Goal: Task Accomplishment & Management: Manage account settings

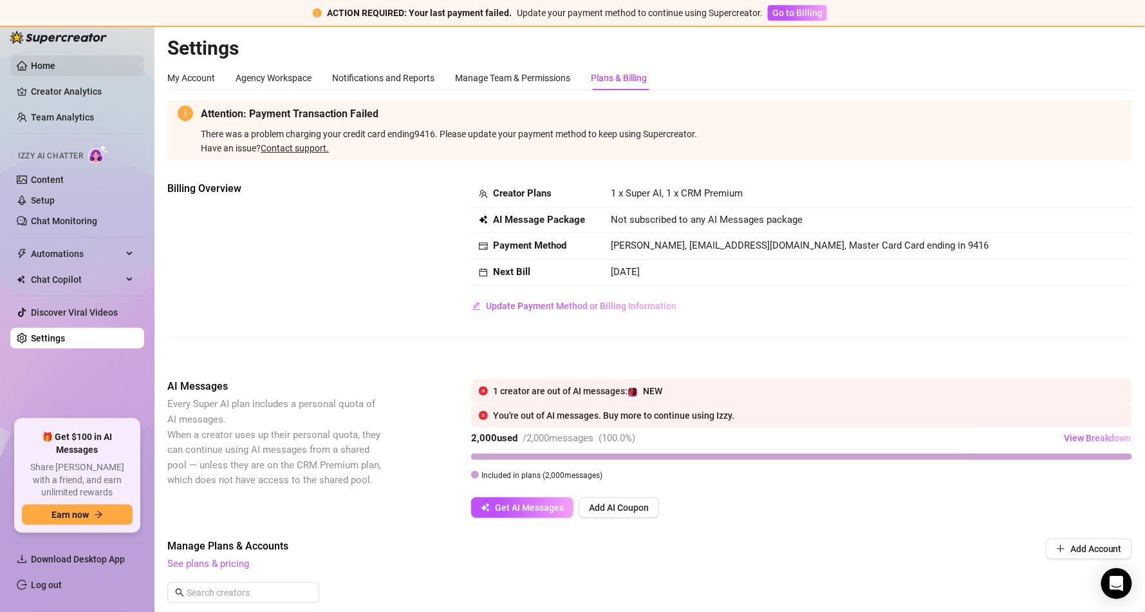
click at [55, 71] on link "Home" at bounding box center [43, 66] width 24 height 10
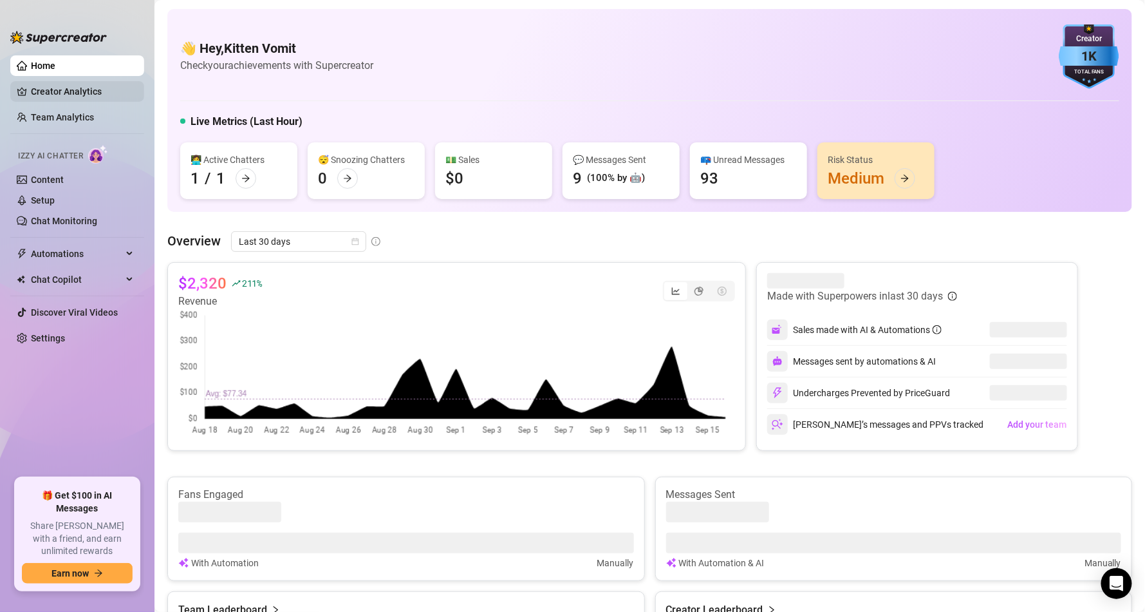
click at [89, 86] on link "Creator Analytics" at bounding box center [82, 91] width 103 height 21
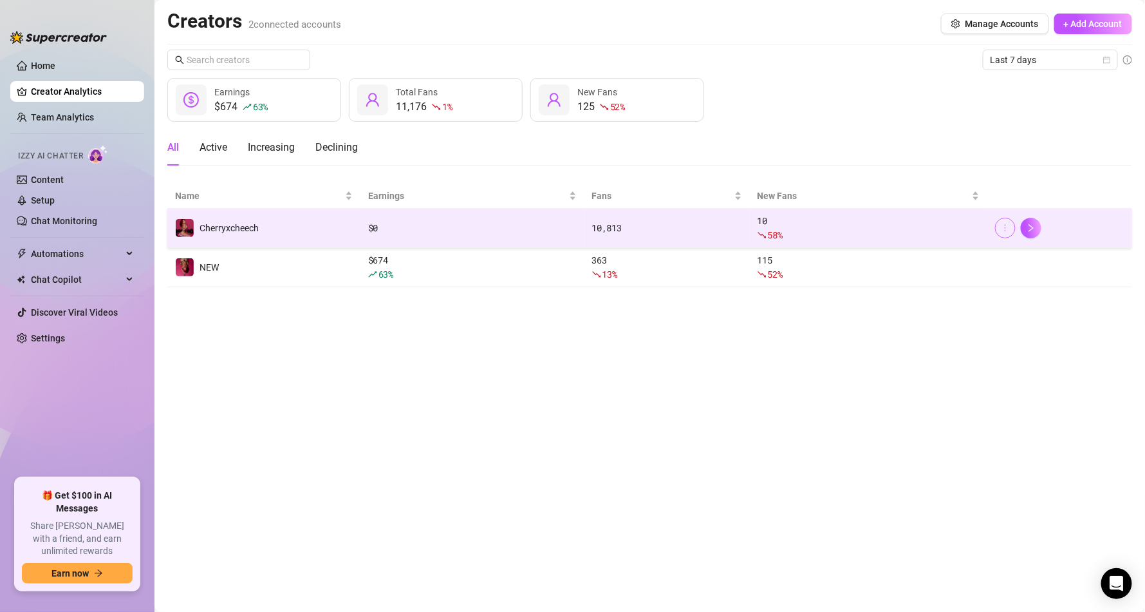
click at [1006, 232] on icon "more" at bounding box center [1005, 227] width 9 height 9
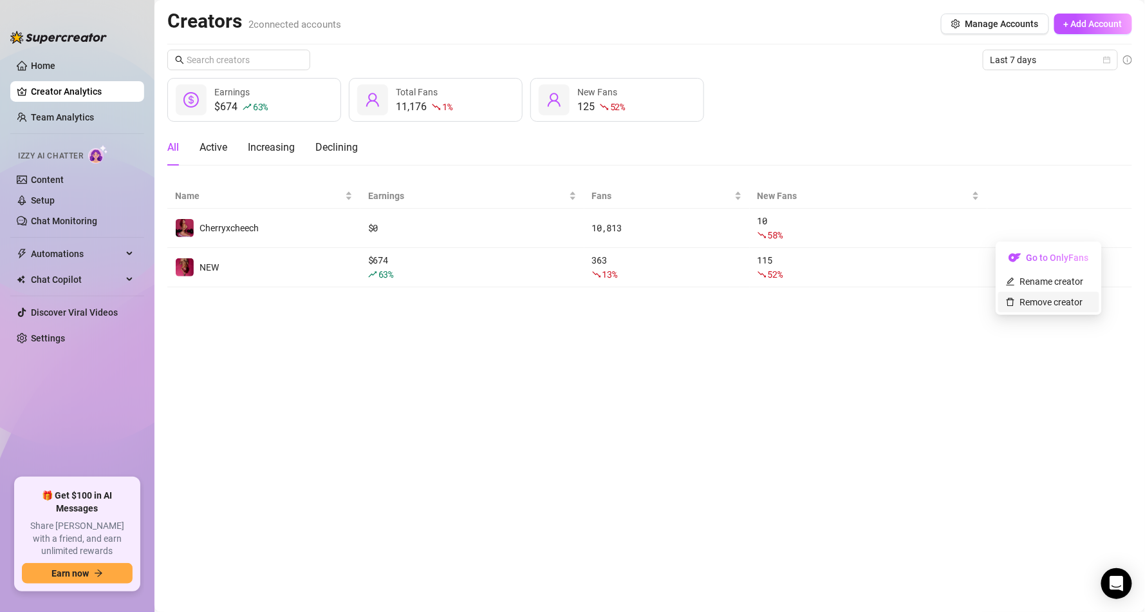
click at [1041, 302] on link "Remove creator" at bounding box center [1044, 302] width 77 height 10
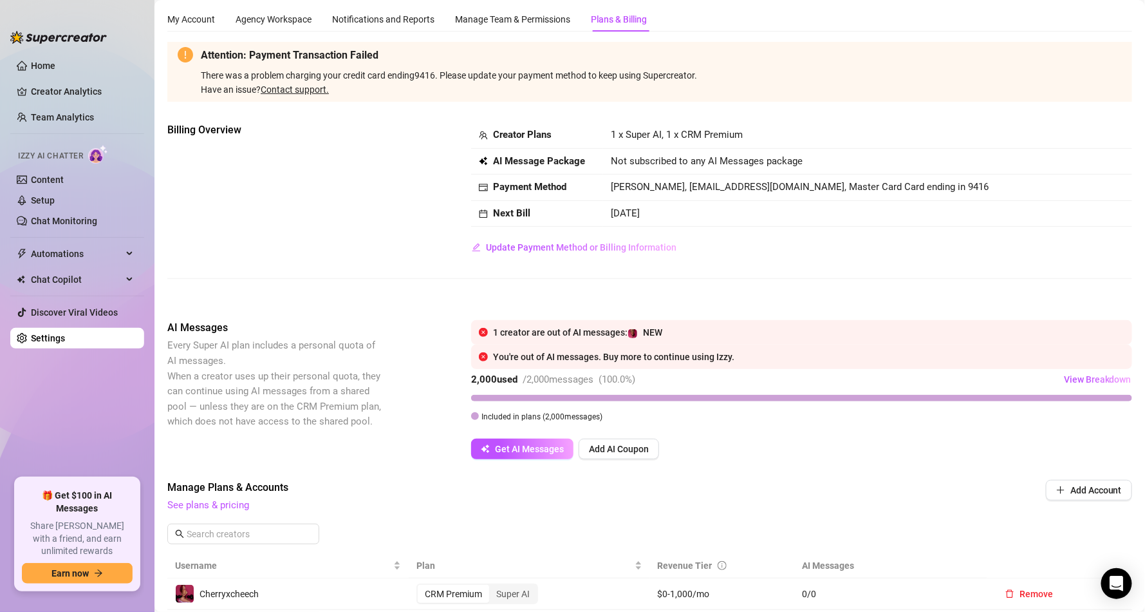
scroll to position [309, 0]
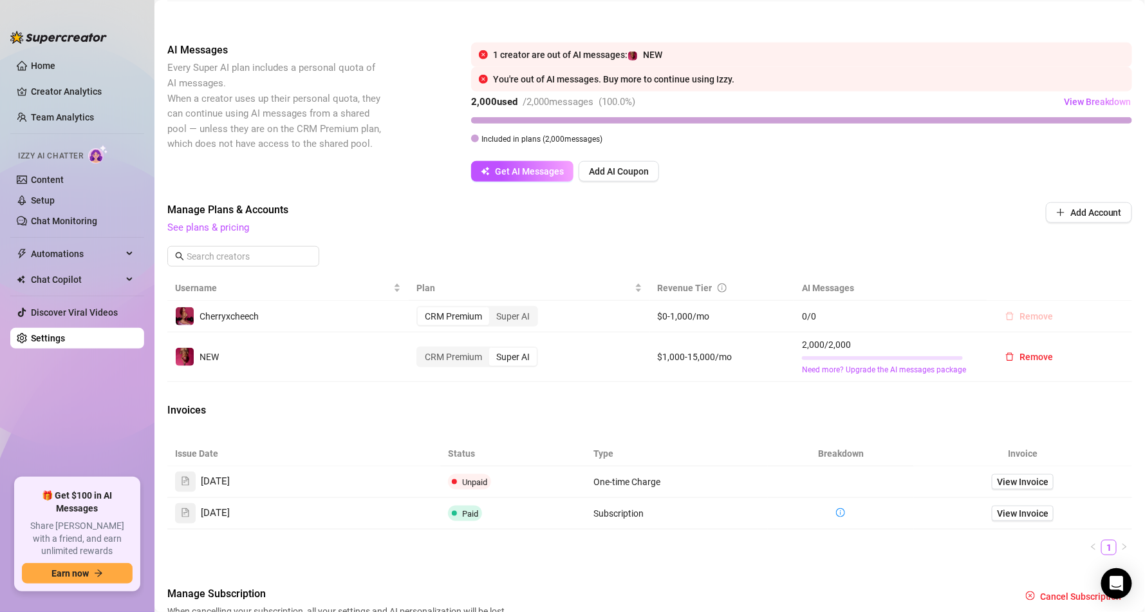
click at [1026, 310] on button "Remove" at bounding box center [1029, 316] width 68 height 21
click at [1109, 281] on span "OK" at bounding box center [1105, 283] width 12 height 10
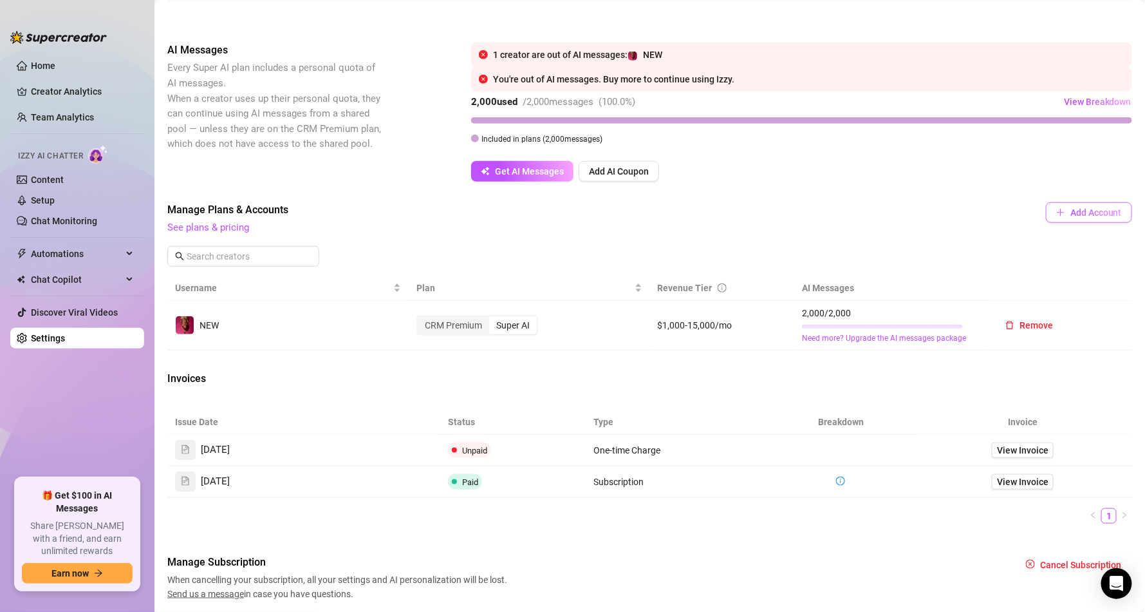
click at [1082, 205] on button "Add Account" at bounding box center [1089, 212] width 86 height 21
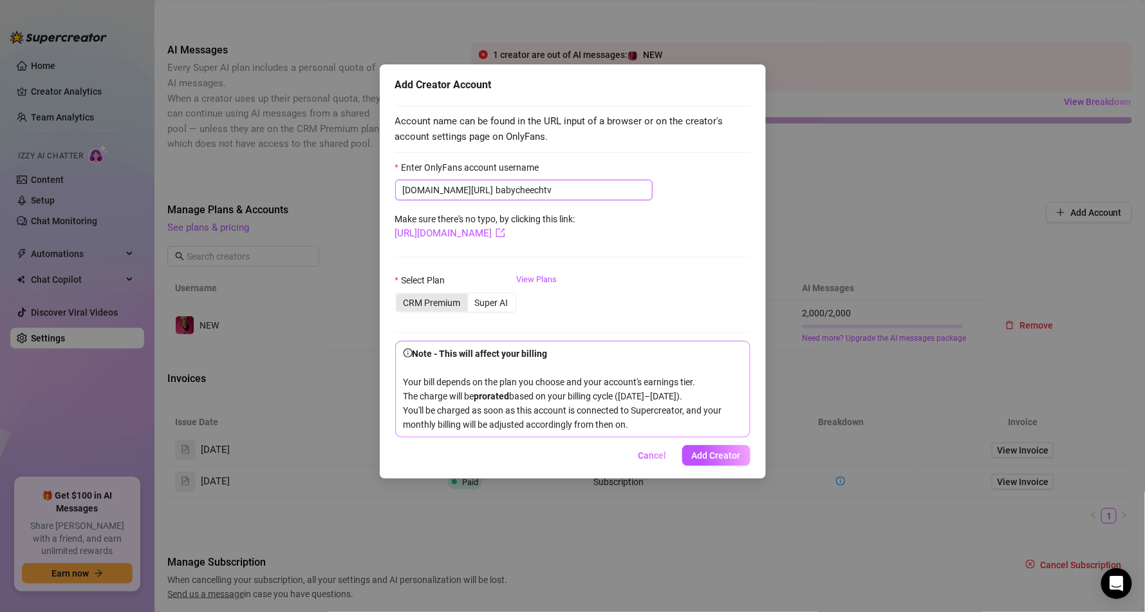
type input "babycheechtv"
click at [441, 301] on div "CRM Premium" at bounding box center [432, 303] width 71 height 18
click at [400, 295] on input "CRM Premium" at bounding box center [400, 295] width 0 height 0
click at [539, 276] on link "View Plans" at bounding box center [537, 299] width 41 height 52
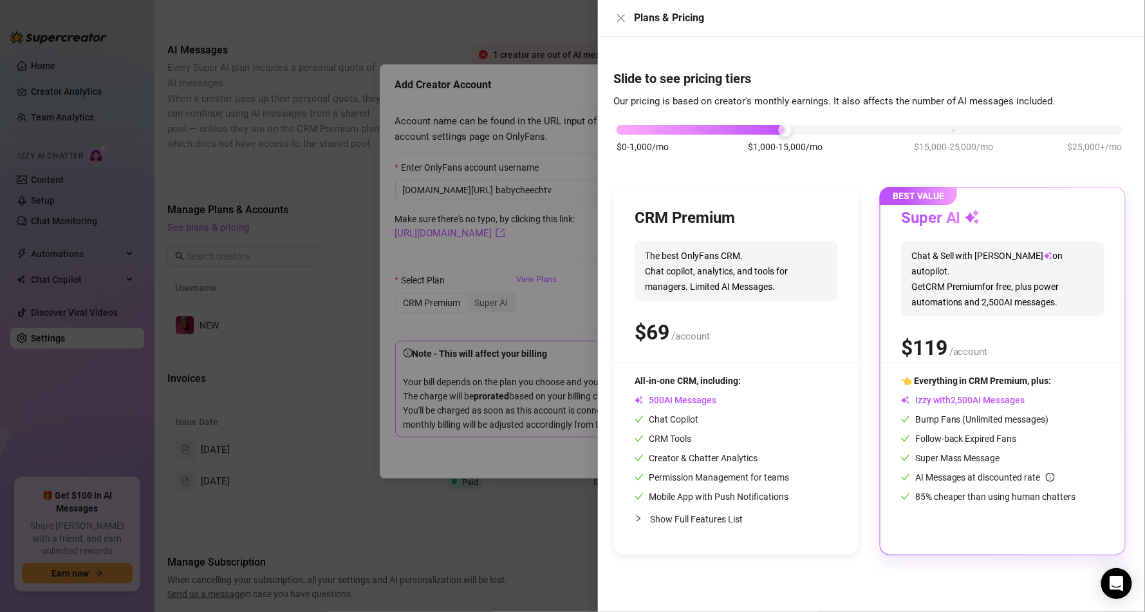
click at [983, 124] on div "$0-1,000/mo $1,000-15,000/mo $15,000-25,000/mo $25,000+/mo" at bounding box center [870, 126] width 506 height 8
click at [1085, 130] on div "$0-1,000/mo $1,000-15,000/mo $15,000-25,000/mo $25,000+/mo" at bounding box center [870, 126] width 506 height 8
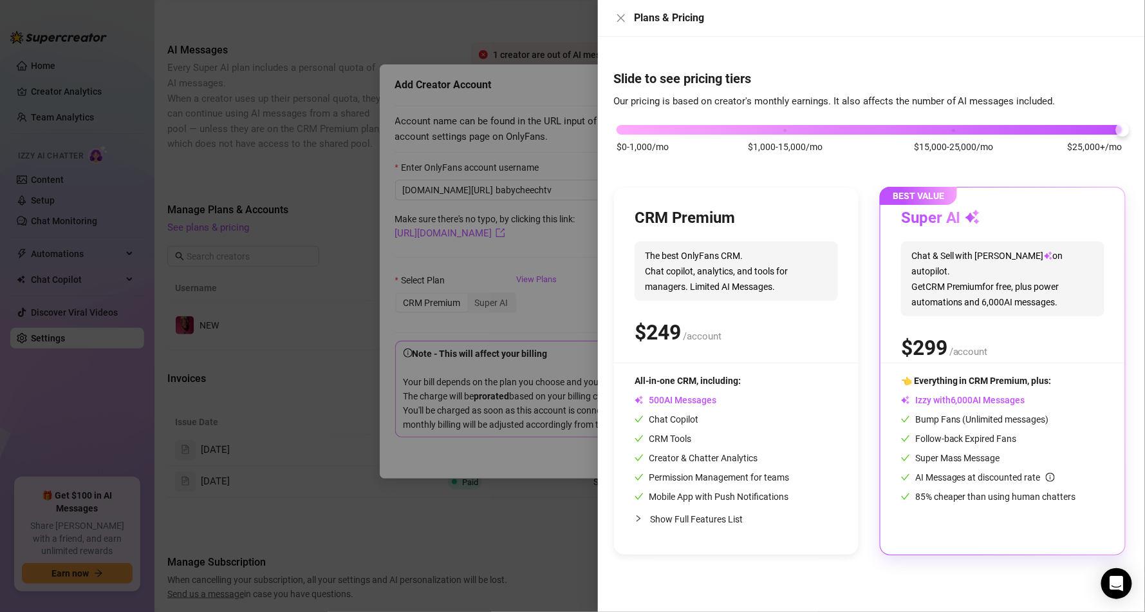
click at [783, 124] on div "$0-1,000/mo $1,000-15,000/mo $15,000-25,000/mo $25,000+/mo" at bounding box center [870, 126] width 506 height 8
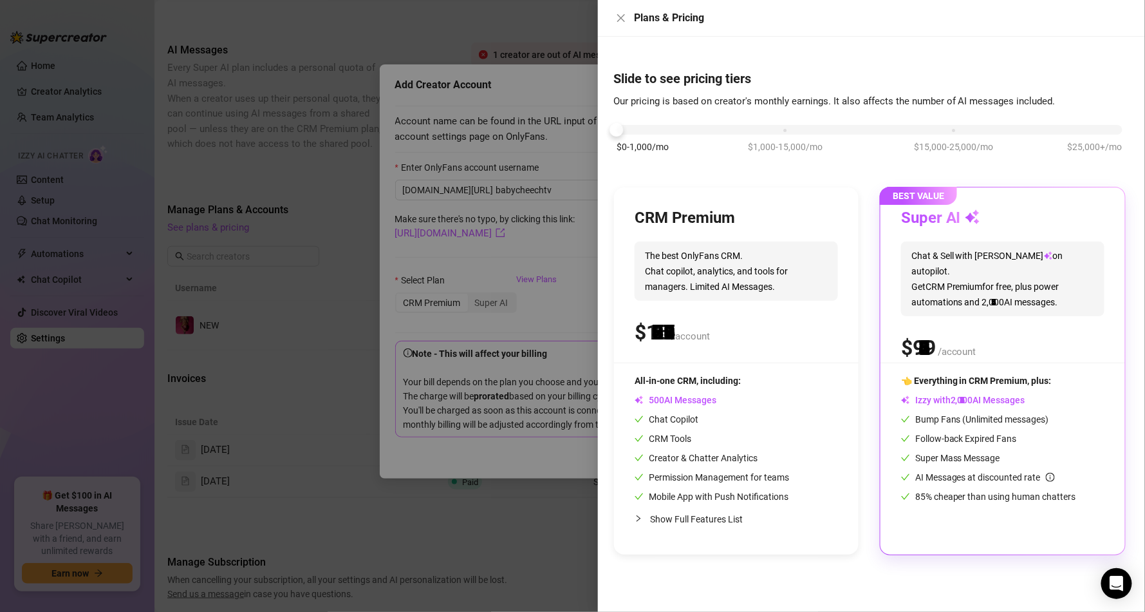
click at [626, 128] on div "$0-1,000/mo $1,000-15,000/mo $15,000-25,000/mo $25,000+/mo" at bounding box center [870, 126] width 506 height 8
drag, startPoint x: 628, startPoint y: 168, endPoint x: 706, endPoint y: 126, distance: 88.4
click at [706, 126] on div "$0-1,000/mo $1,000-15,000/mo $15,000-25,000/mo $25,000+/mo" at bounding box center [870, 126] width 506 height 8
click at [823, 357] on div "CRM Premium The best OnlyFans CRM. Chat copilot, analytics, and tools for manag…" at bounding box center [736, 285] width 203 height 155
click at [659, 227] on h3 "CRM Premium" at bounding box center [685, 218] width 100 height 21
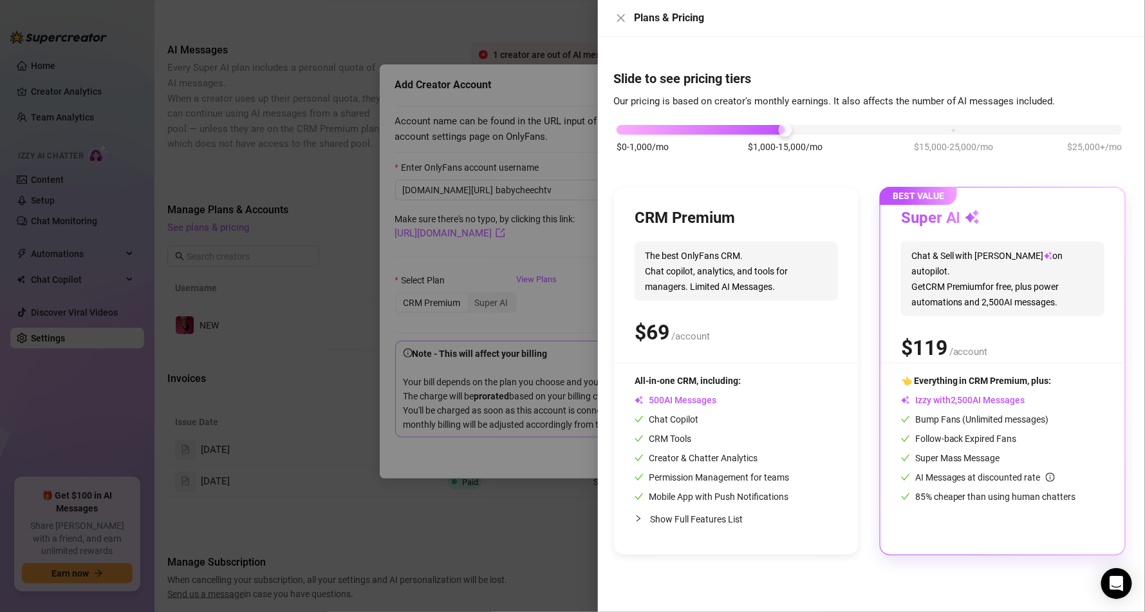
click at [802, 438] on div "All-in-one CRM, including: AI Messages Chat Copilot CRM Tools Creator & Chatter…" at bounding box center [736, 438] width 203 height 130
click at [634, 129] on div "$0-1,000/mo $1,000-15,000/mo $15,000-25,000/mo $25,000+/mo" at bounding box center [870, 126] width 506 height 8
click at [533, 322] on div at bounding box center [572, 306] width 1145 height 612
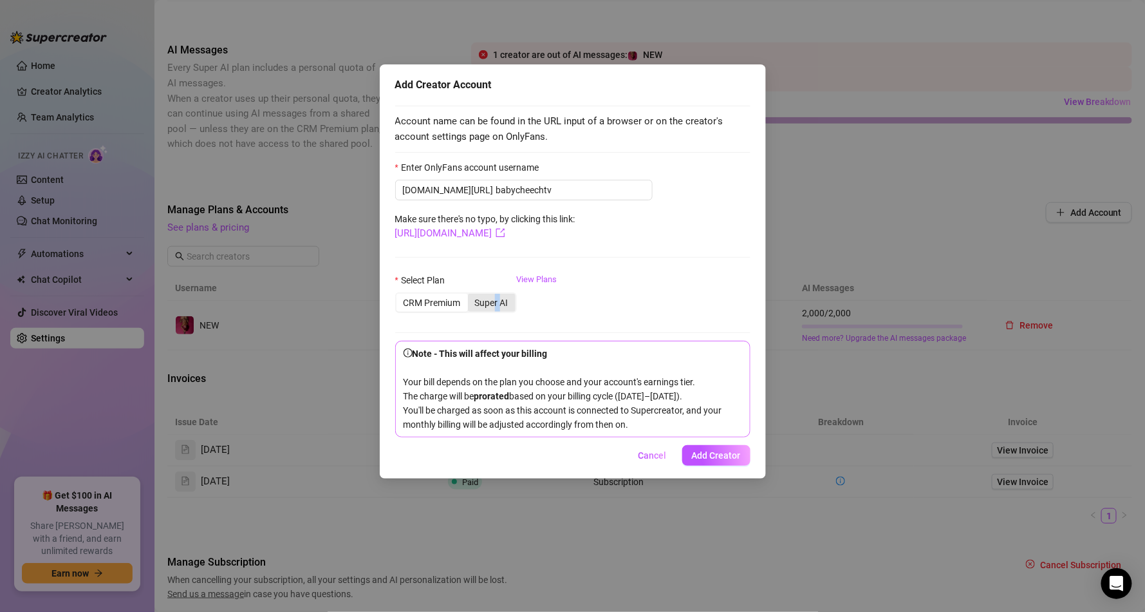
click at [496, 301] on div "Super AI" at bounding box center [492, 303] width 48 height 18
click at [496, 300] on div "Super AI" at bounding box center [492, 303] width 48 height 18
click at [471, 295] on input "Super AI" at bounding box center [471, 295] width 0 height 0
click at [543, 276] on link "View Plans" at bounding box center [537, 299] width 41 height 52
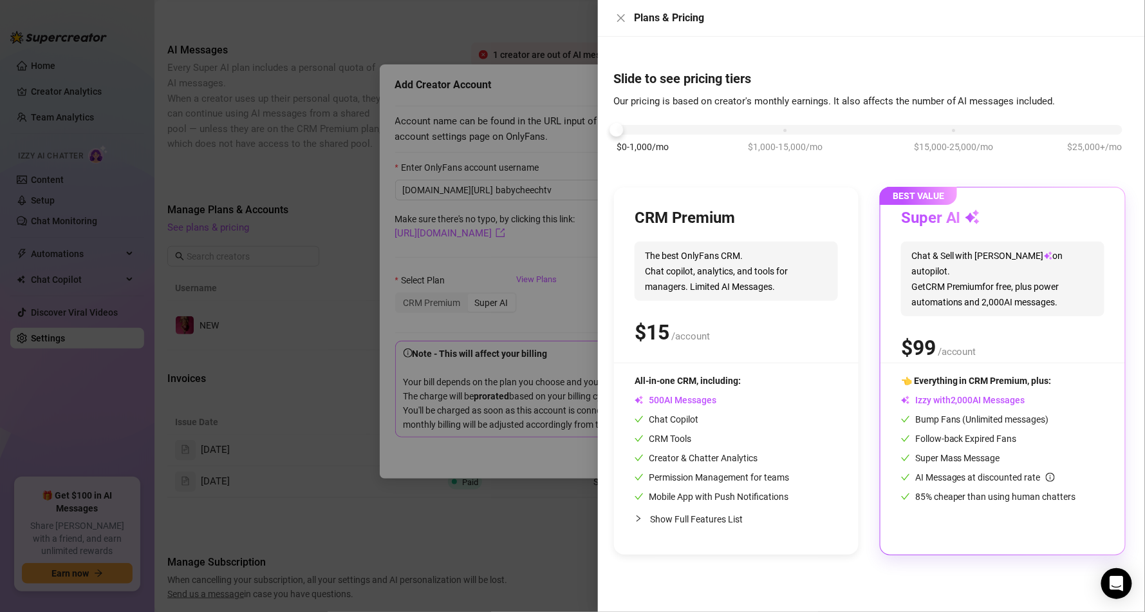
click at [746, 195] on div "CRM Premium The best OnlyFans CRM. Chat copilot, analytics, and tools for manag…" at bounding box center [736, 370] width 245 height 367
click at [565, 304] on div at bounding box center [572, 306] width 1145 height 612
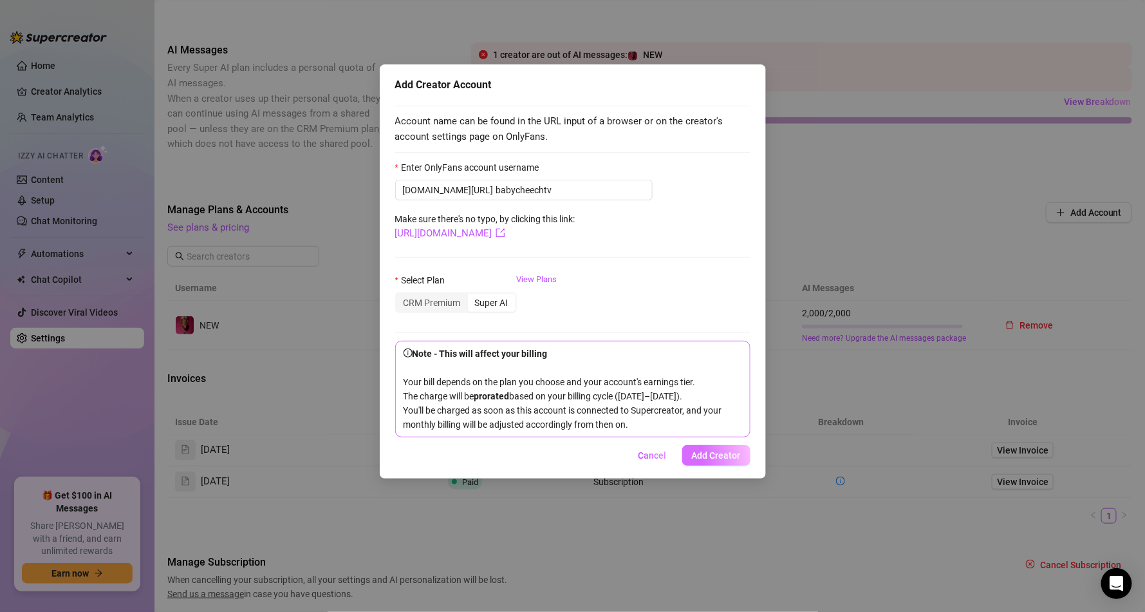
click at [742, 465] on button "Add Creator" at bounding box center [716, 455] width 68 height 21
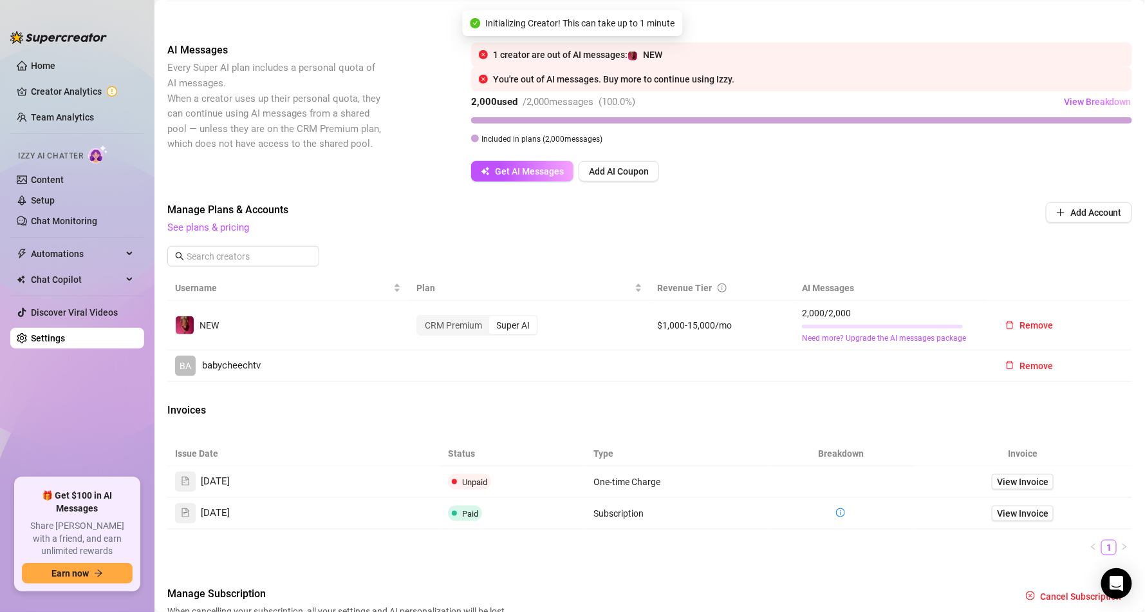
click at [253, 359] on span "babycheechtv" at bounding box center [231, 365] width 59 height 15
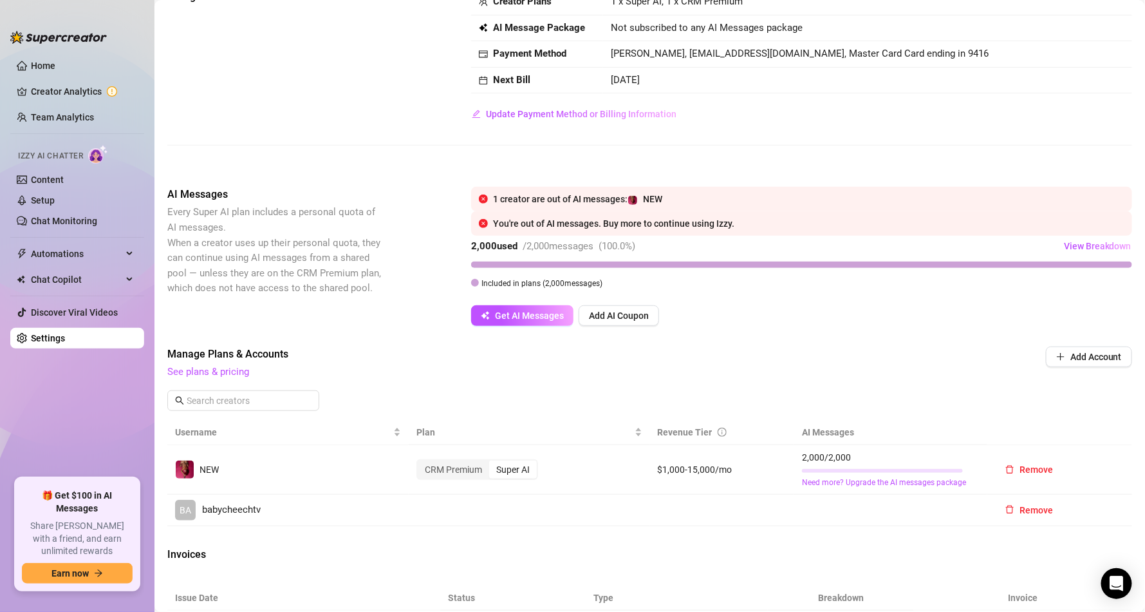
scroll to position [155, 0]
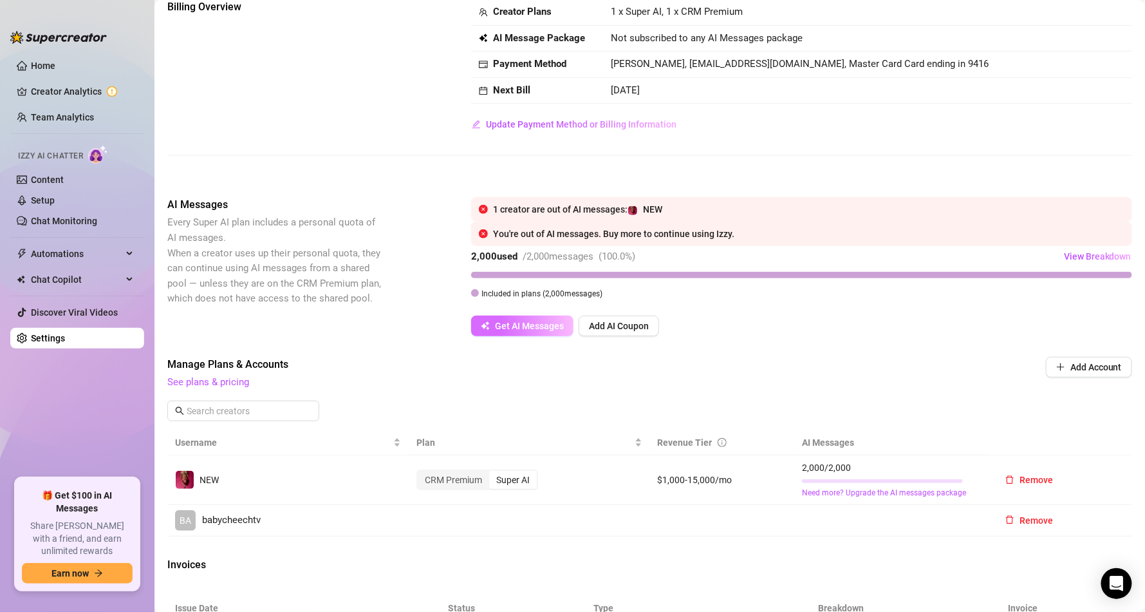
click at [534, 330] on span "Get AI Messages" at bounding box center [529, 326] width 69 height 10
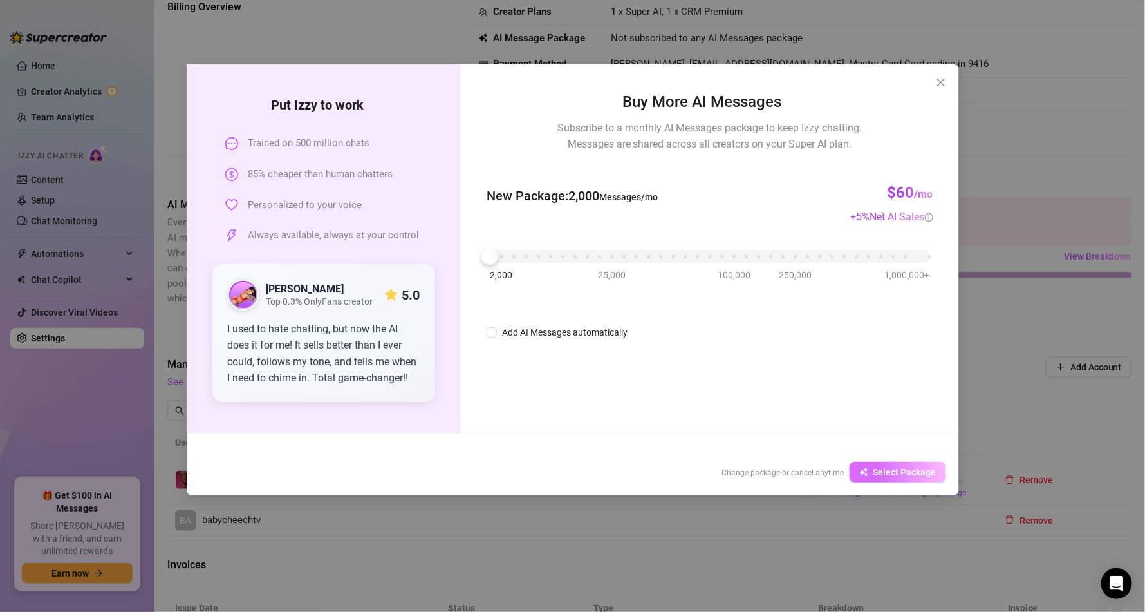
click at [877, 475] on span "Select Package" at bounding box center [905, 472] width 63 height 10
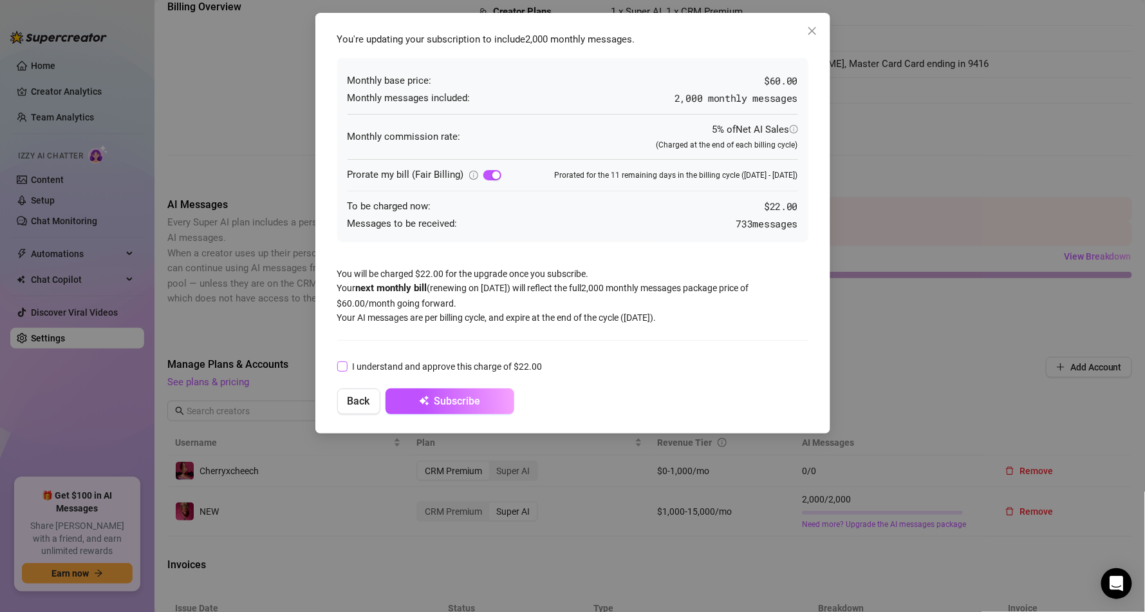
click at [420, 365] on span "I understand and approve this charge of $22.00" at bounding box center [448, 366] width 200 height 14
click at [346, 365] on input "I understand and approve this charge of $22.00" at bounding box center [341, 365] width 9 height 9
checkbox input "true"
click at [421, 395] on span "submit" at bounding box center [424, 401] width 10 height 12
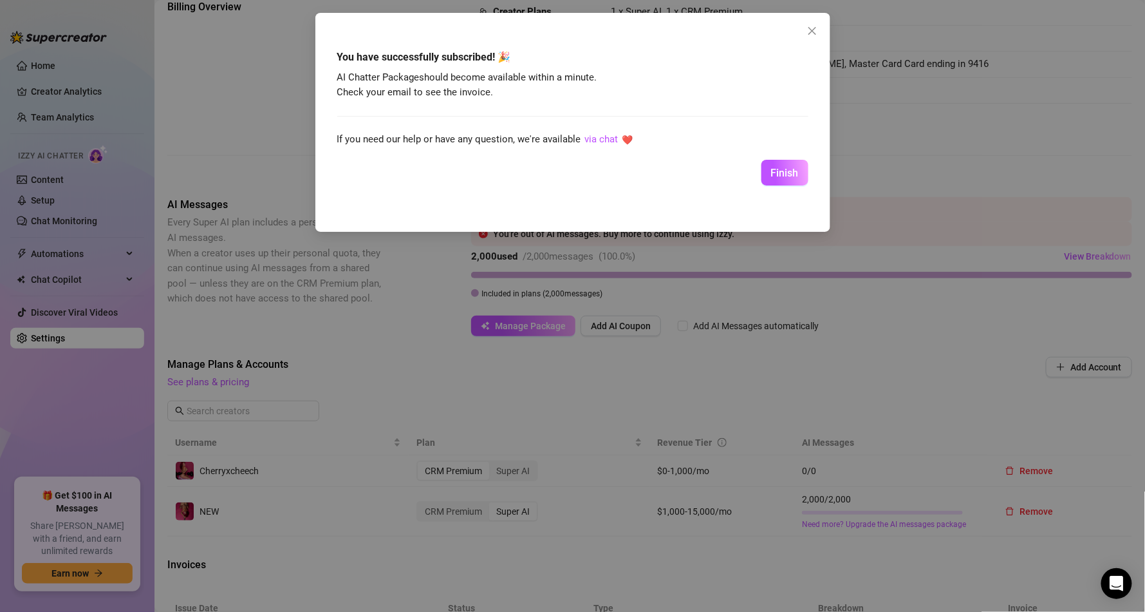
click at [798, 166] on button "Finish" at bounding box center [785, 173] width 47 height 26
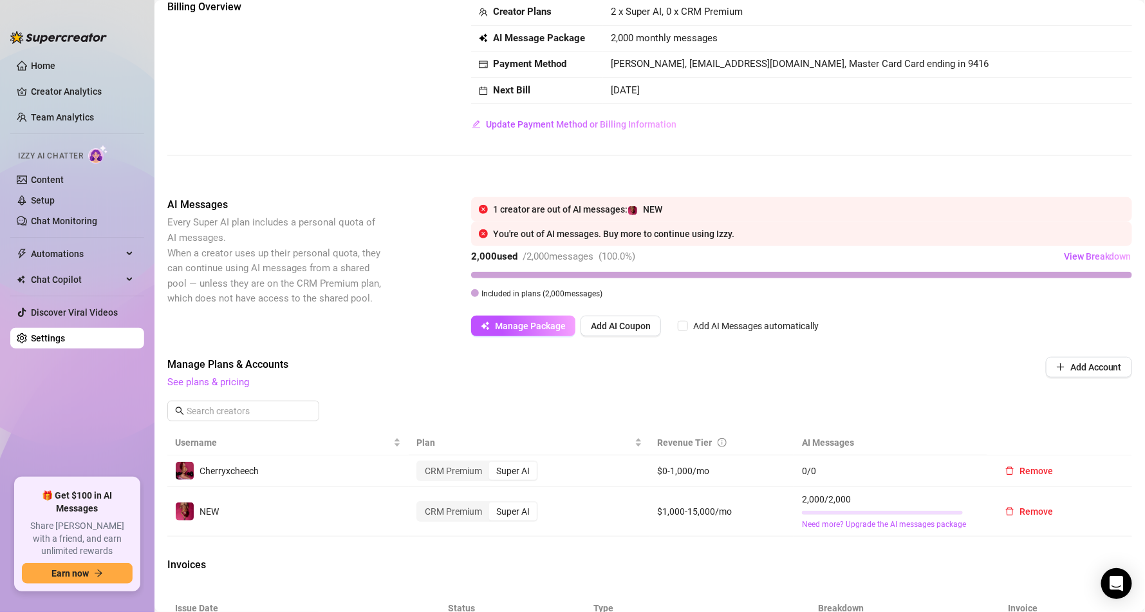
scroll to position [74, 0]
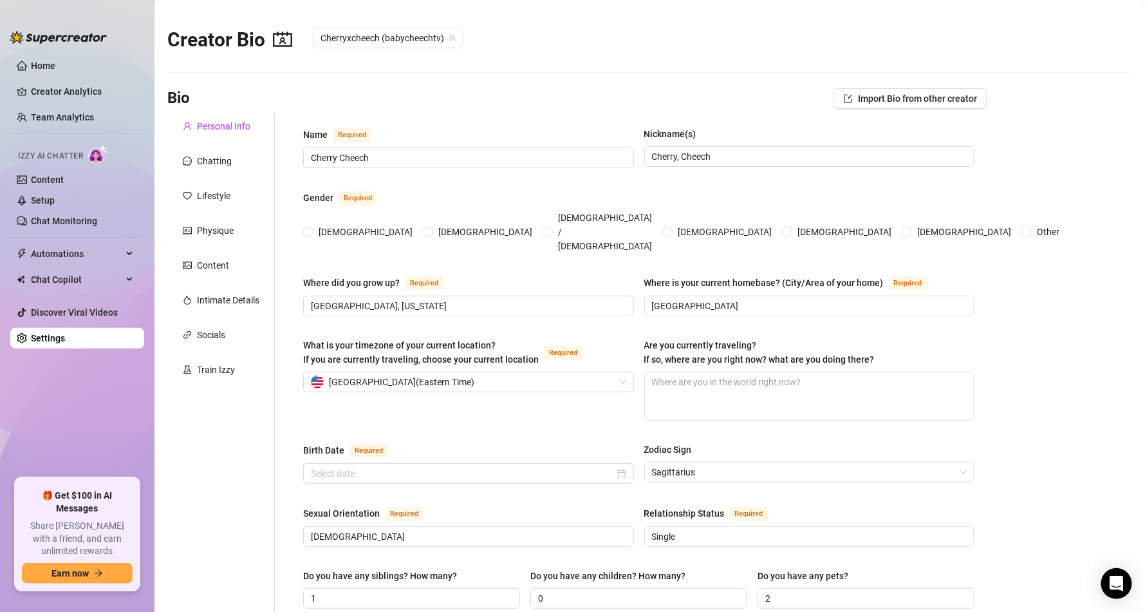
radio input "true"
type input "[DATE]"
click at [63, 84] on link "Creator Analytics" at bounding box center [82, 91] width 103 height 21
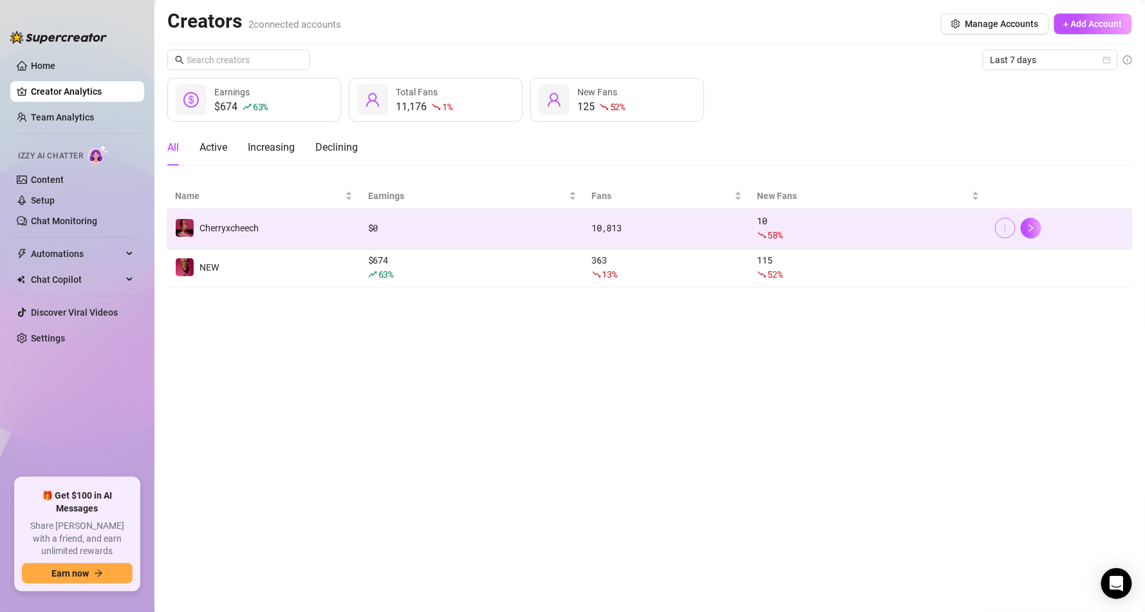
click at [1014, 224] on button "button" at bounding box center [1005, 228] width 21 height 21
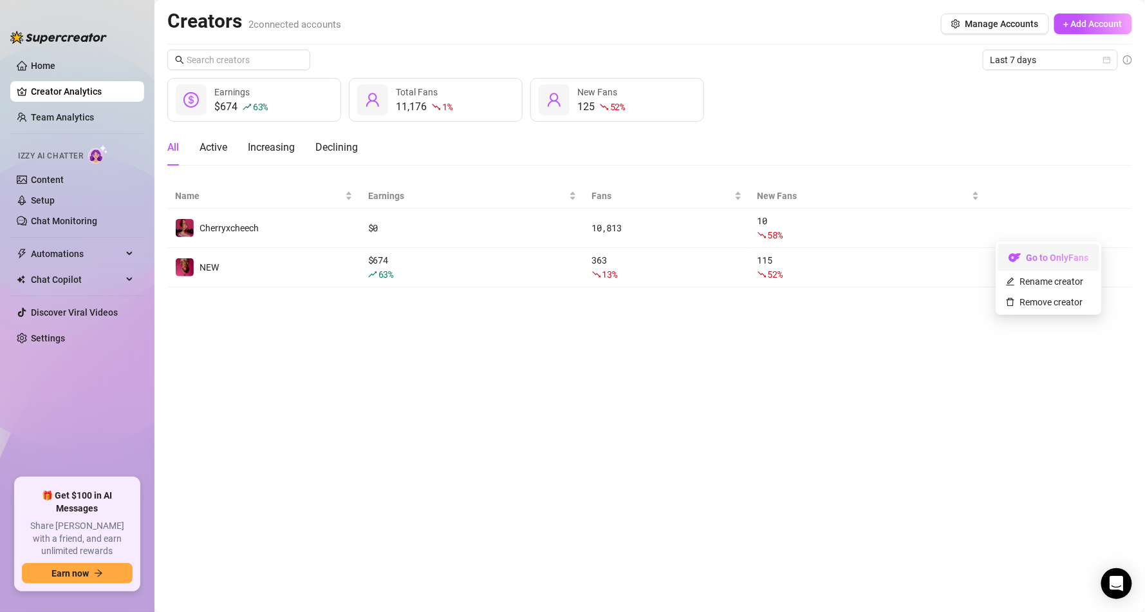
click at [1036, 256] on link "Go to OnlyFans" at bounding box center [1048, 261] width 101 height 10
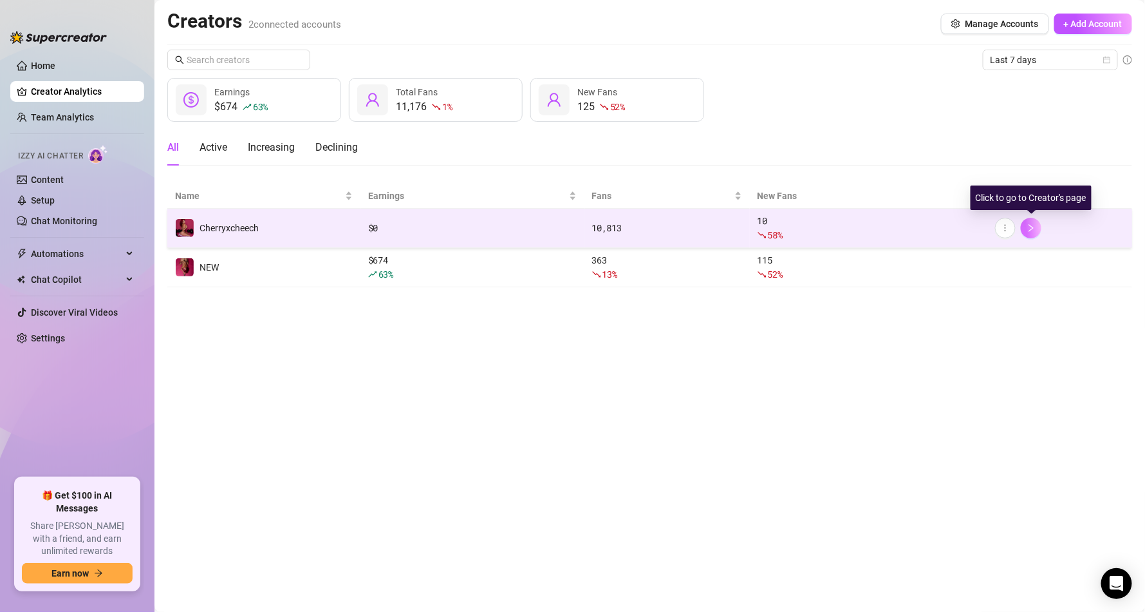
click at [1036, 226] on button "button" at bounding box center [1031, 228] width 21 height 21
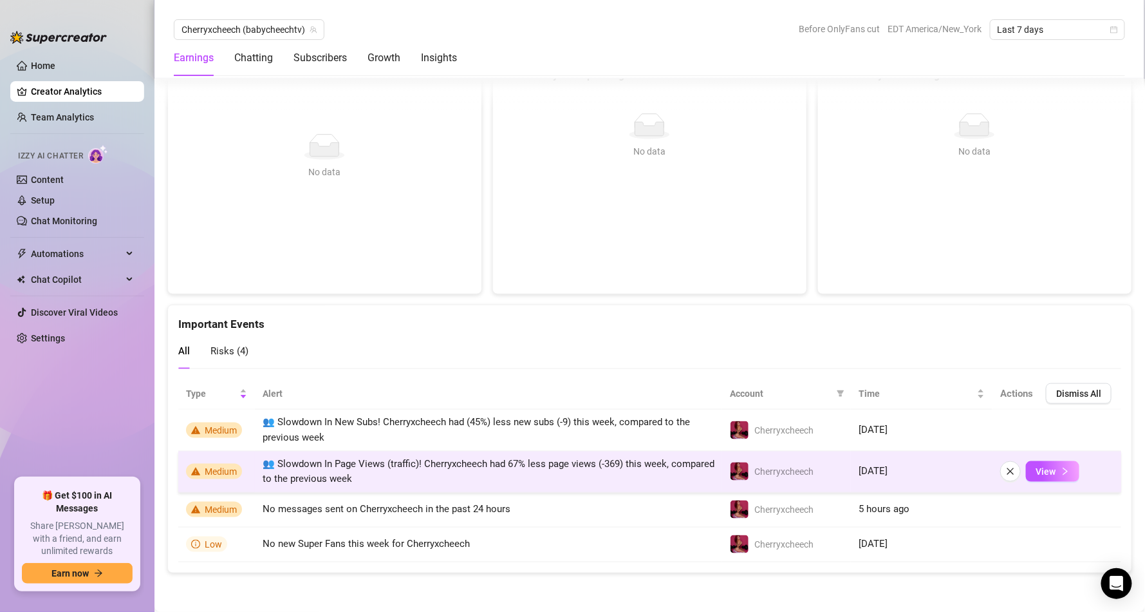
scroll to position [2305, 0]
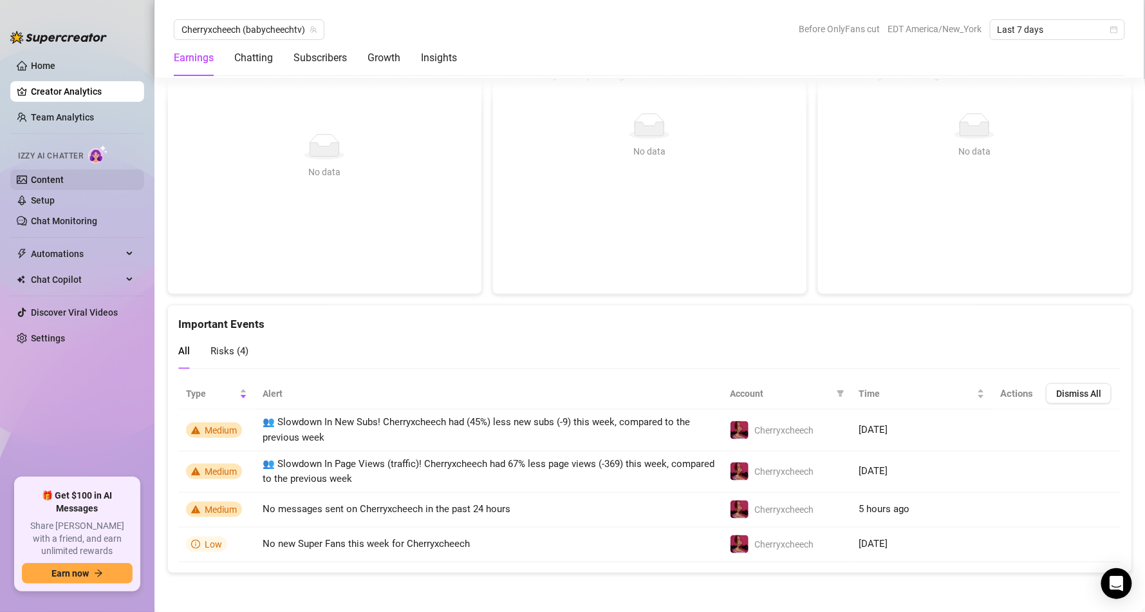
click at [64, 180] on link "Content" at bounding box center [47, 179] width 33 height 10
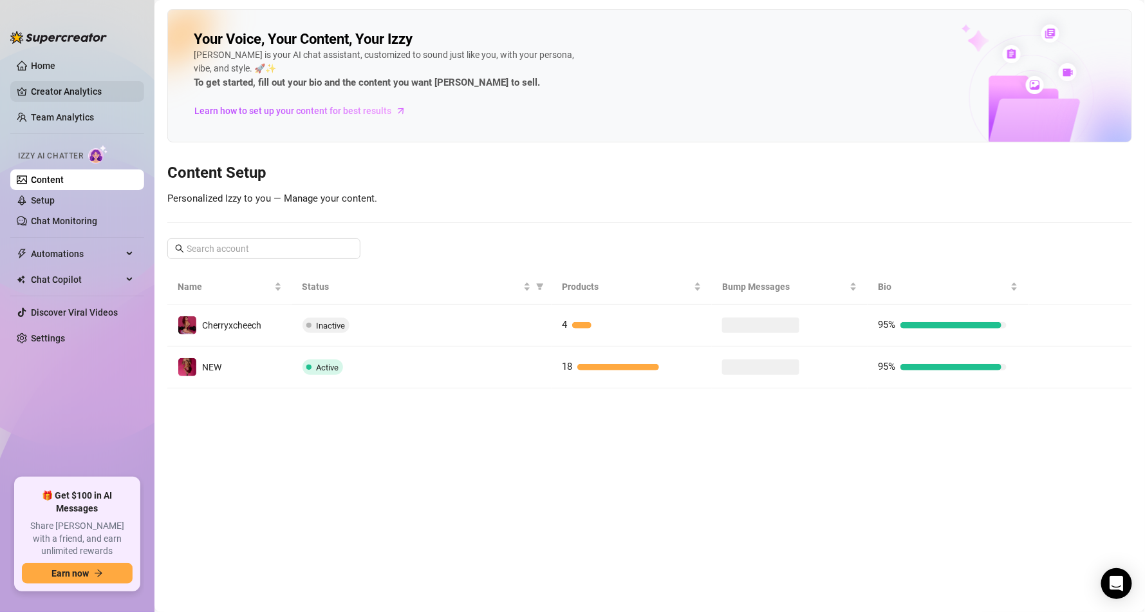
click at [31, 81] on link "Creator Analytics" at bounding box center [82, 91] width 103 height 21
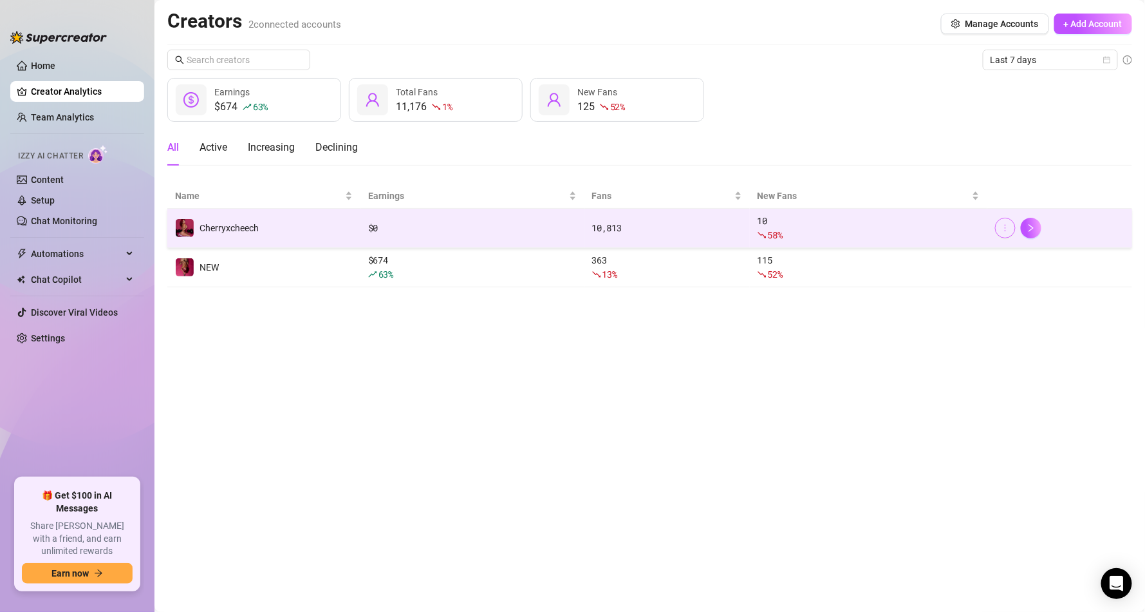
click at [1003, 221] on button "button" at bounding box center [1005, 228] width 21 height 21
click at [1034, 220] on button "button" at bounding box center [1031, 228] width 21 height 21
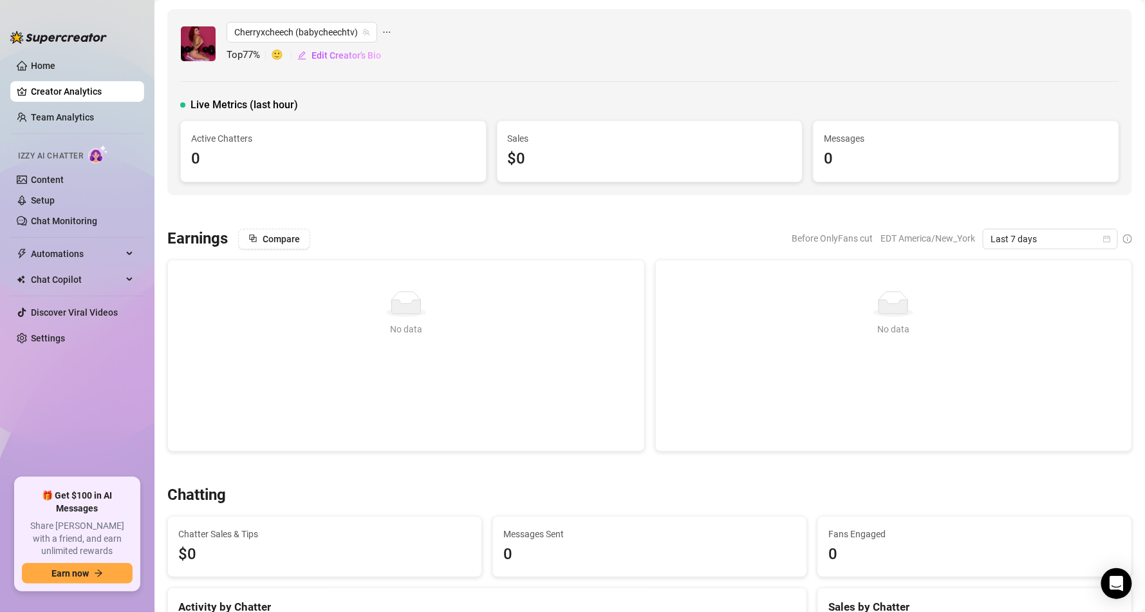
click at [388, 28] on icon "ellipsis" at bounding box center [386, 32] width 9 height 9
click at [55, 67] on link "Home" at bounding box center [43, 66] width 24 height 10
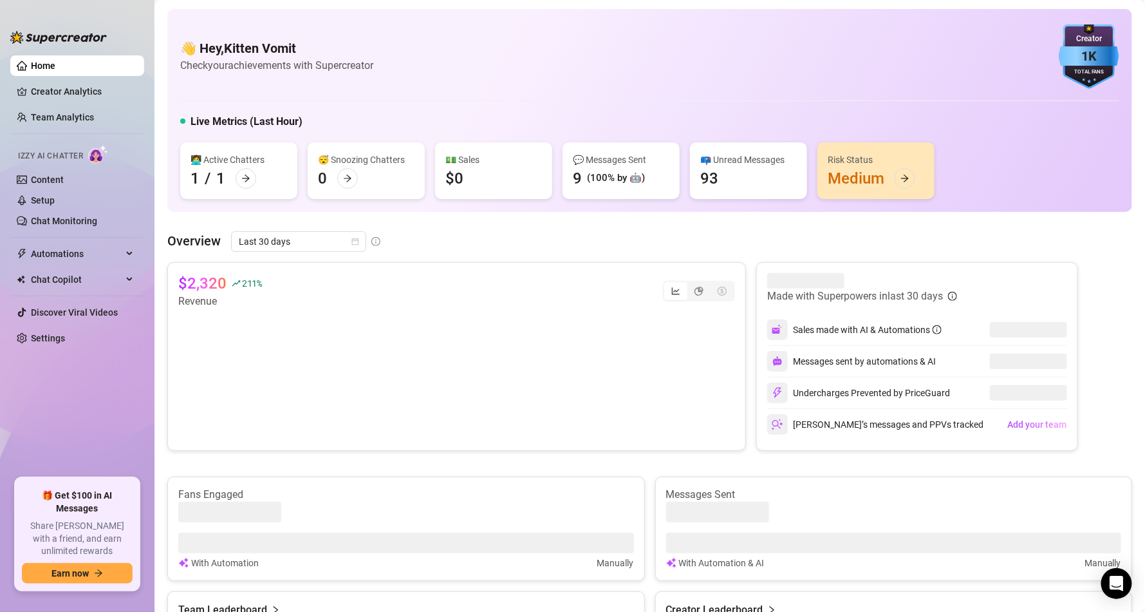
click at [68, 326] on ul "Home Creator Analytics Team Analytics Izzy AI Chatter Content Setup Chat Monito…" at bounding box center [77, 261] width 134 height 422
click at [65, 334] on link "Settings" at bounding box center [48, 338] width 34 height 10
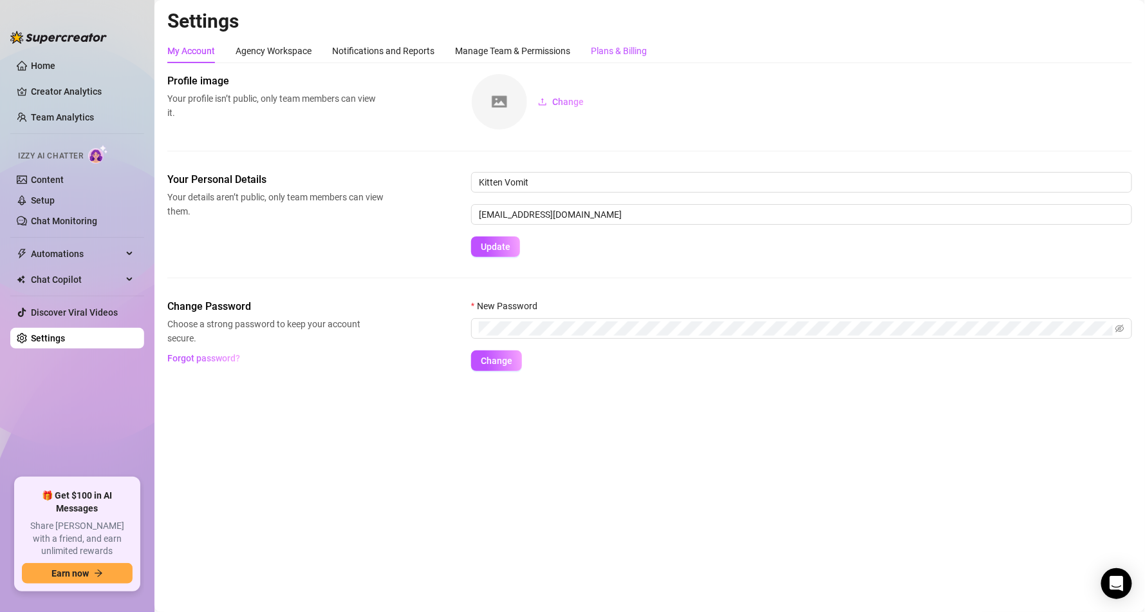
click at [624, 48] on div "Plans & Billing" at bounding box center [619, 51] width 56 height 14
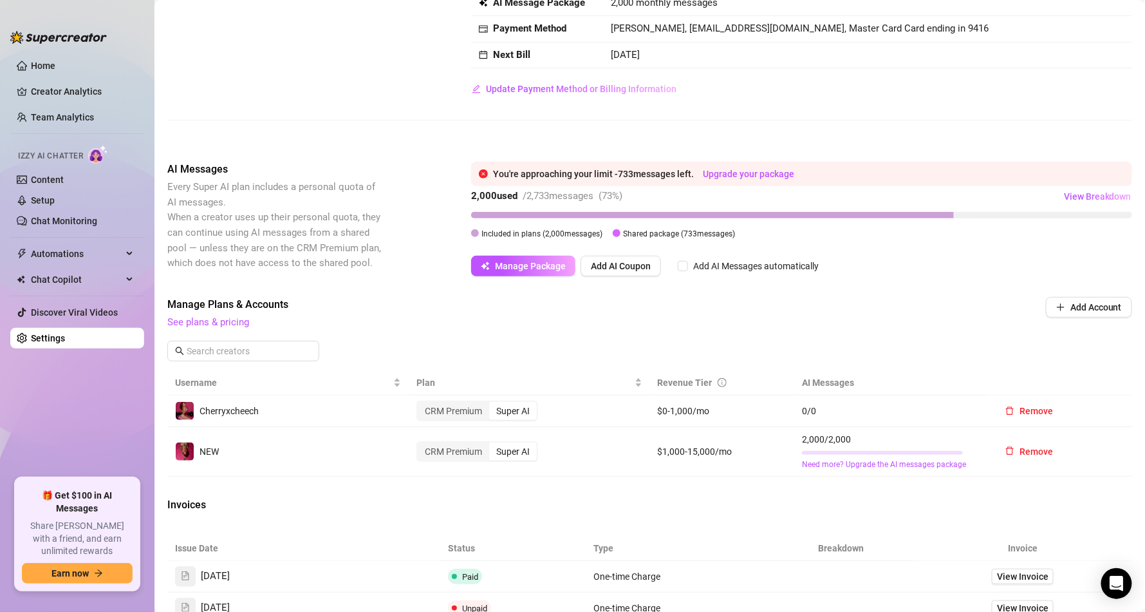
scroll to position [155, 0]
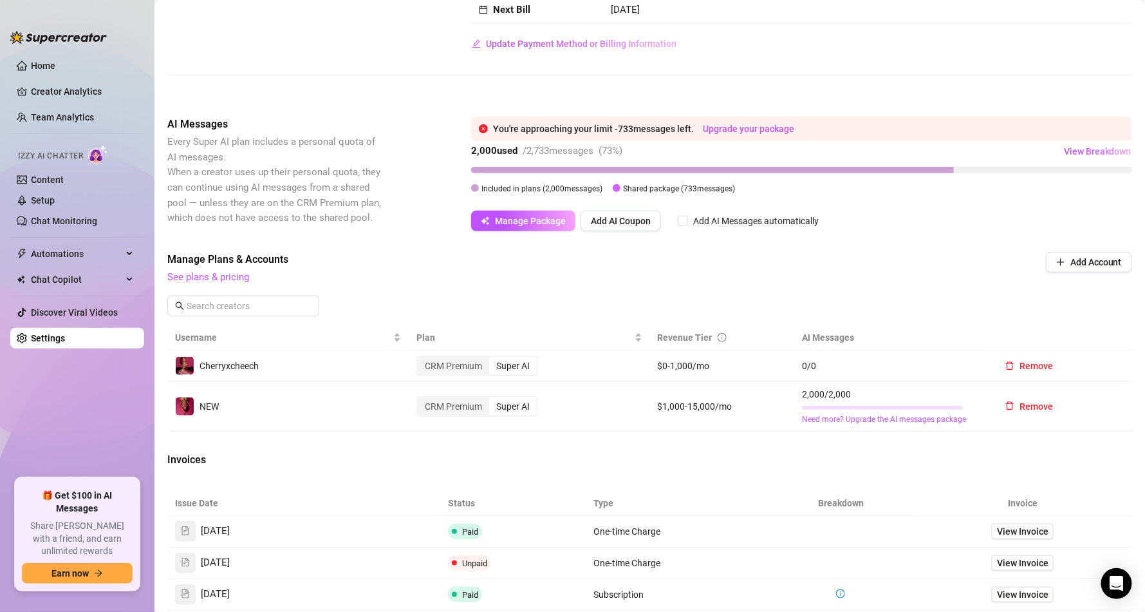
click at [514, 361] on div "Super AI" at bounding box center [513, 366] width 48 height 18
click at [492, 359] on input "Super AI" at bounding box center [492, 359] width 0 height 0
click at [820, 356] on td "0 / 0" at bounding box center [890, 366] width 193 height 32
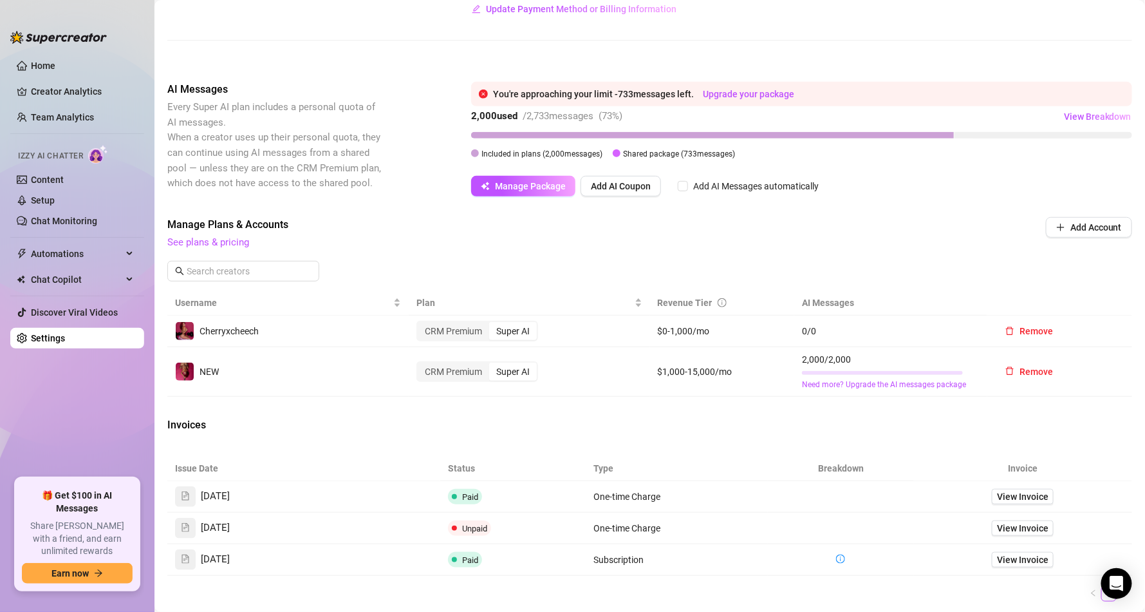
scroll to position [232, 0]
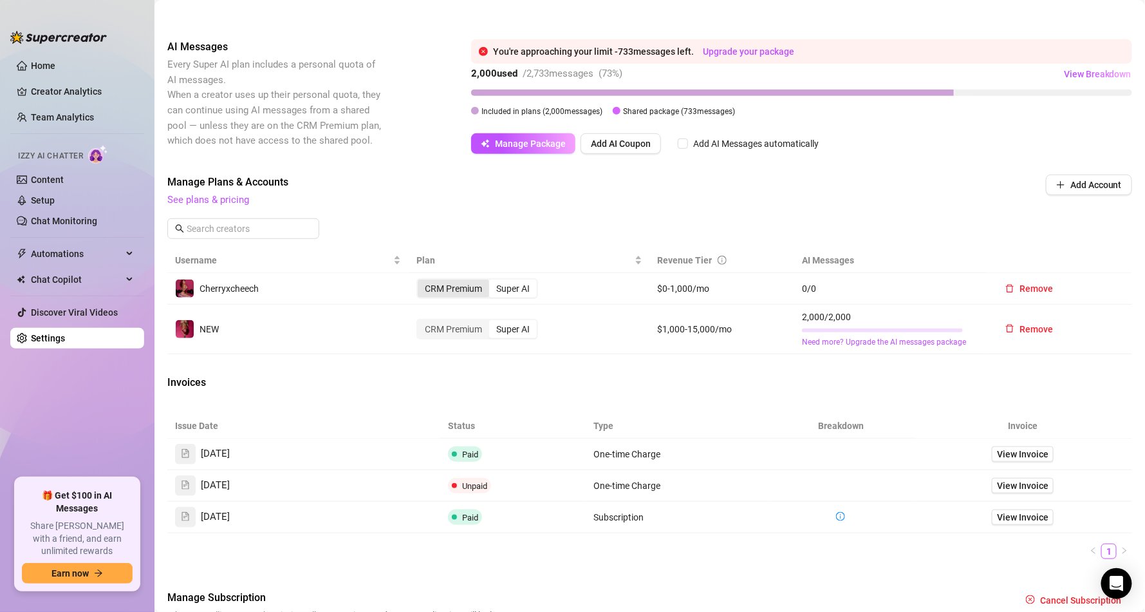
click at [466, 283] on div "CRM Premium" at bounding box center [453, 288] width 71 height 18
click at [421, 281] on input "CRM Premium" at bounding box center [421, 281] width 0 height 0
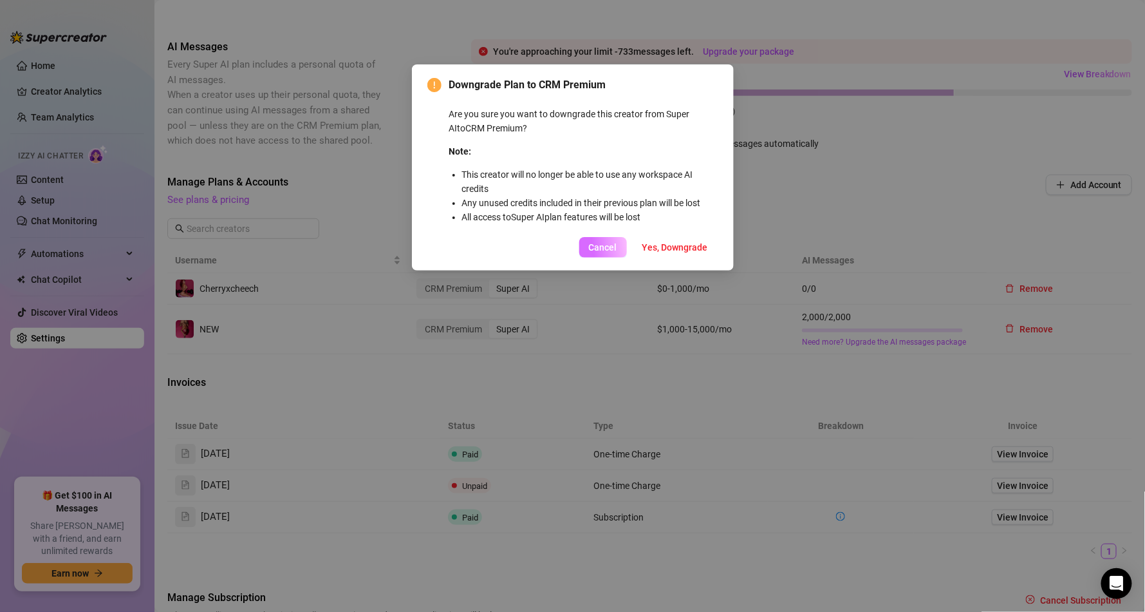
click at [608, 248] on span "Cancel" at bounding box center [603, 247] width 28 height 10
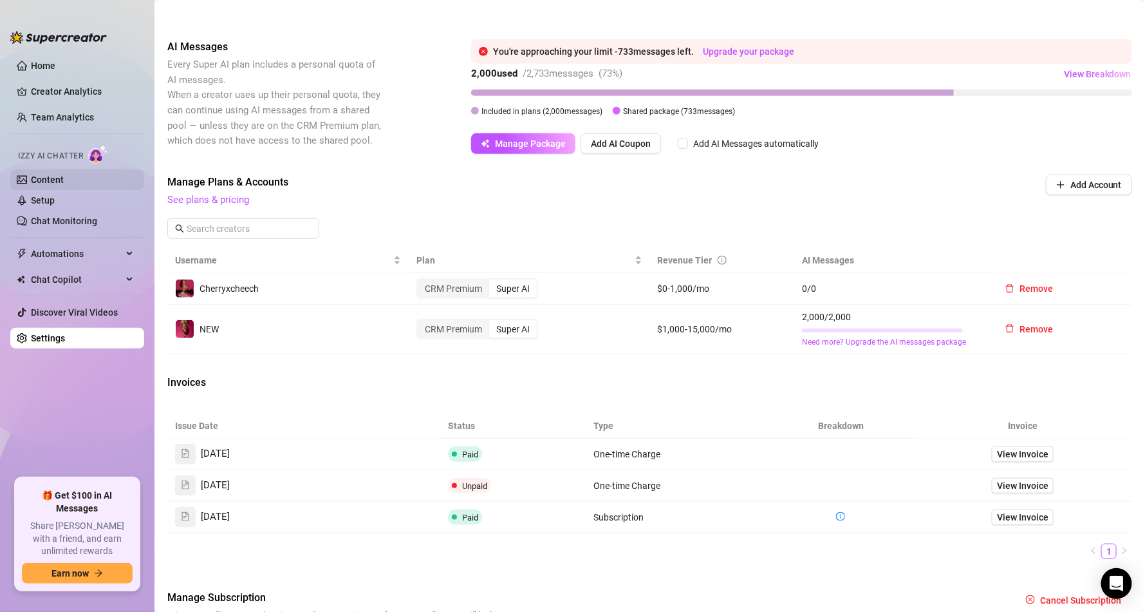
click at [64, 179] on link "Content" at bounding box center [47, 179] width 33 height 10
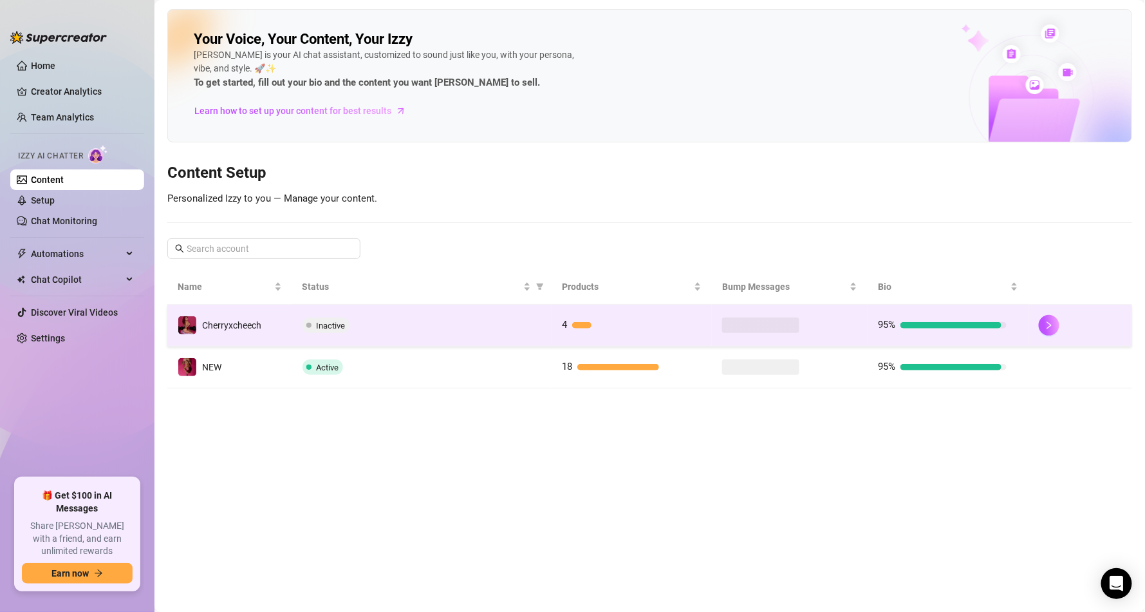
click at [781, 318] on span at bounding box center [760, 324] width 77 height 15
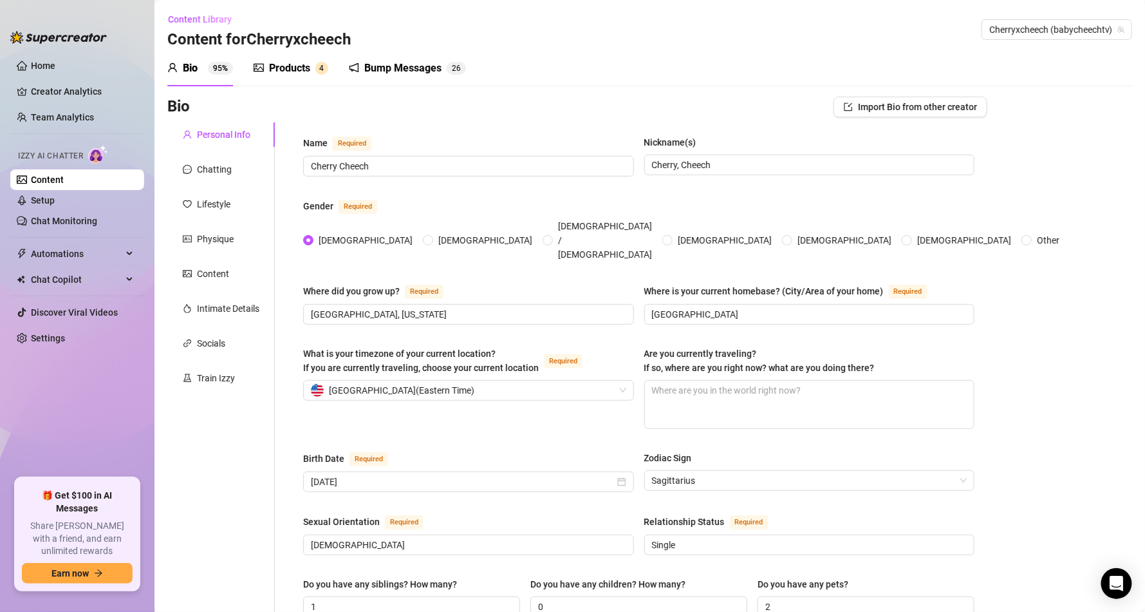
click at [294, 62] on div "Products" at bounding box center [289, 68] width 41 height 15
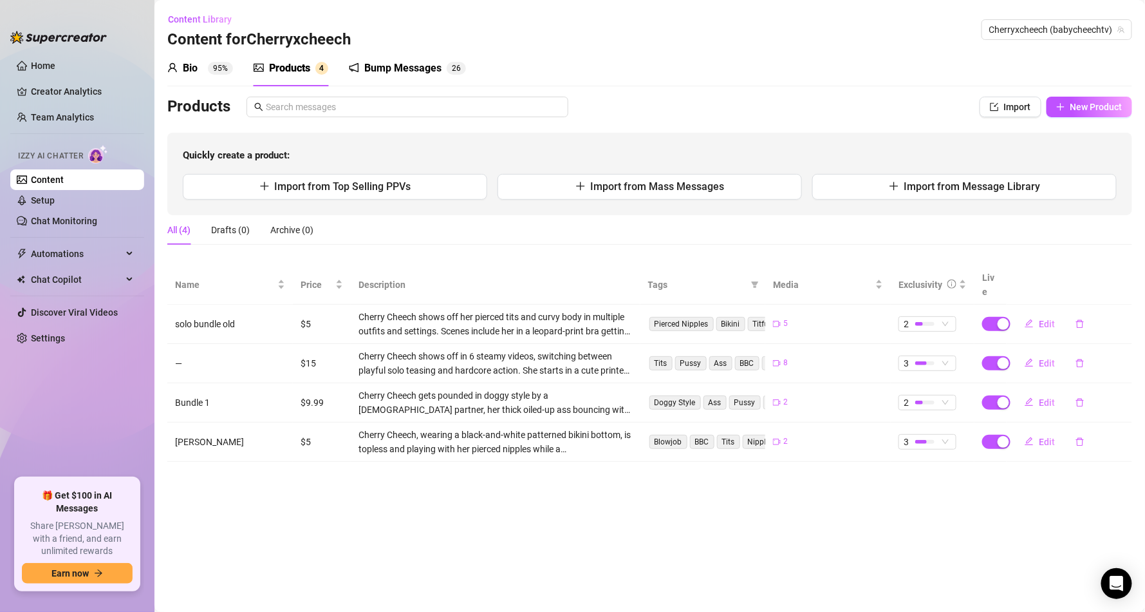
click at [384, 64] on div "Bump Messages" at bounding box center [402, 68] width 77 height 15
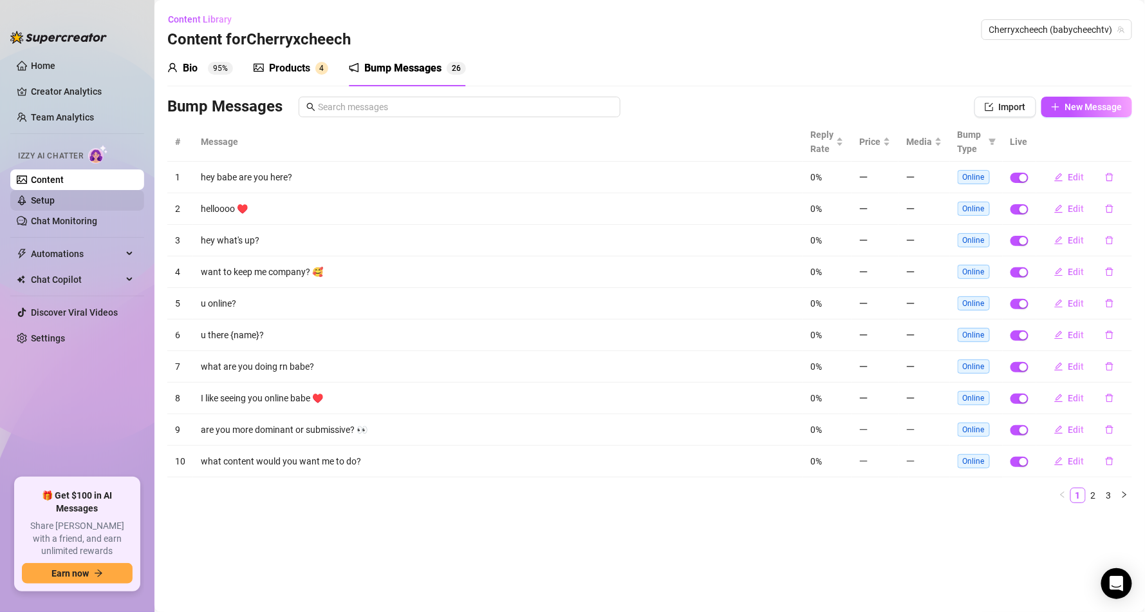
click at [55, 195] on link "Setup" at bounding box center [43, 200] width 24 height 10
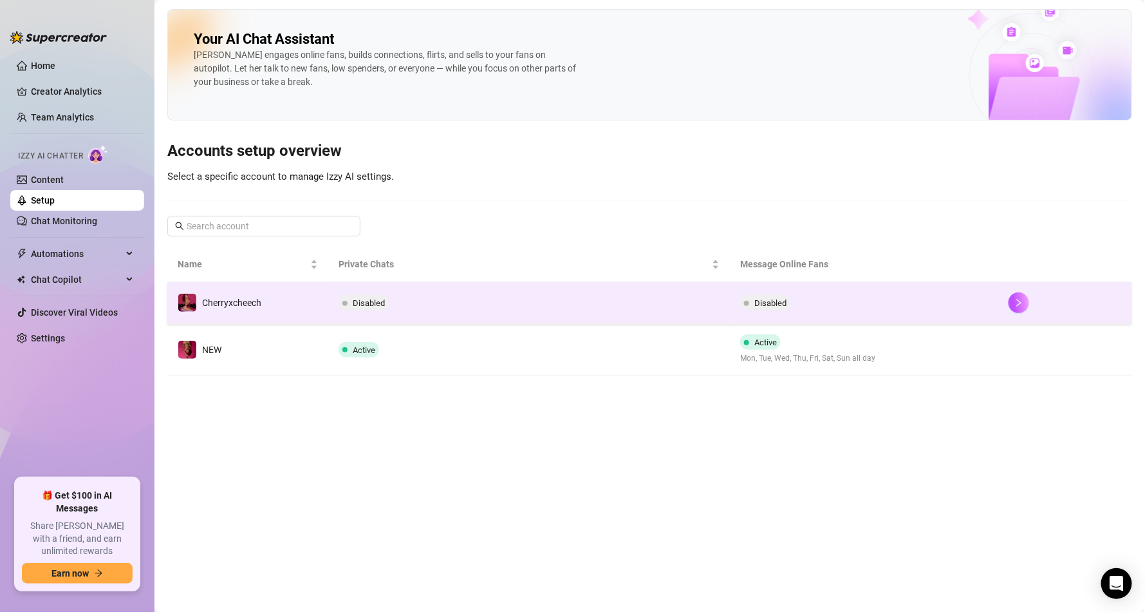
click at [373, 295] on span "Disabled" at bounding box center [364, 302] width 50 height 15
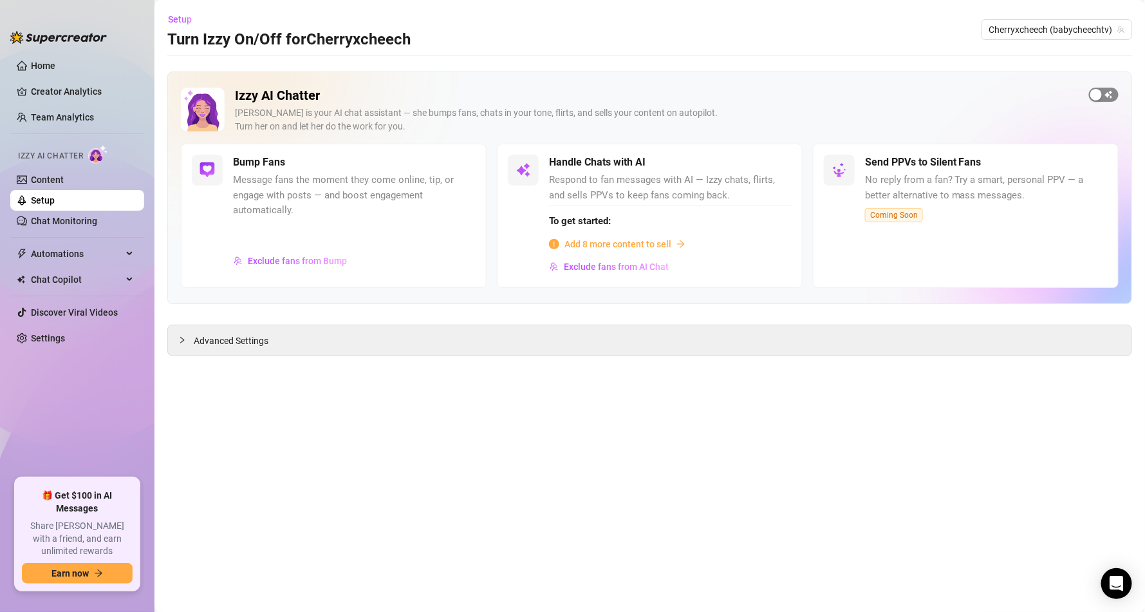
click at [1100, 91] on div "button" at bounding box center [1097, 95] width 12 height 12
click at [777, 163] on button "button" at bounding box center [777, 162] width 28 height 14
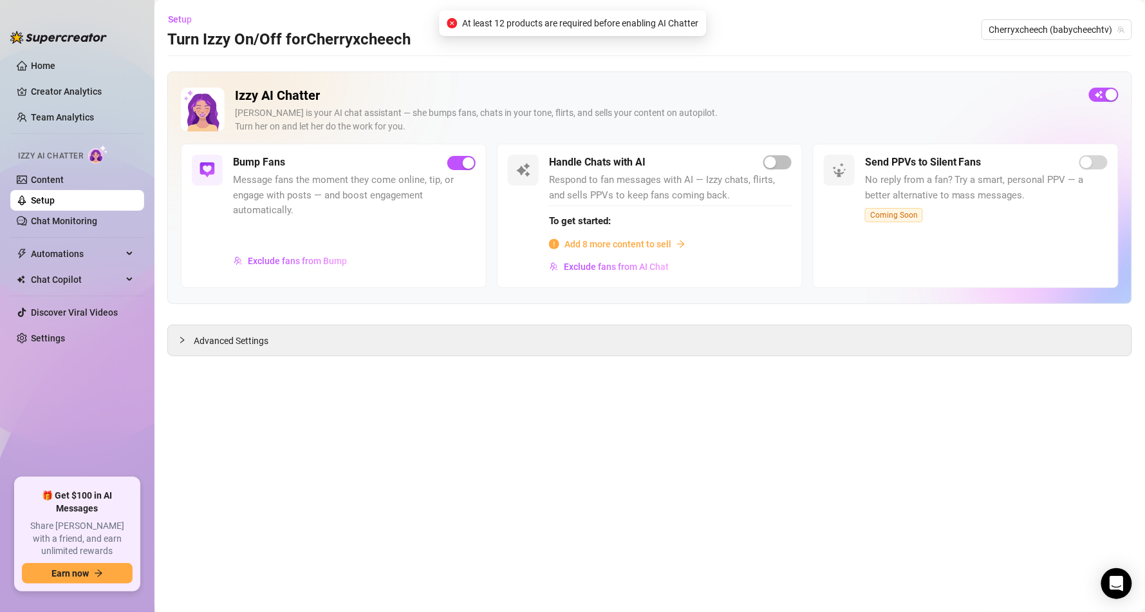
click at [611, 247] on span "Add 8 more content to sell" at bounding box center [618, 244] width 107 height 14
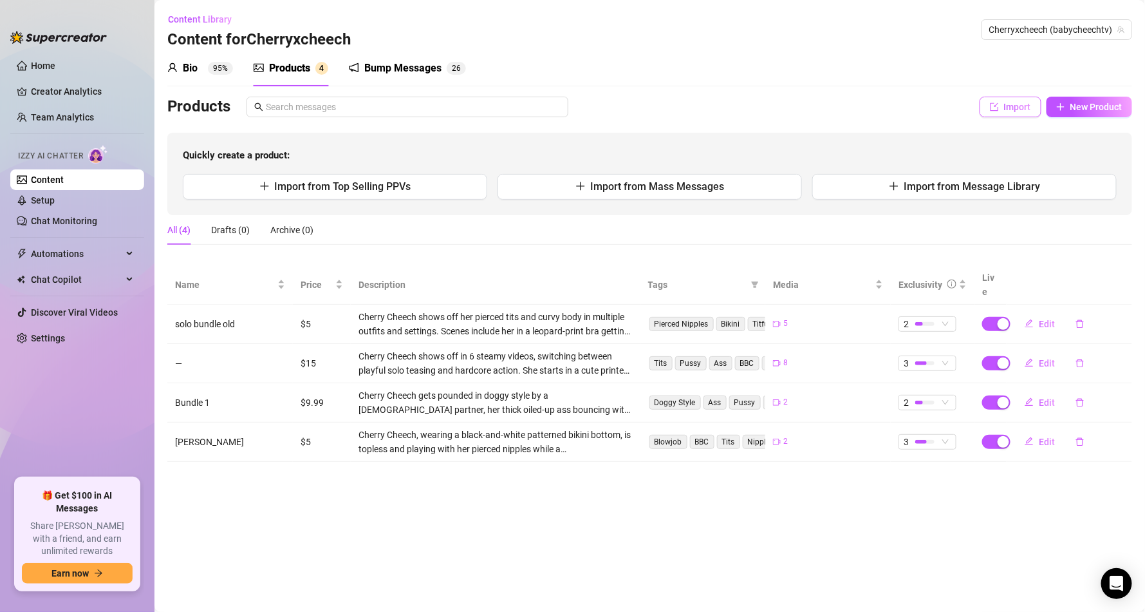
click at [1018, 100] on button "Import" at bounding box center [1011, 107] width 62 height 21
type textarea "Type your message here..."
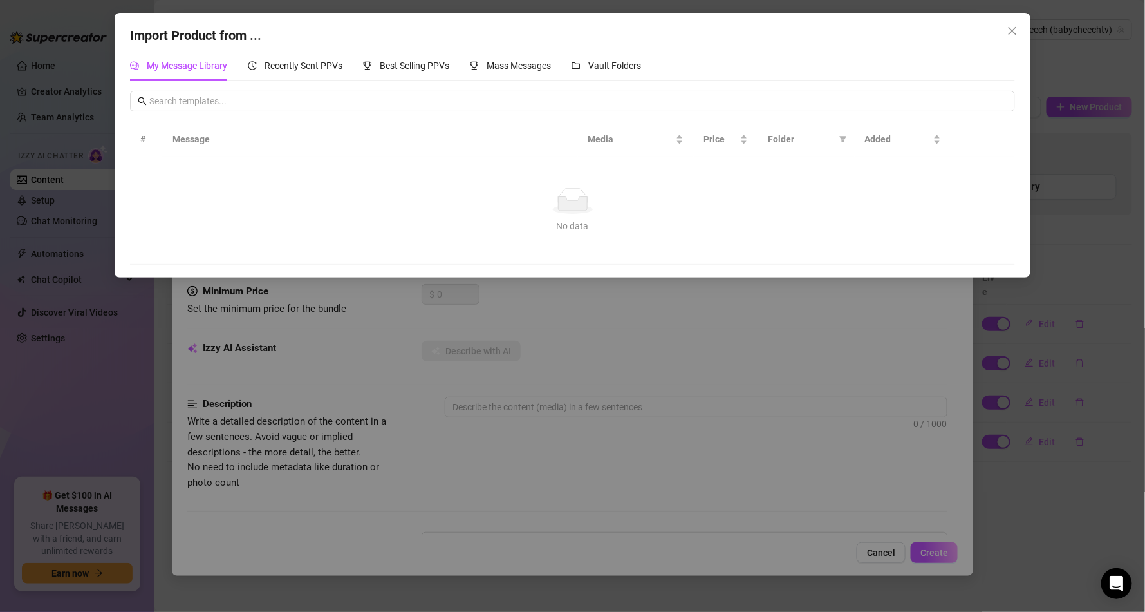
click at [709, 116] on div "# Message Media Price Folder Added No data No data" at bounding box center [572, 178] width 885 height 174
click at [1003, 24] on button "Close" at bounding box center [1012, 31] width 21 height 21
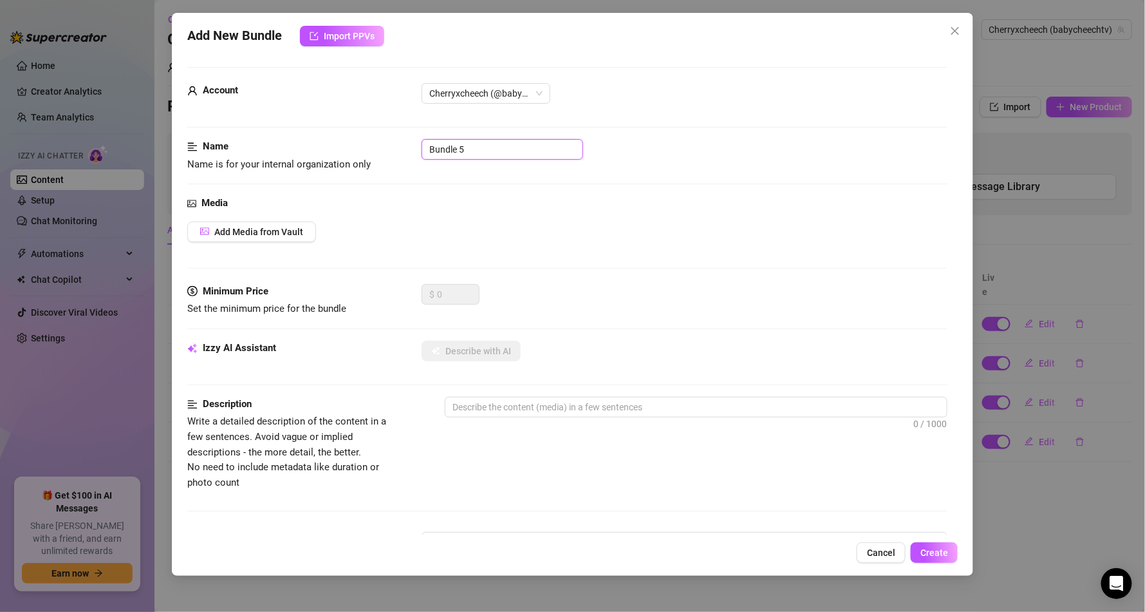
click at [514, 151] on input "Bundle 5" at bounding box center [503, 149] width 162 height 21
click at [512, 149] on input "Bundle 5" at bounding box center [503, 149] width 162 height 21
click at [296, 222] on button "Add Media from Vault" at bounding box center [251, 231] width 129 height 21
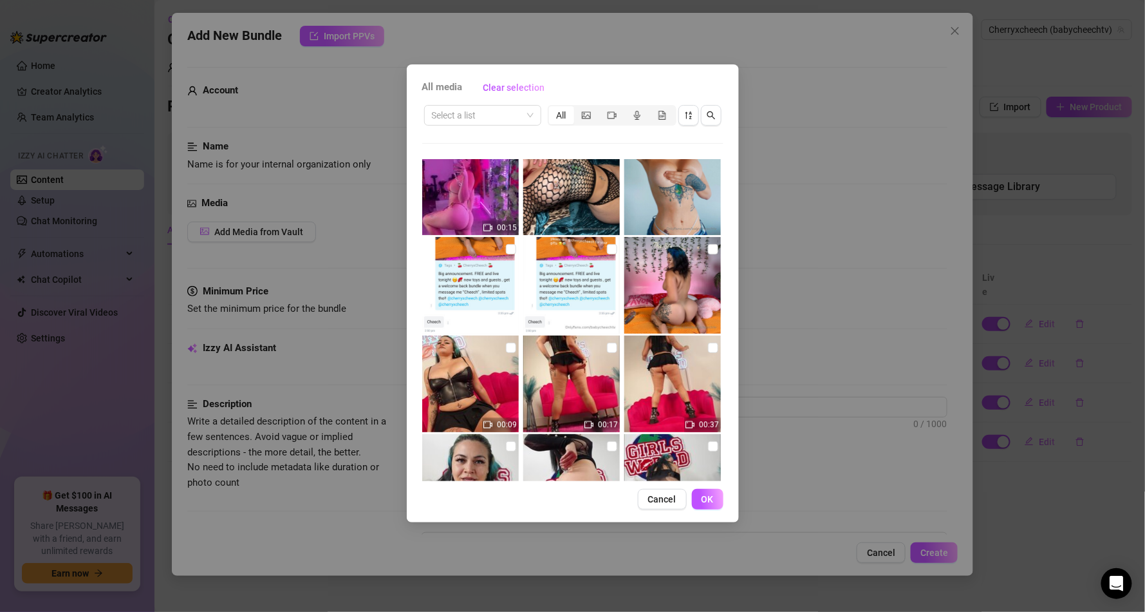
scroll to position [1273, 0]
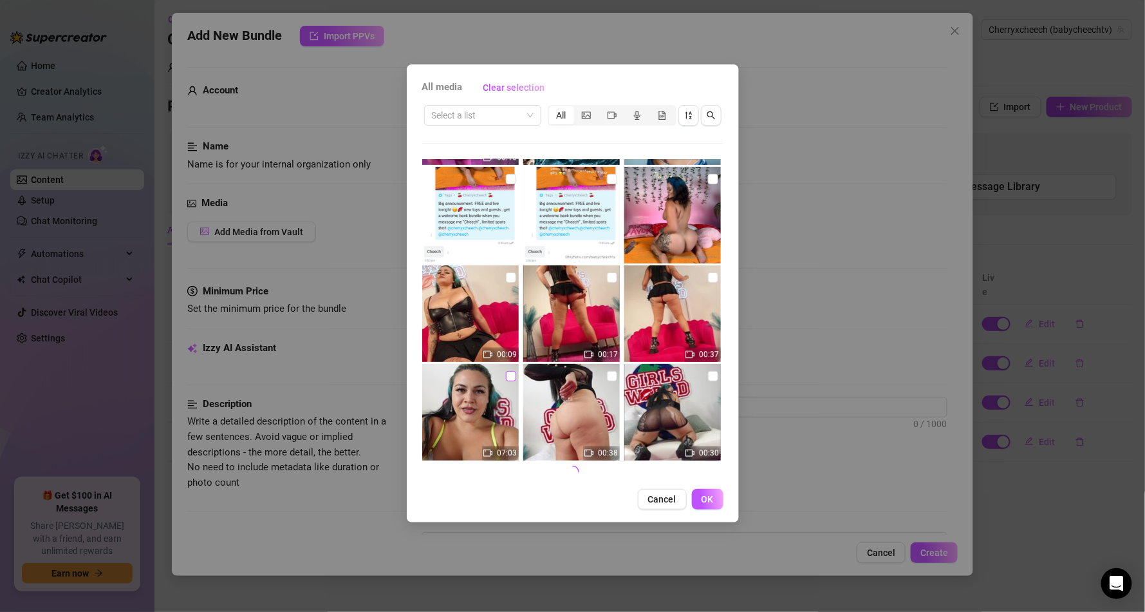
click at [506, 376] on input "checkbox" at bounding box center [511, 376] width 10 height 10
checkbox input "true"
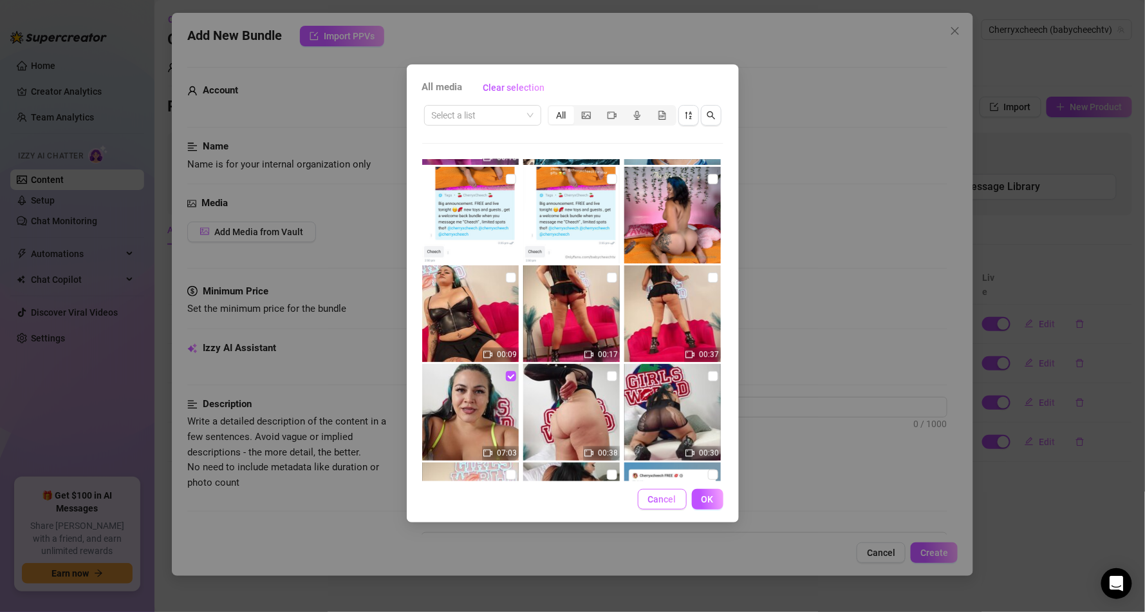
click at [658, 496] on span "Cancel" at bounding box center [662, 499] width 28 height 10
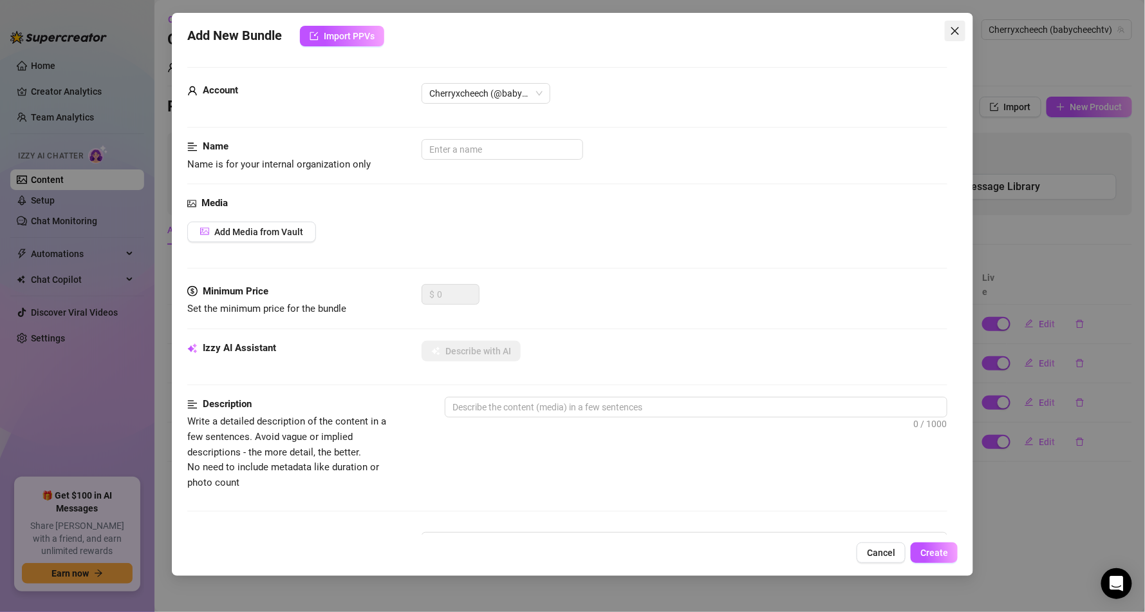
click at [950, 23] on button "Close" at bounding box center [955, 31] width 21 height 21
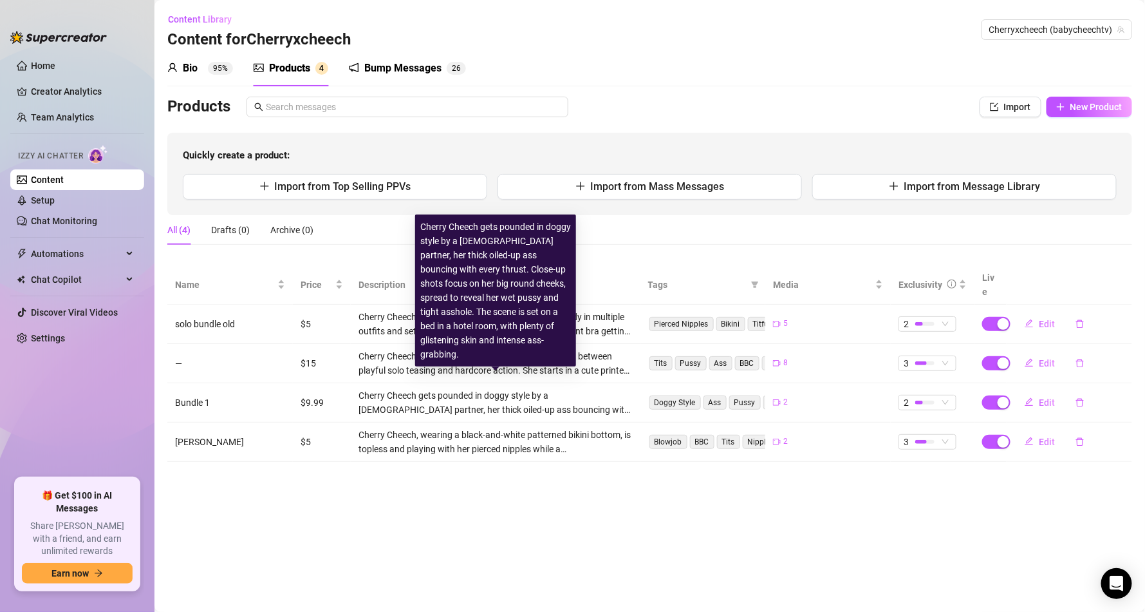
click at [484, 388] on div "Cherry Cheech gets pounded in doggy style by a [DEMOGRAPHIC_DATA] partner, her …" at bounding box center [496, 402] width 274 height 28
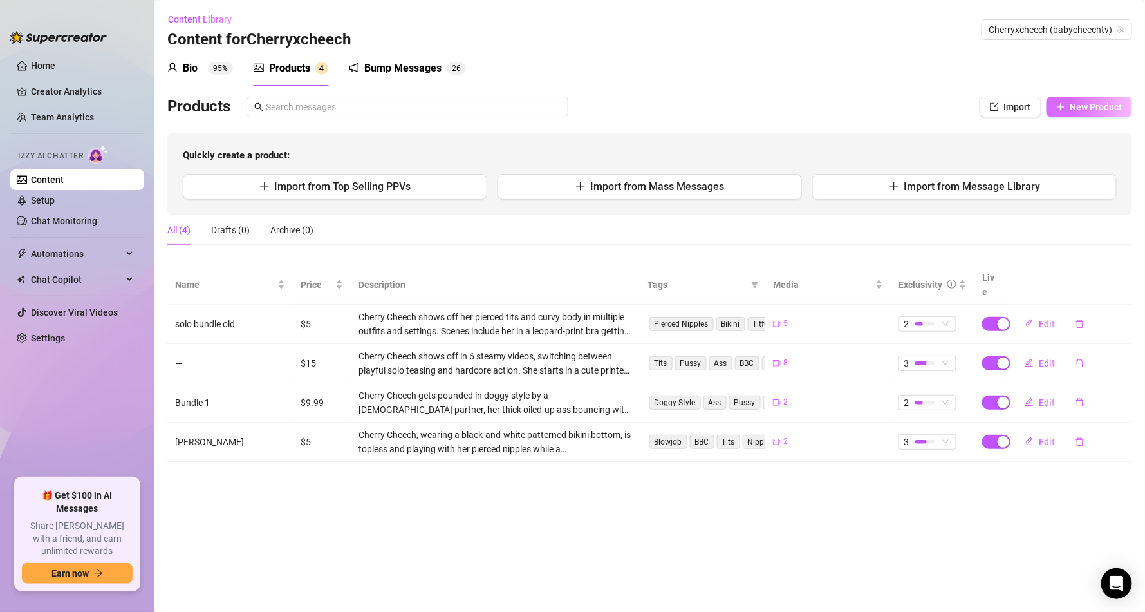
click at [1115, 109] on span "New Product" at bounding box center [1097, 107] width 52 height 10
type textarea "Type your message here..."
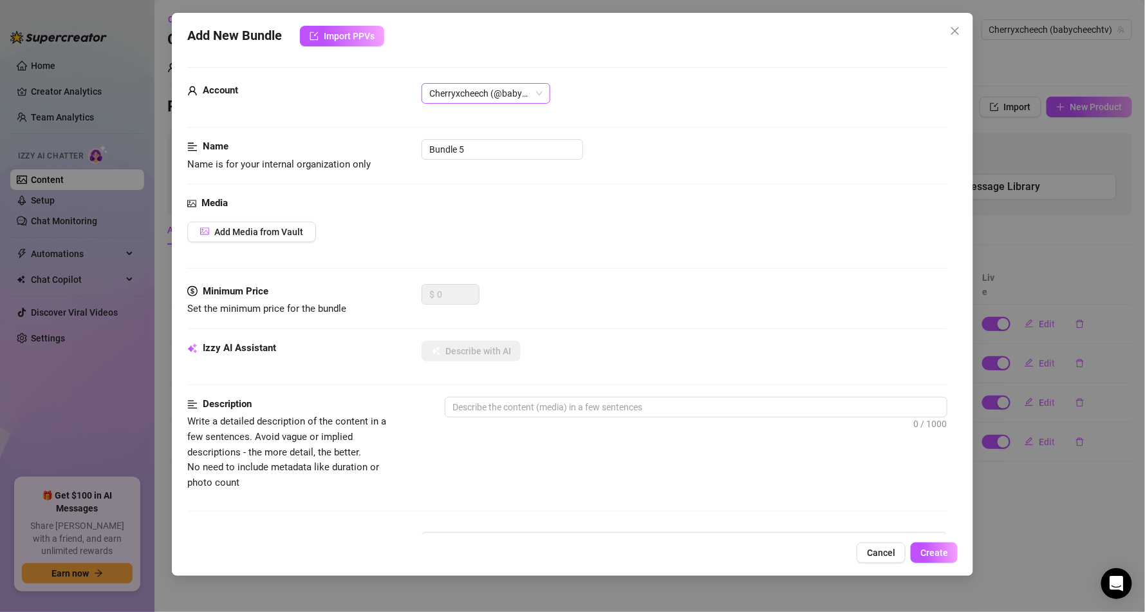
click at [496, 90] on span "Cherryxcheech (@babycheechtv)" at bounding box center [485, 93] width 113 height 19
click at [429, 44] on div "Add New Bundle Import PPVs" at bounding box center [572, 36] width 771 height 21
click at [319, 28] on button "Import PPVs" at bounding box center [342, 36] width 84 height 21
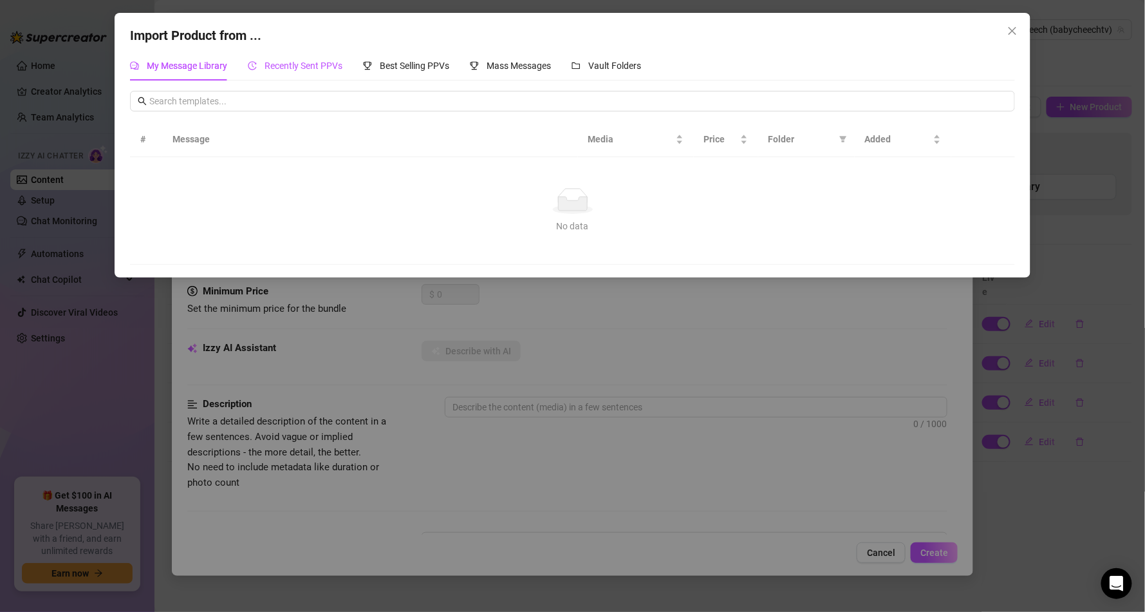
click at [306, 66] on span "Recently Sent PPVs" at bounding box center [304, 66] width 78 height 10
click at [621, 68] on span "Vault Folders" at bounding box center [614, 66] width 53 height 10
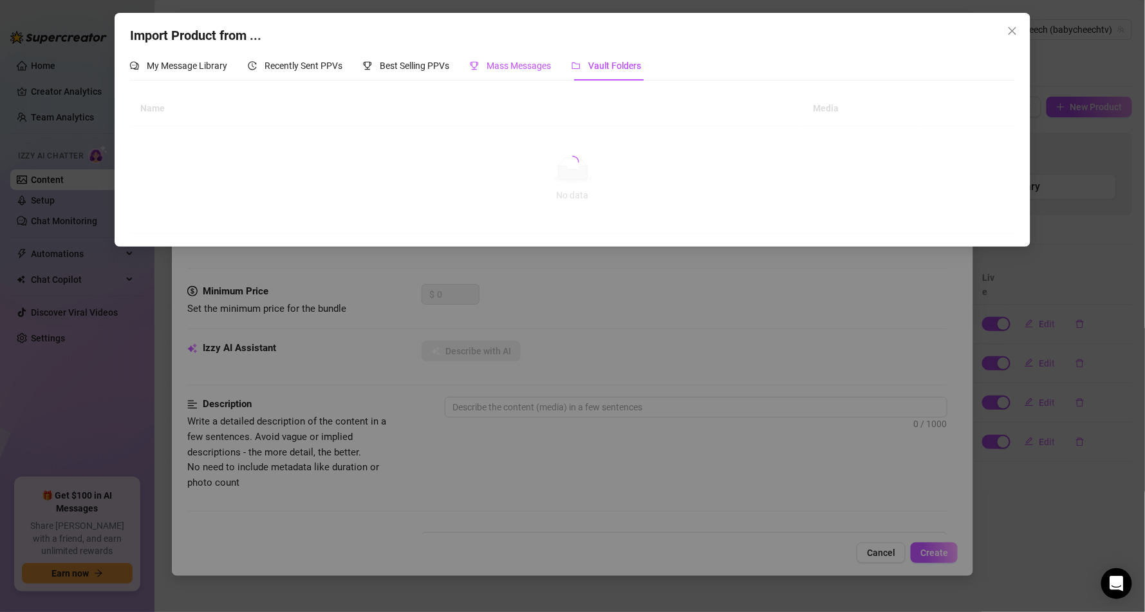
click at [516, 59] on div "Mass Messages" at bounding box center [510, 66] width 81 height 14
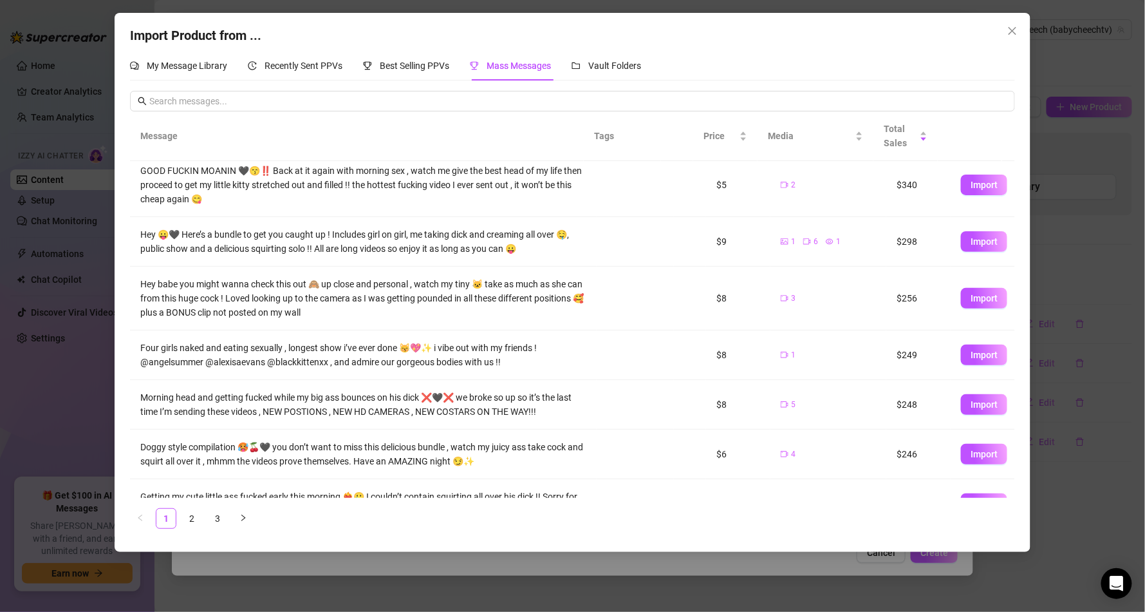
scroll to position [194, 0]
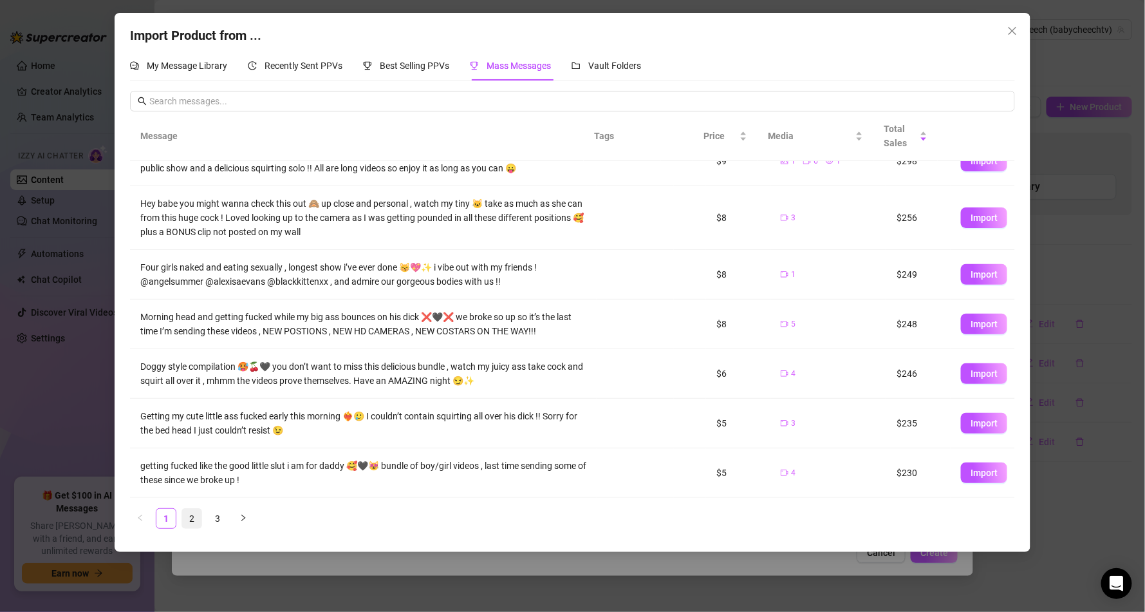
click at [192, 516] on link "2" at bounding box center [191, 518] width 19 height 19
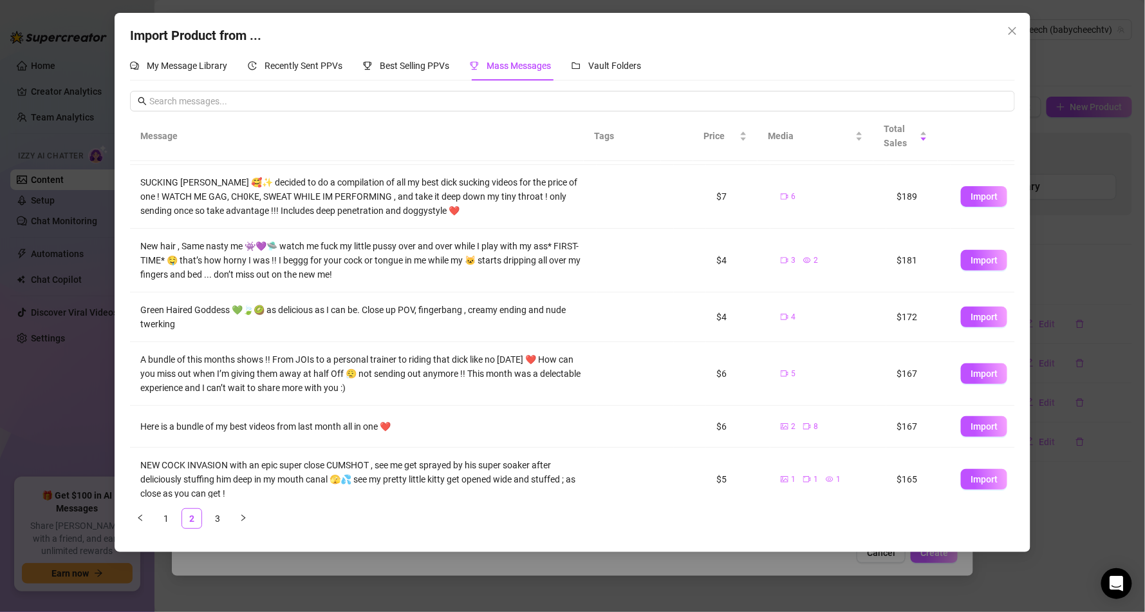
scroll to position [229, 0]
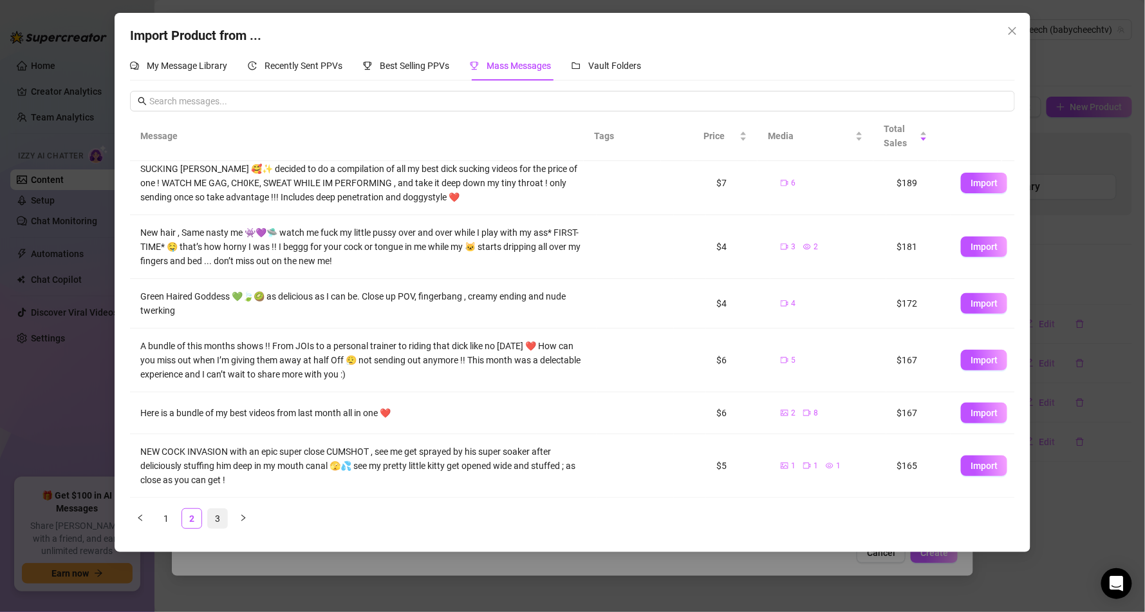
click at [211, 514] on link "3" at bounding box center [217, 518] width 19 height 19
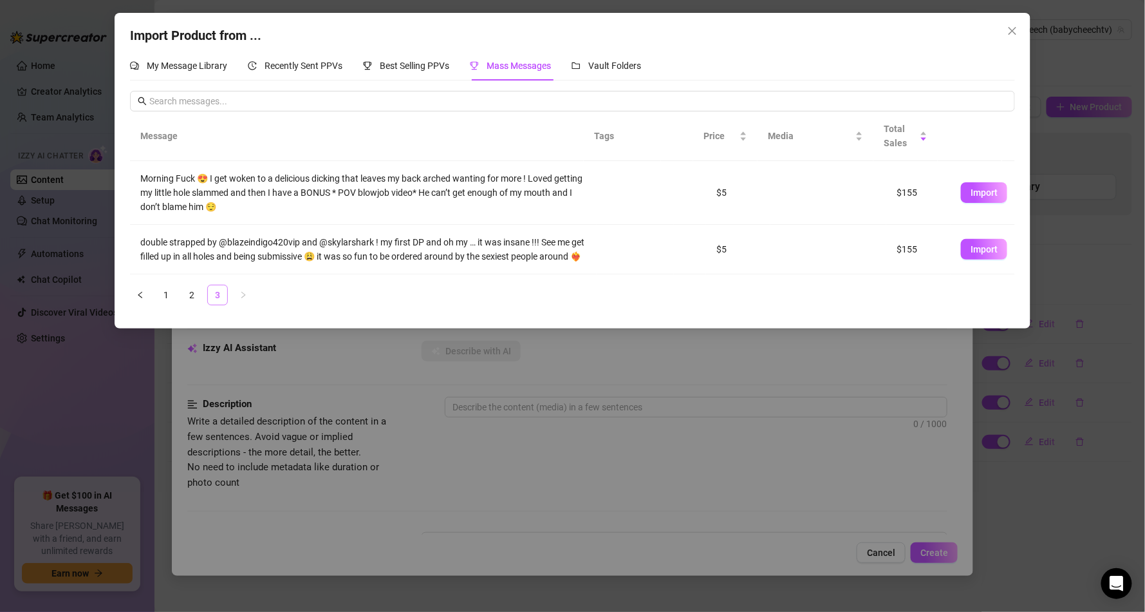
scroll to position [0, 0]
click at [445, 57] on div "Best Selling PPVs" at bounding box center [406, 66] width 86 height 30
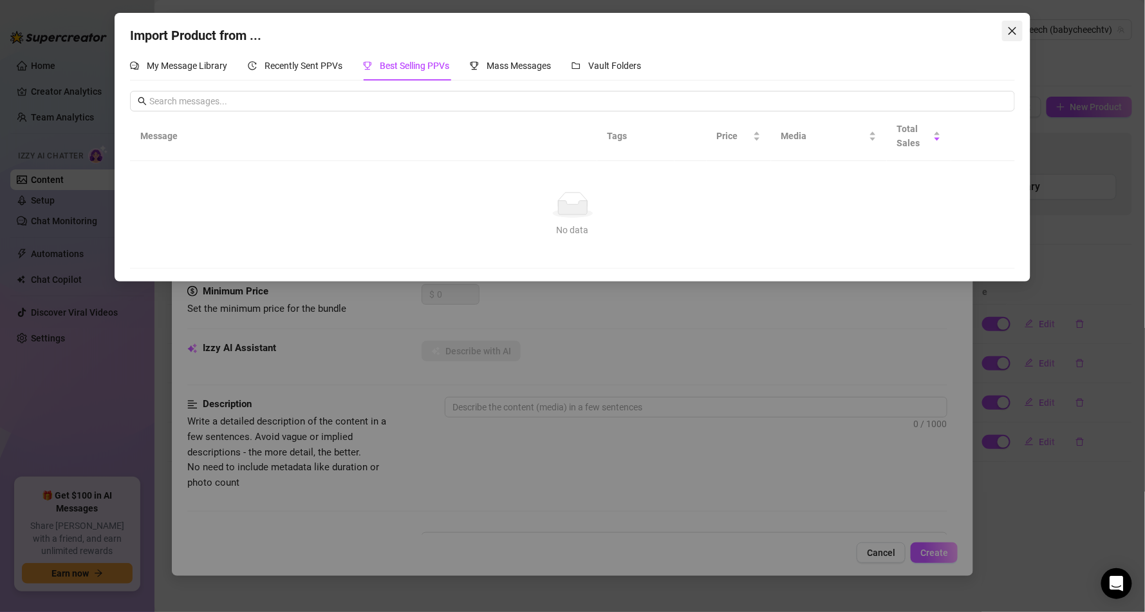
click at [1005, 26] on span "Close" at bounding box center [1012, 31] width 21 height 10
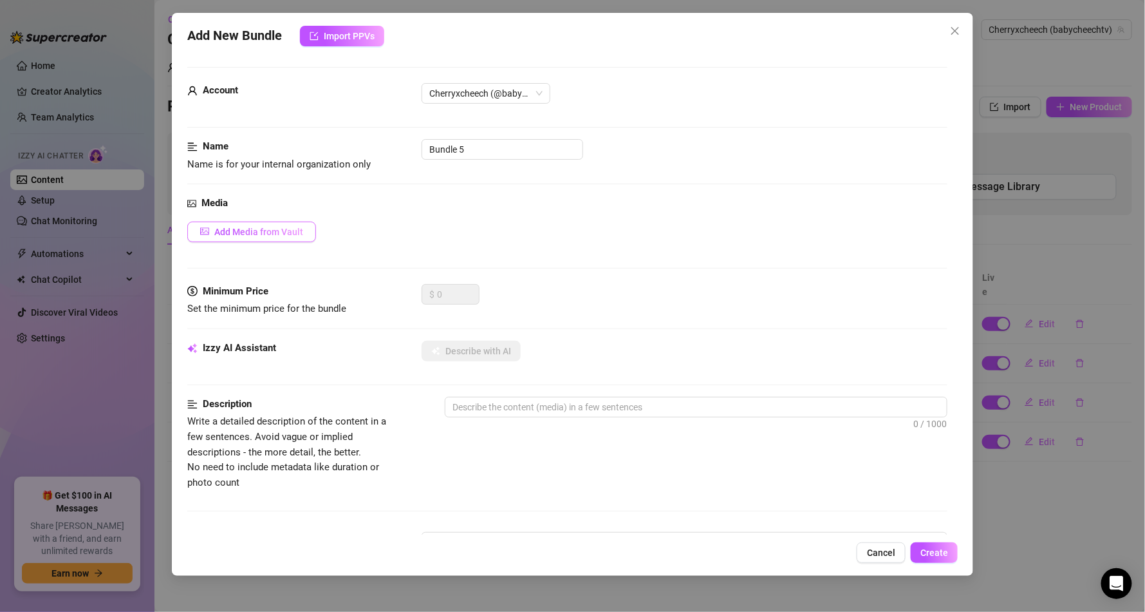
click at [258, 221] on button "Add Media from Vault" at bounding box center [251, 231] width 129 height 21
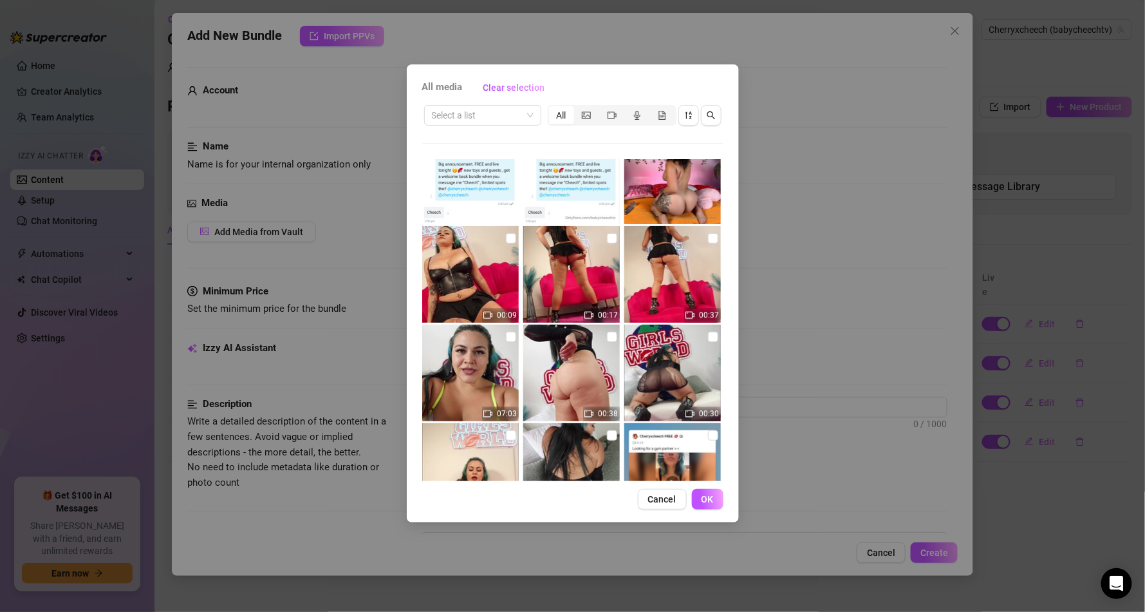
scroll to position [1622, 0]
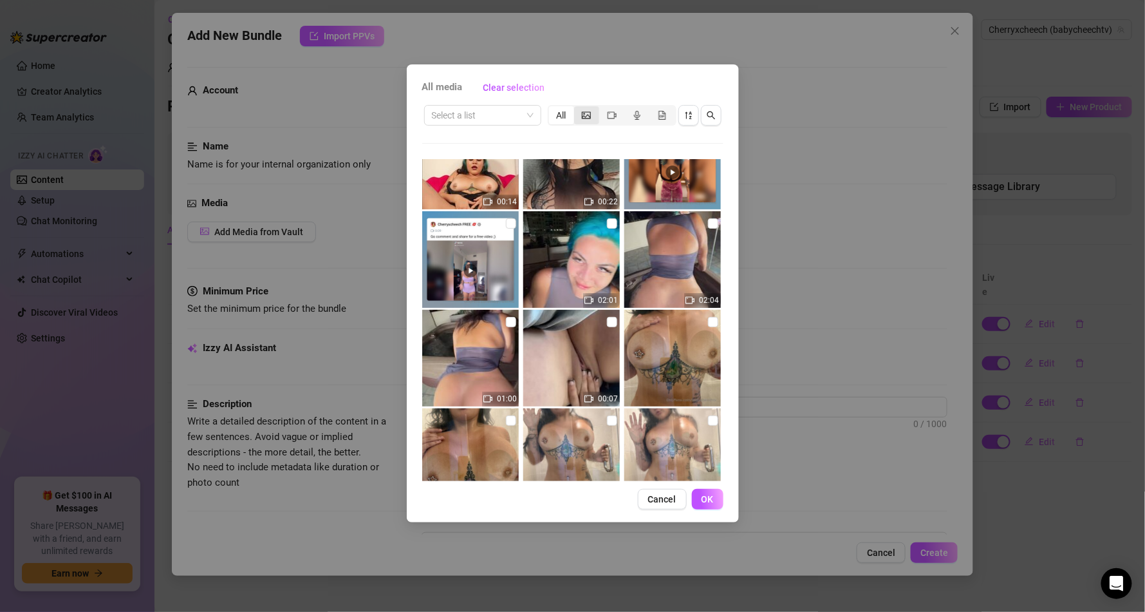
click at [591, 116] on icon "picture" at bounding box center [586, 114] width 9 height 7
click at [577, 108] on input "segmented control" at bounding box center [577, 108] width 0 height 0
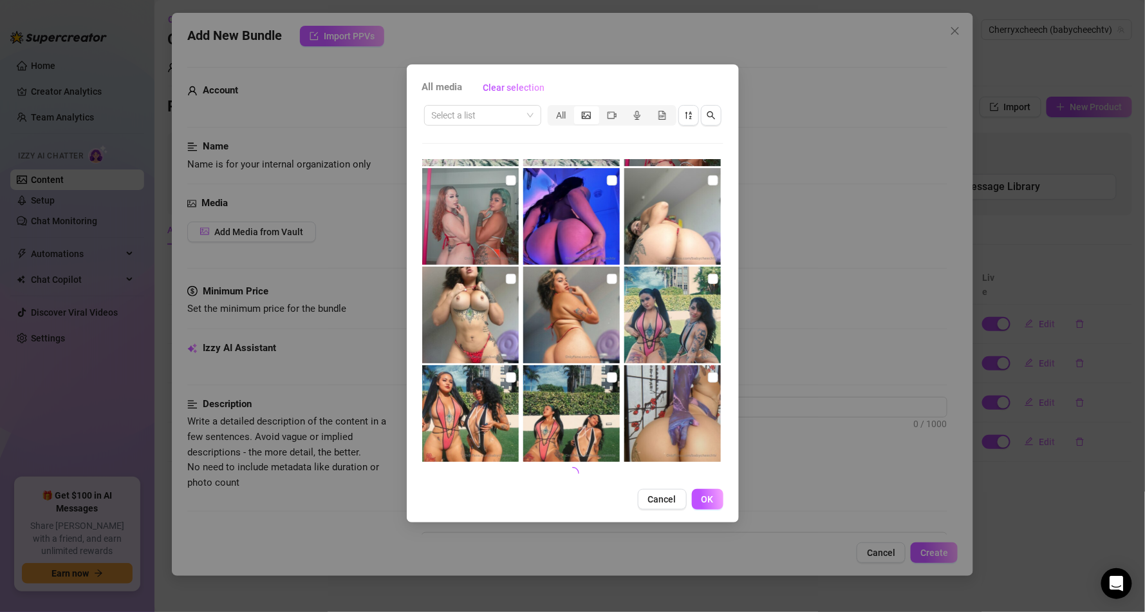
scroll to position [4425, 0]
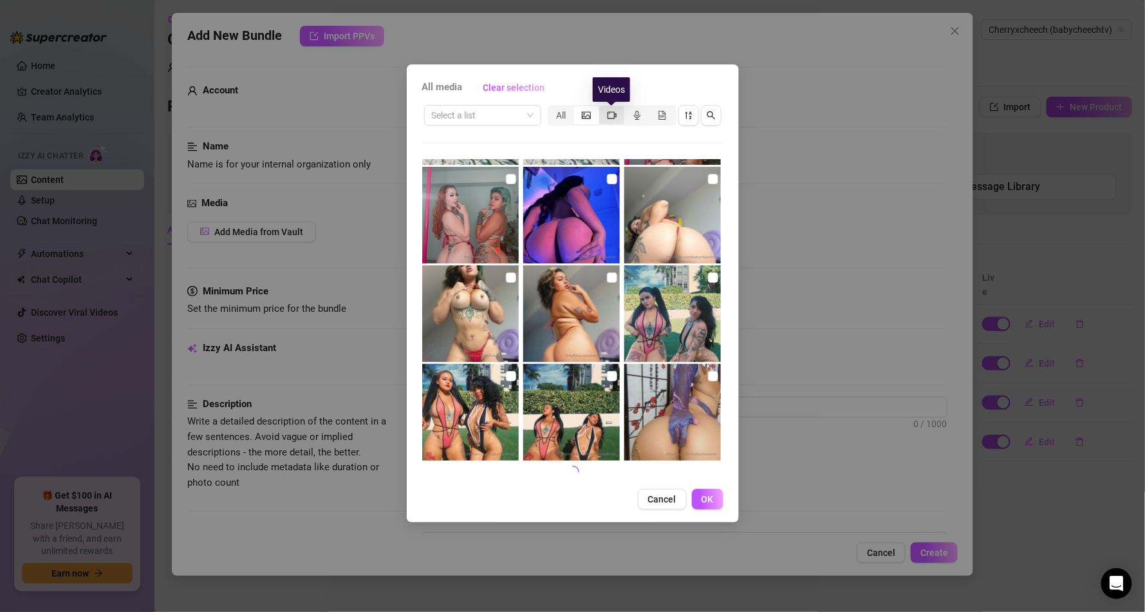
click at [615, 114] on icon "video-camera" at bounding box center [612, 115] width 9 height 9
click at [603, 108] on input "segmented control" at bounding box center [603, 108] width 0 height 0
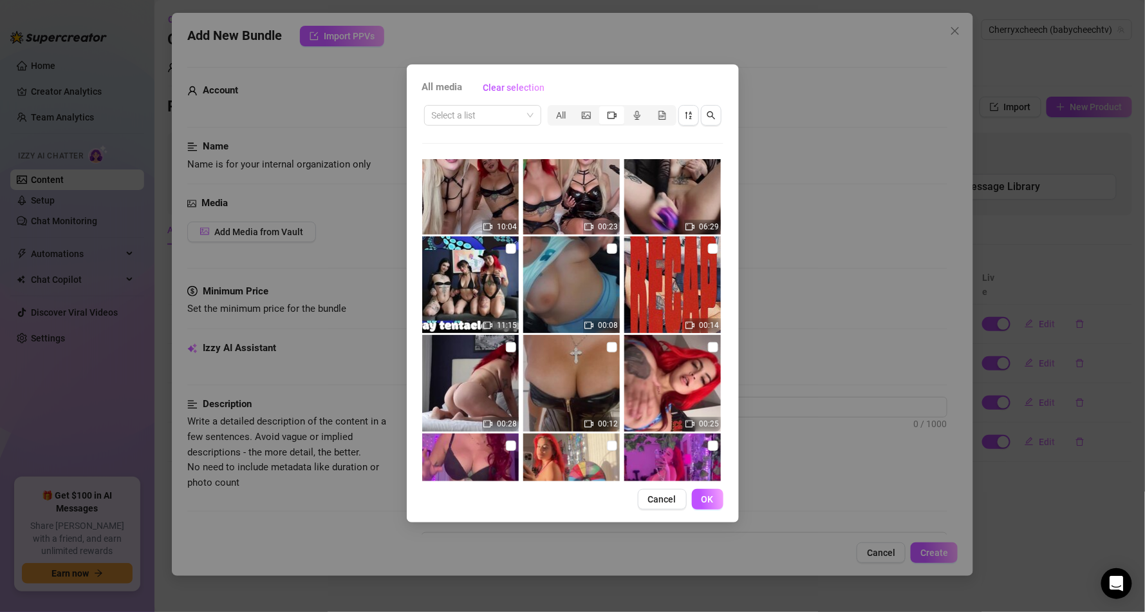
scroll to position [0, 0]
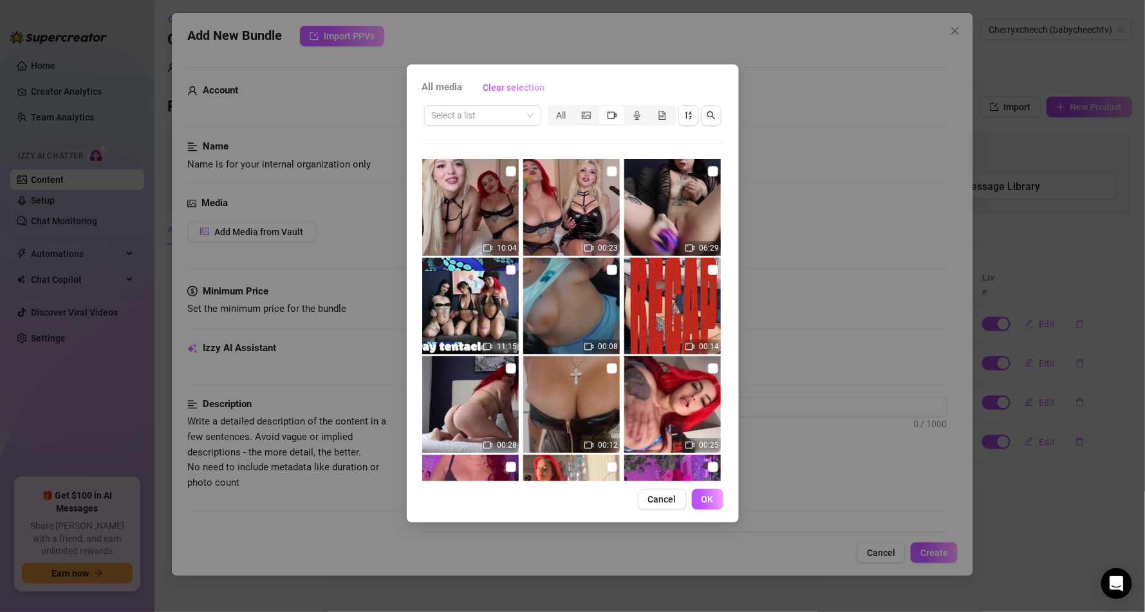
click at [506, 263] on label at bounding box center [511, 270] width 10 height 14
click at [506, 265] on input "checkbox" at bounding box center [511, 270] width 10 height 10
click at [506, 263] on label at bounding box center [511, 270] width 10 height 14
click at [506, 265] on input "checkbox" at bounding box center [511, 270] width 10 height 10
checkbox input "false"
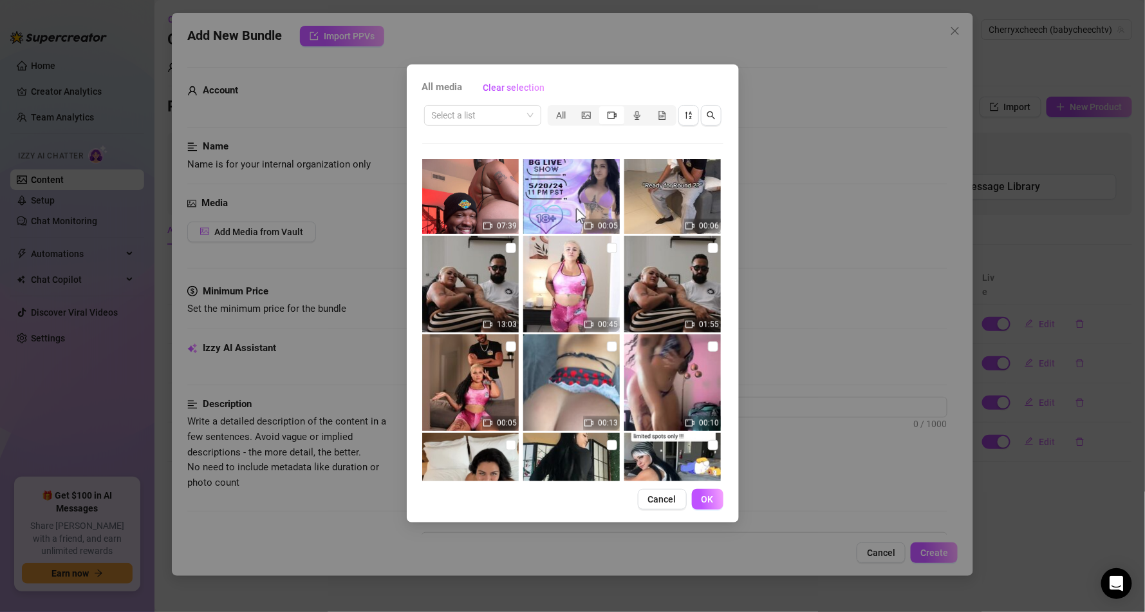
scroll to position [964, 0]
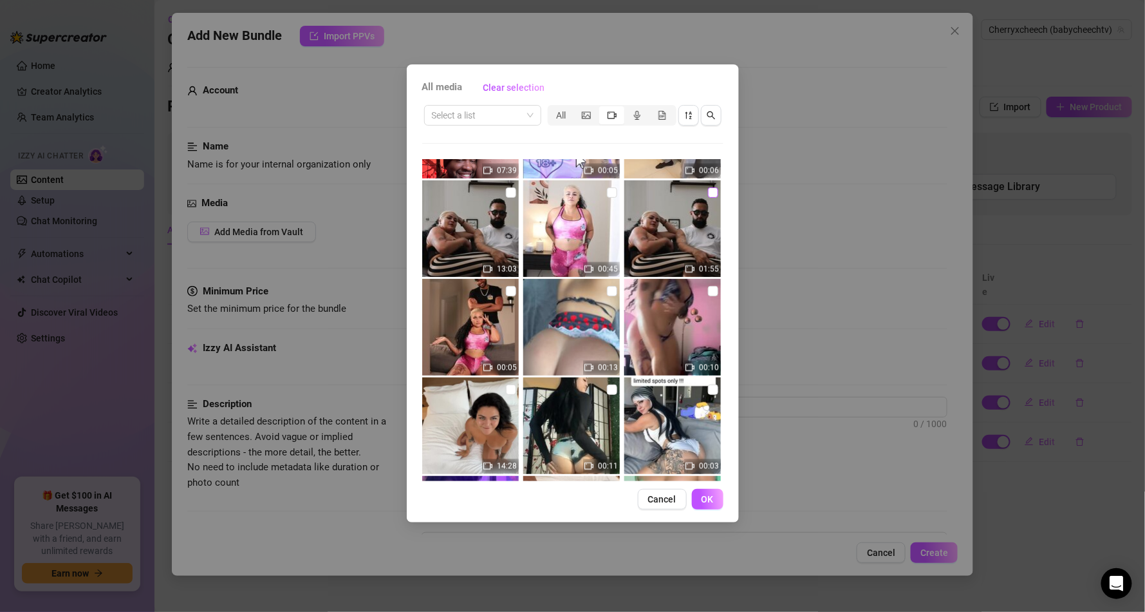
click at [708, 191] on input "checkbox" at bounding box center [713, 192] width 10 height 10
checkbox input "true"
click at [611, 192] on input "checkbox" at bounding box center [612, 192] width 10 height 10
checkbox input "true"
click at [512, 191] on input "checkbox" at bounding box center [511, 192] width 10 height 10
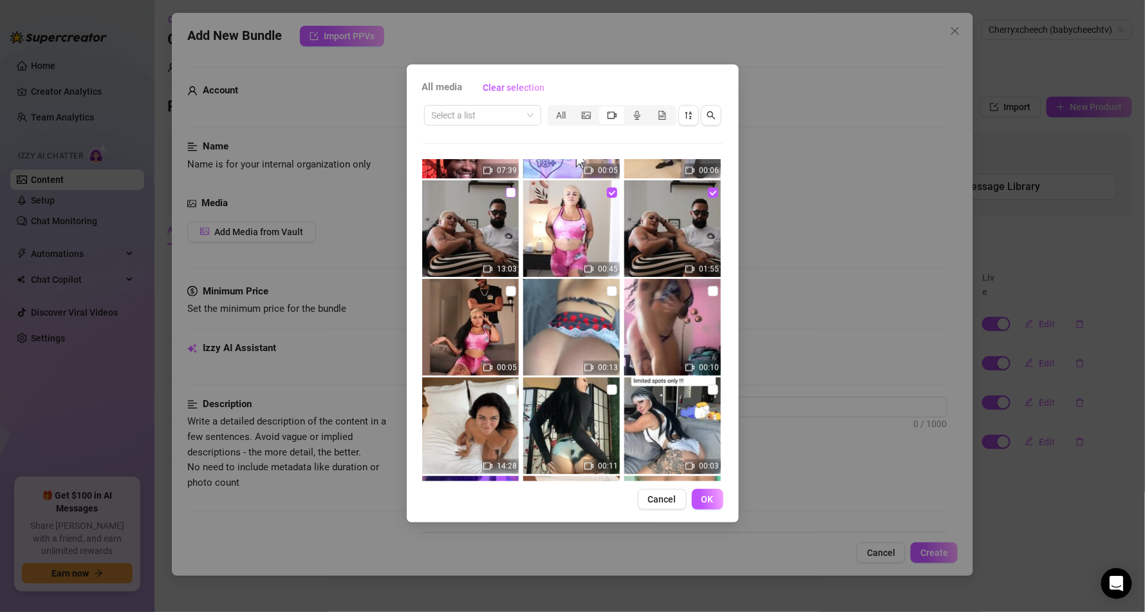
checkbox input "true"
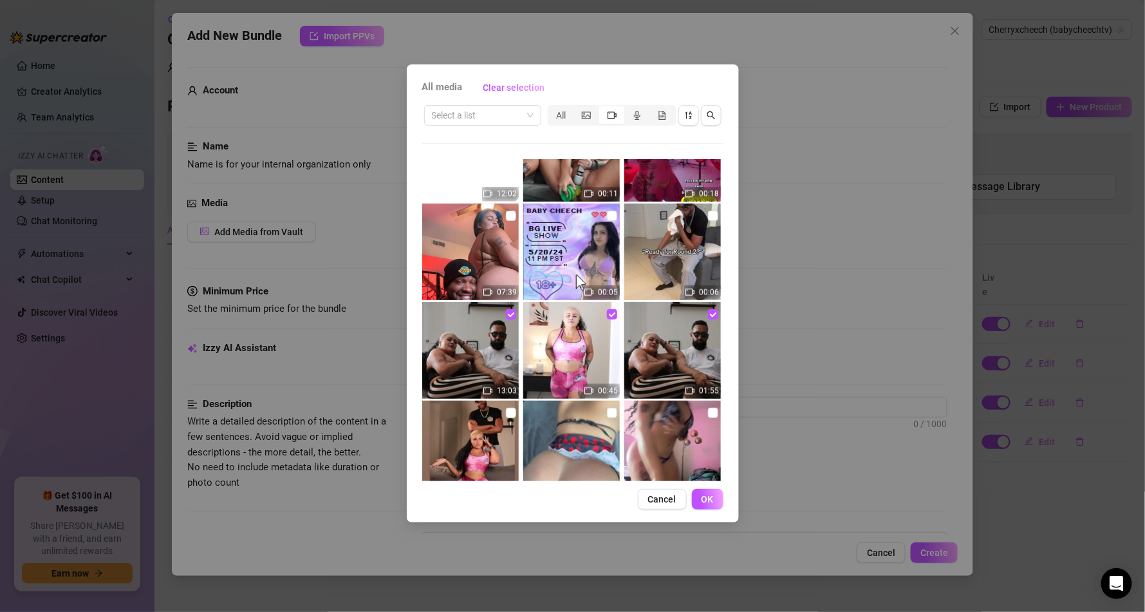
scroll to position [809, 0]
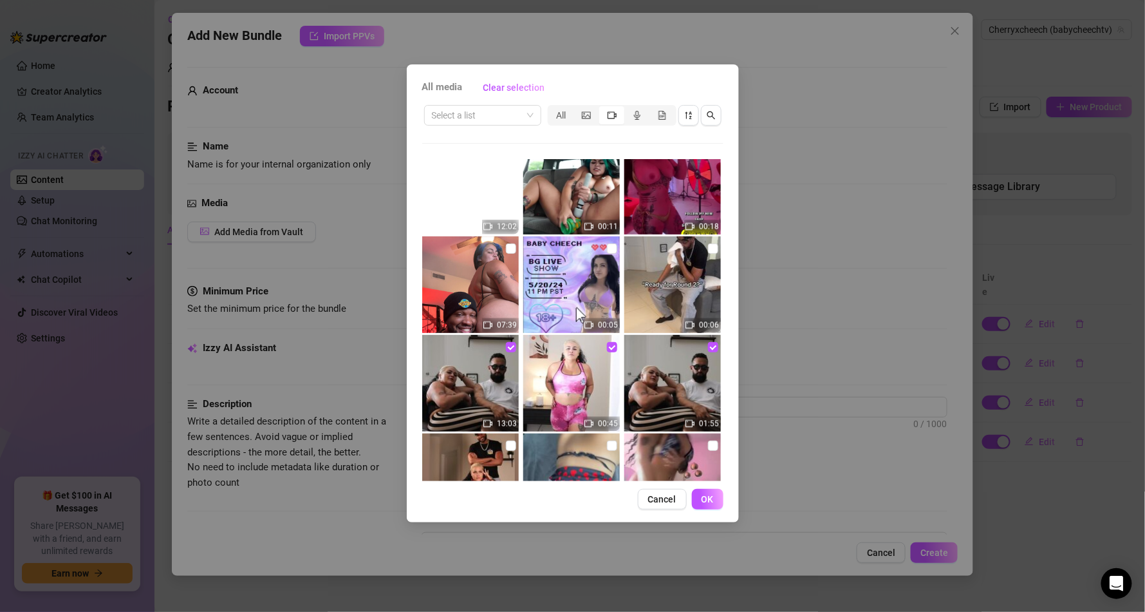
click at [711, 494] on span "OK" at bounding box center [708, 499] width 12 height 10
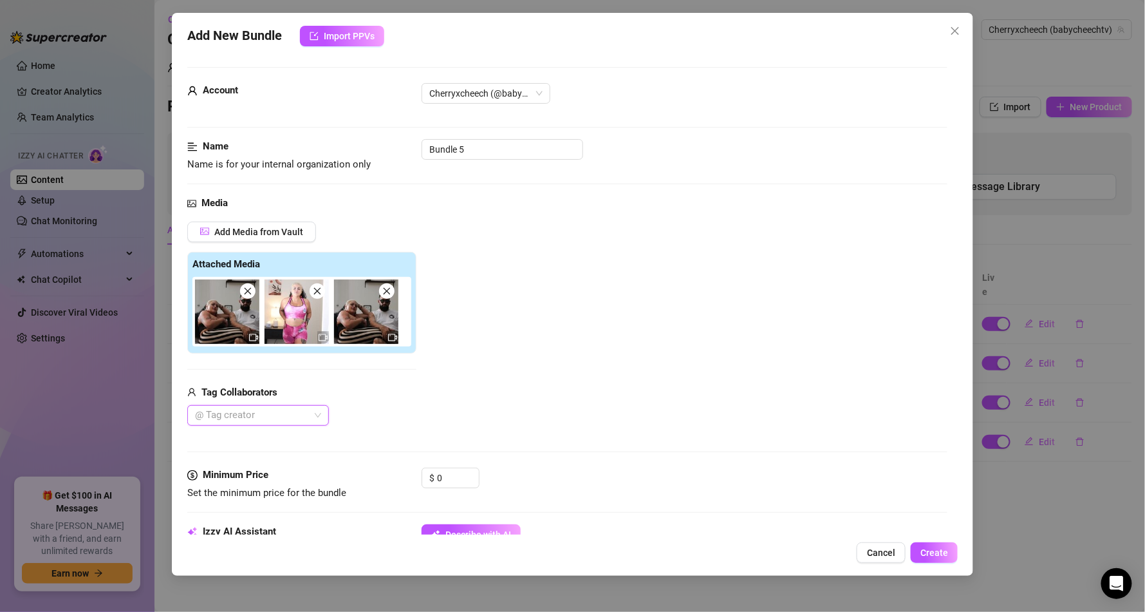
click at [292, 411] on div at bounding box center [251, 415] width 123 height 18
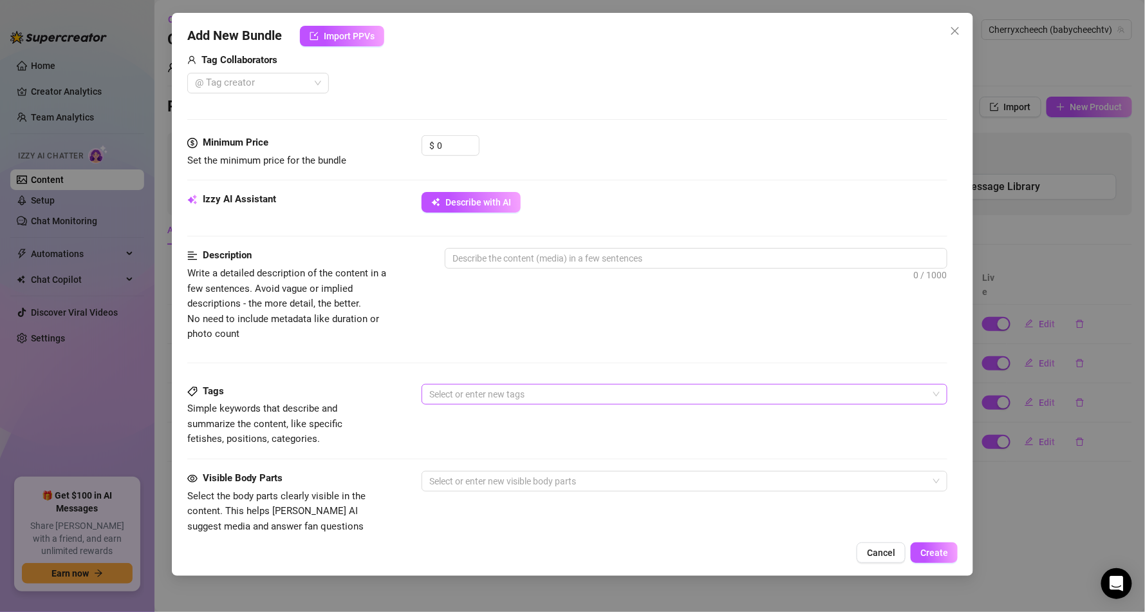
scroll to position [309, 0]
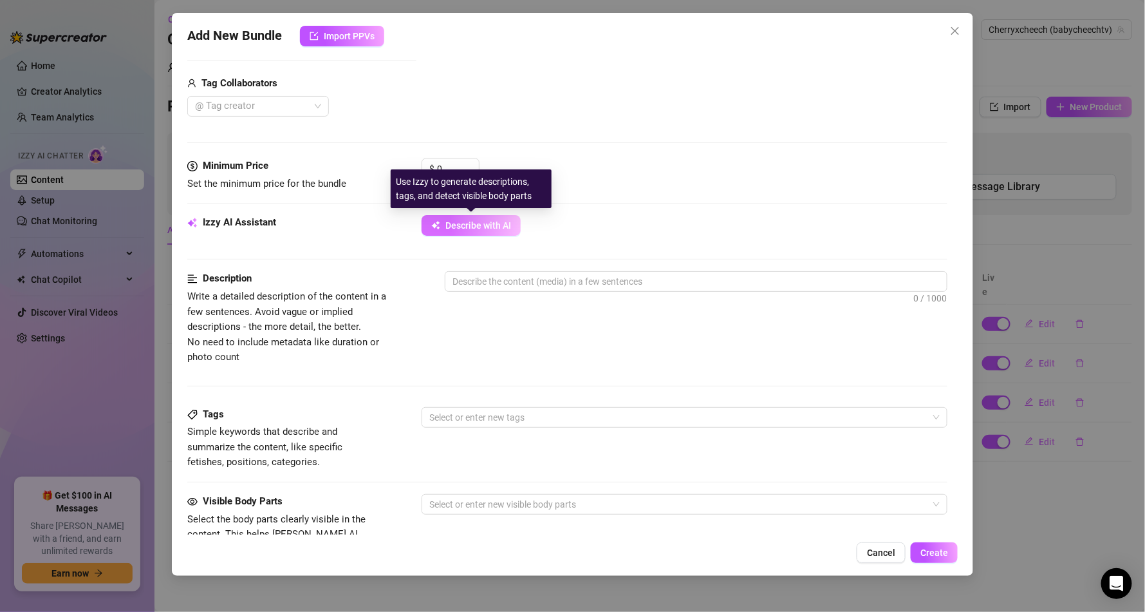
click at [464, 233] on button "Describe with AI" at bounding box center [471, 225] width 99 height 21
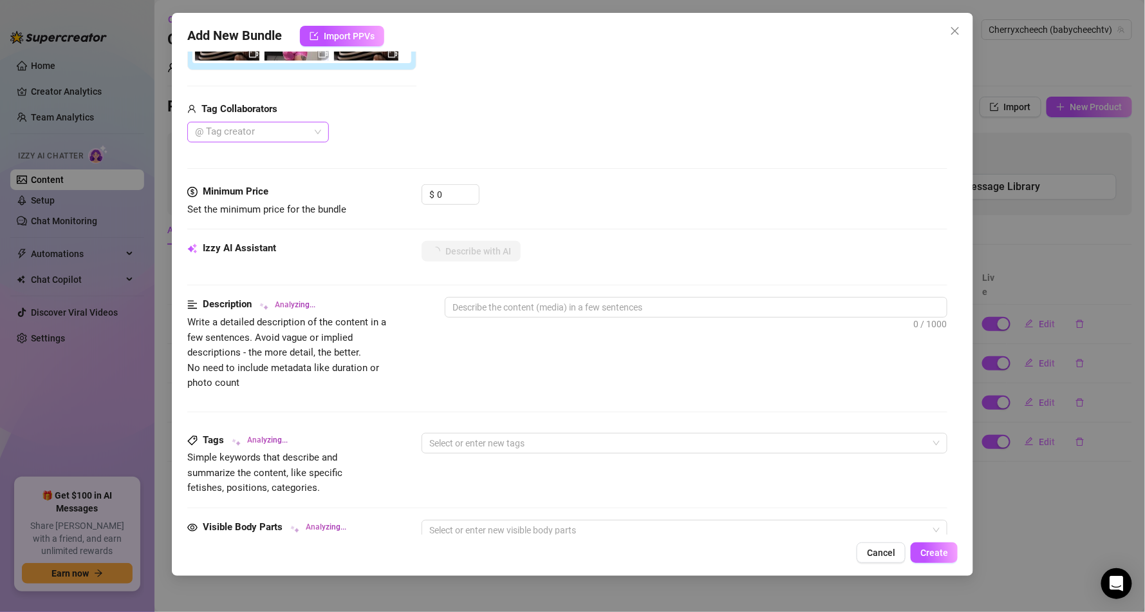
scroll to position [232, 0]
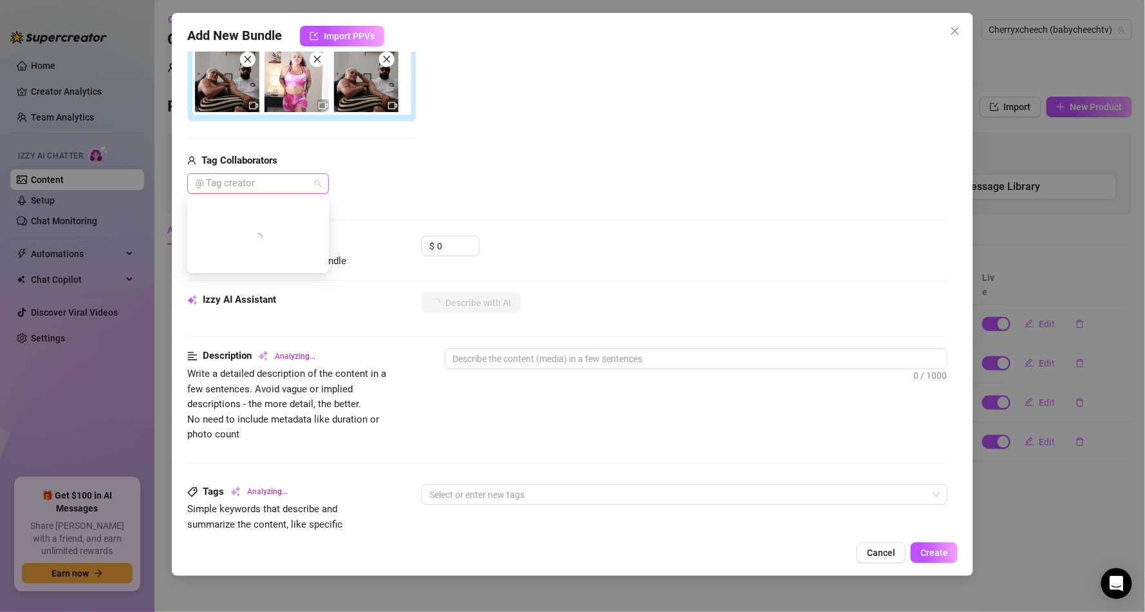
click at [256, 178] on div at bounding box center [251, 183] width 123 height 18
type input "shorties"
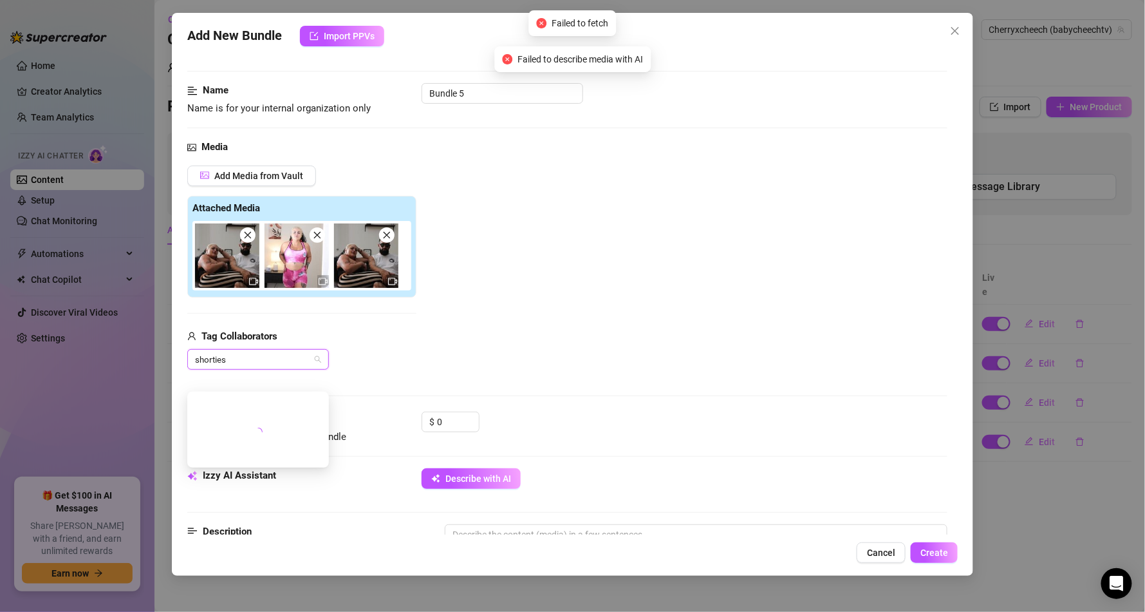
scroll to position [0, 0]
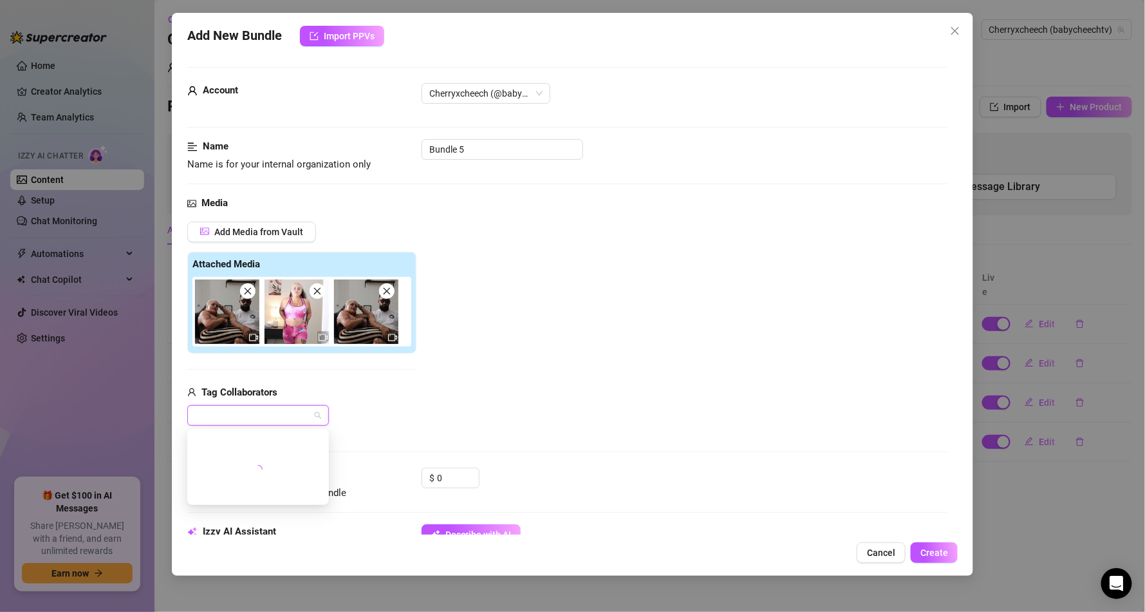
click at [261, 410] on div "shorties" at bounding box center [251, 415] width 123 height 18
click at [252, 410] on div at bounding box center [251, 415] width 123 height 18
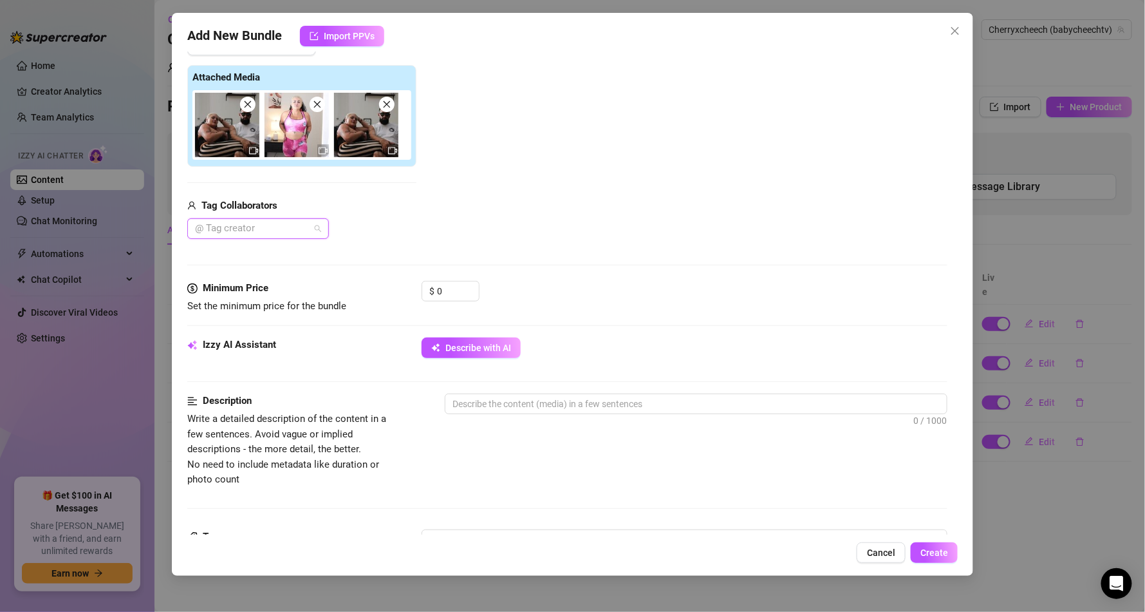
scroll to position [155, 0]
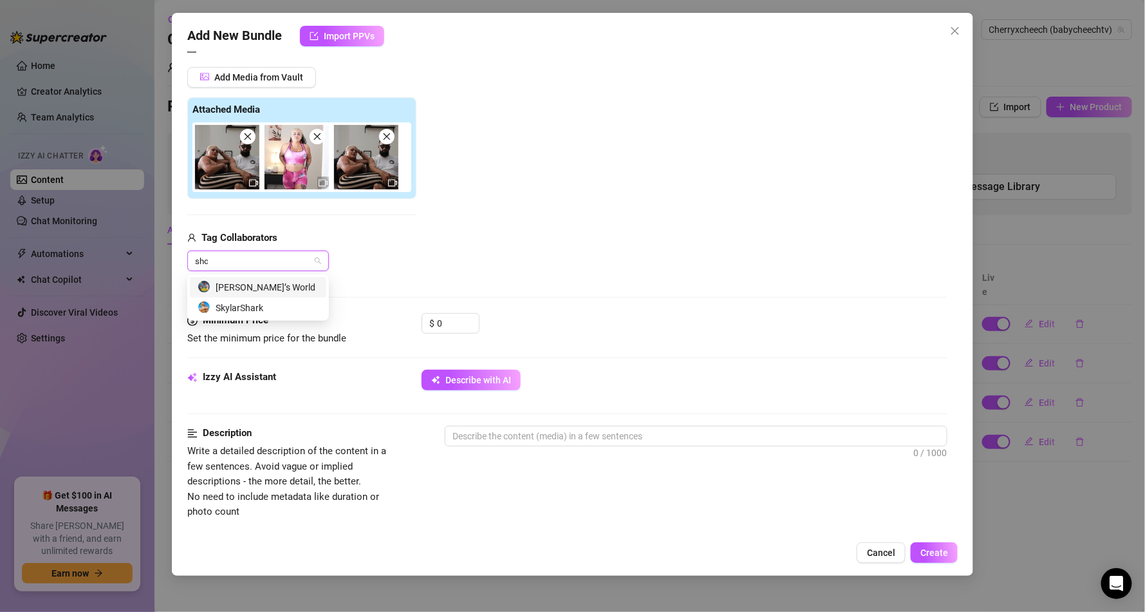
type input "short"
click at [261, 282] on div "[PERSON_NAME]’s World" at bounding box center [258, 287] width 121 height 14
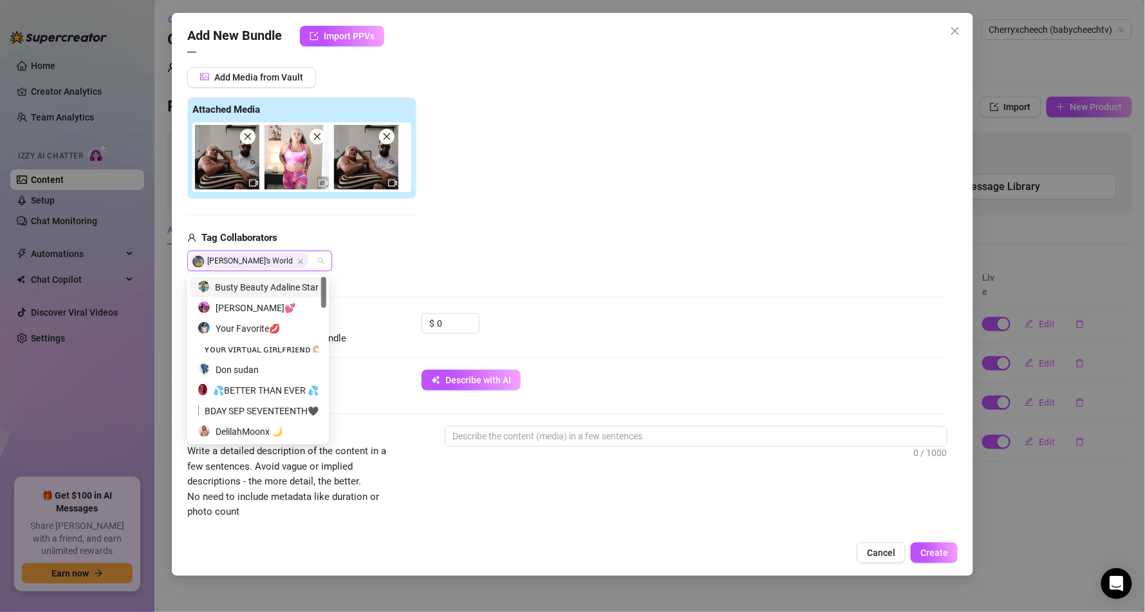
click at [524, 259] on div "Add Media from Vault Attached Media Tag Collaborators [PERSON_NAME]’s World" at bounding box center [567, 169] width 760 height 205
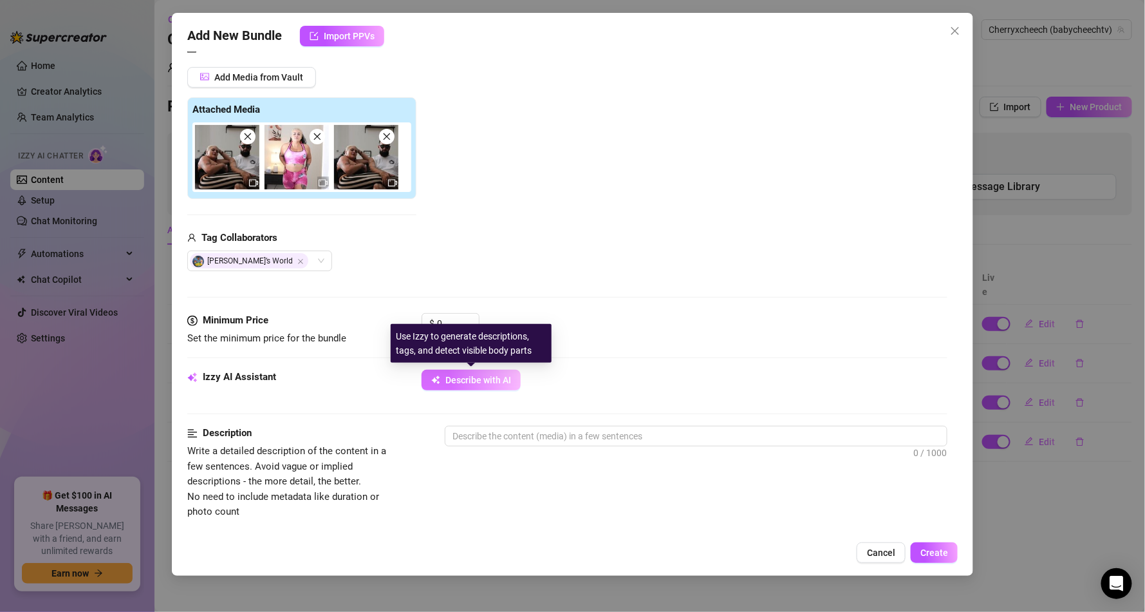
click at [491, 388] on button "Describe with AI" at bounding box center [471, 380] width 99 height 21
click at [442, 377] on button "Describe with AI" at bounding box center [471, 380] width 99 height 21
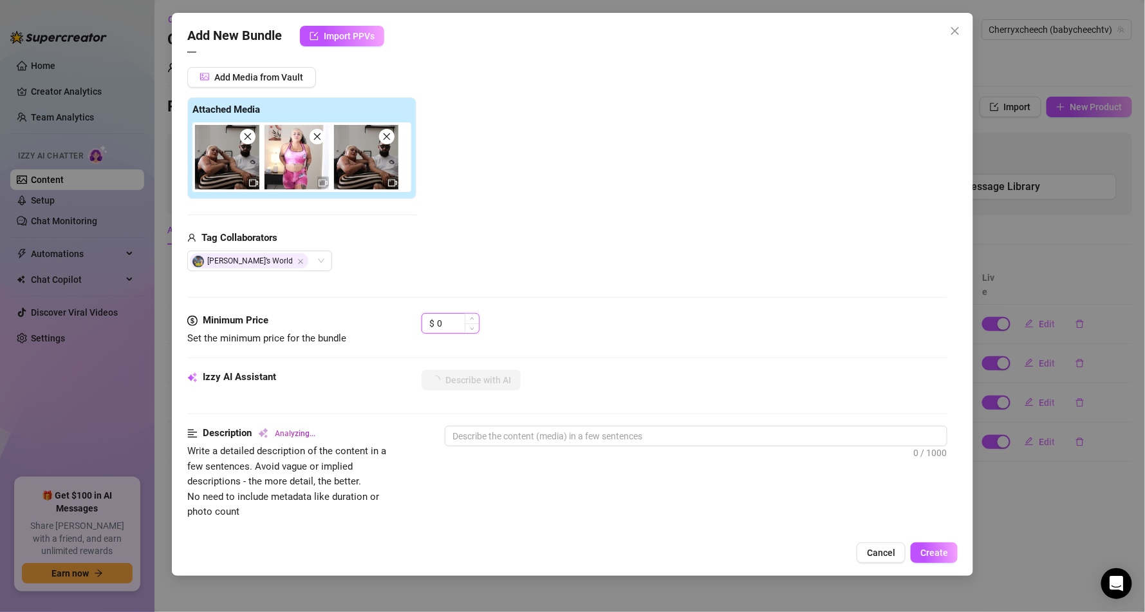
click at [443, 321] on input "0" at bounding box center [458, 323] width 42 height 19
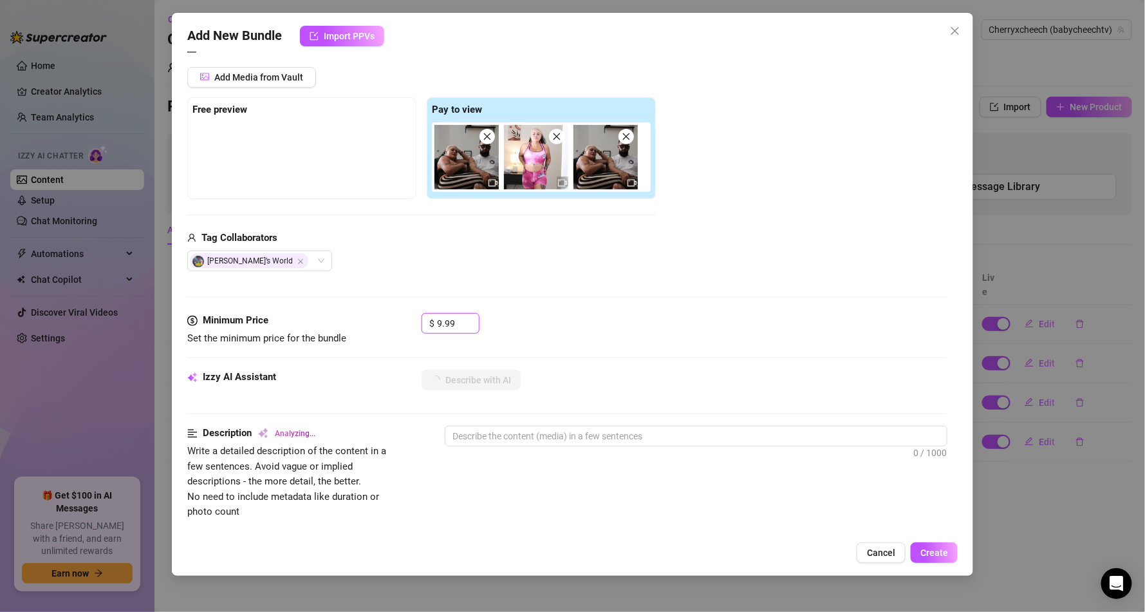
type input "9.99"
click at [685, 310] on div "Media Add Media from Vault Free preview Pay to view Tag Collaborators [PERSON_N…" at bounding box center [567, 177] width 760 height 272
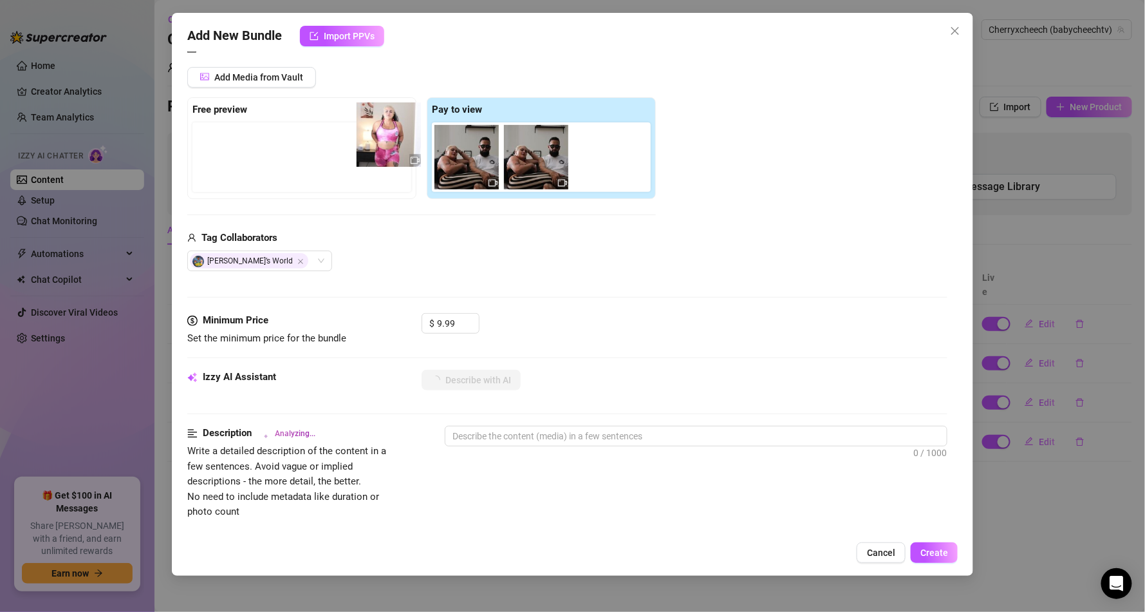
drag, startPoint x: 523, startPoint y: 161, endPoint x: 286, endPoint y: 155, distance: 236.3
click at [286, 155] on div "Free preview Pay to view" at bounding box center [421, 148] width 469 height 102
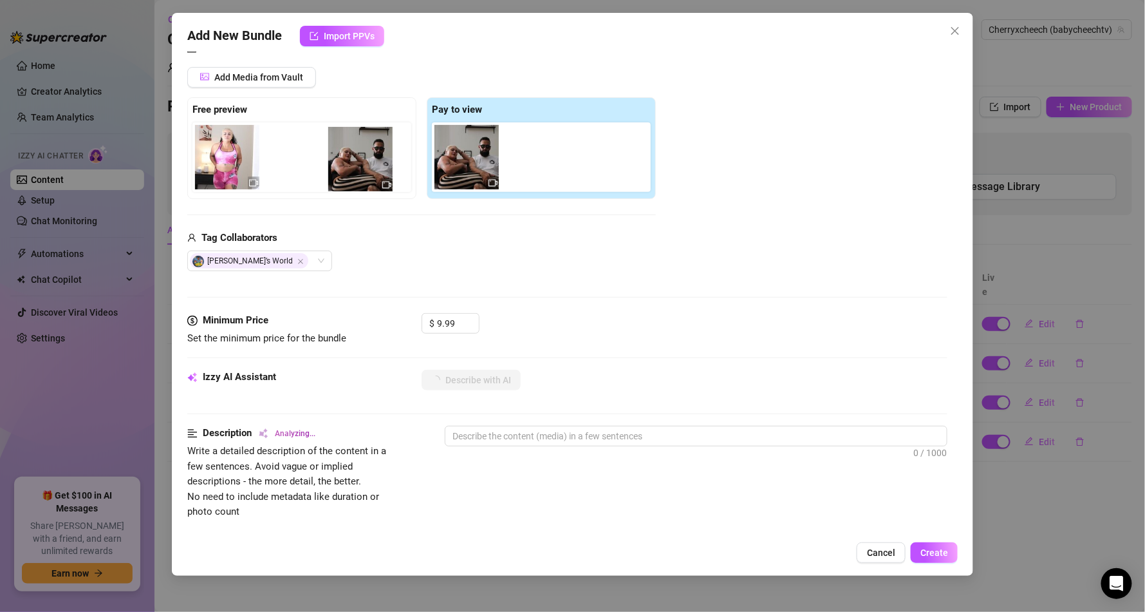
drag, startPoint x: 481, startPoint y: 160, endPoint x: 344, endPoint y: 153, distance: 137.3
click at [346, 155] on div "Free preview Pay to view" at bounding box center [421, 148] width 469 height 102
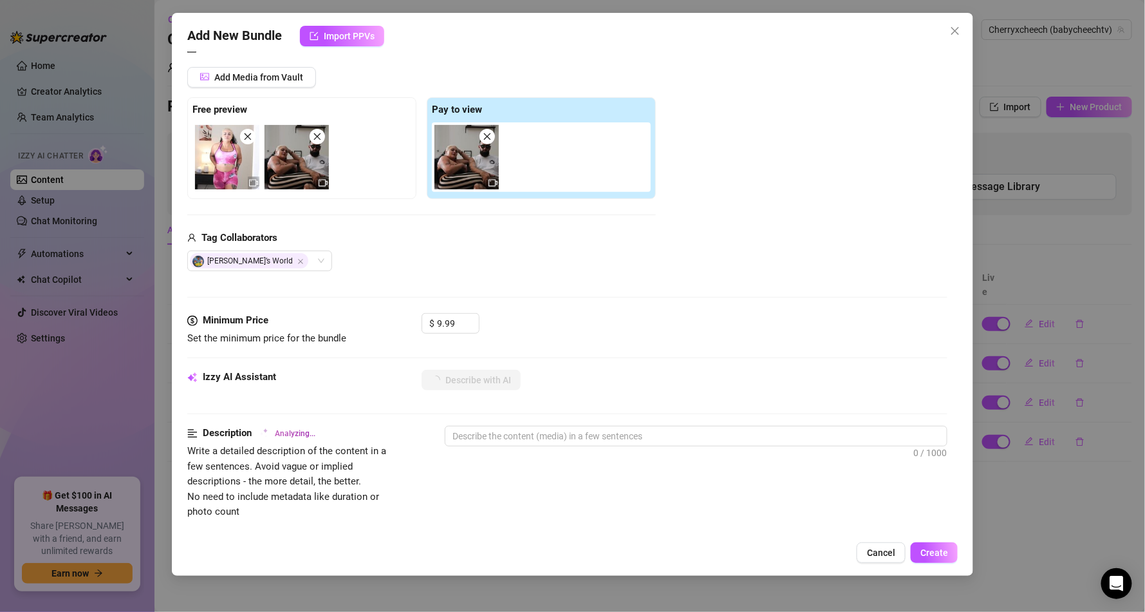
click at [299, 156] on img at bounding box center [297, 157] width 64 height 64
click at [299, 155] on img at bounding box center [297, 157] width 64 height 64
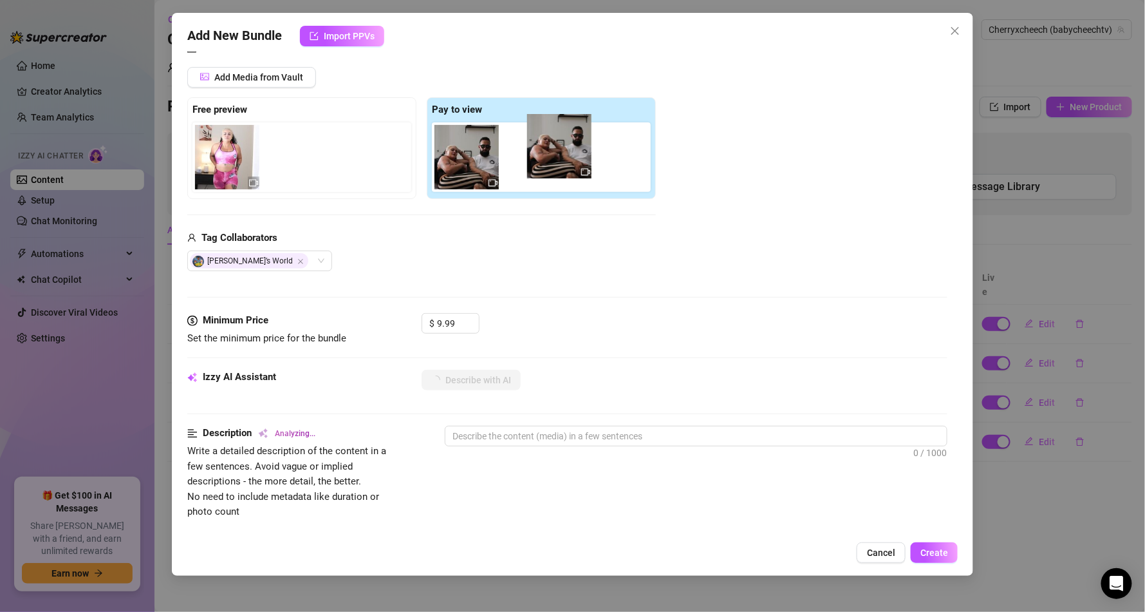
drag, startPoint x: 299, startPoint y: 168, endPoint x: 568, endPoint y: 156, distance: 270.0
click at [568, 156] on div "Free preview Pay to view" at bounding box center [421, 148] width 469 height 102
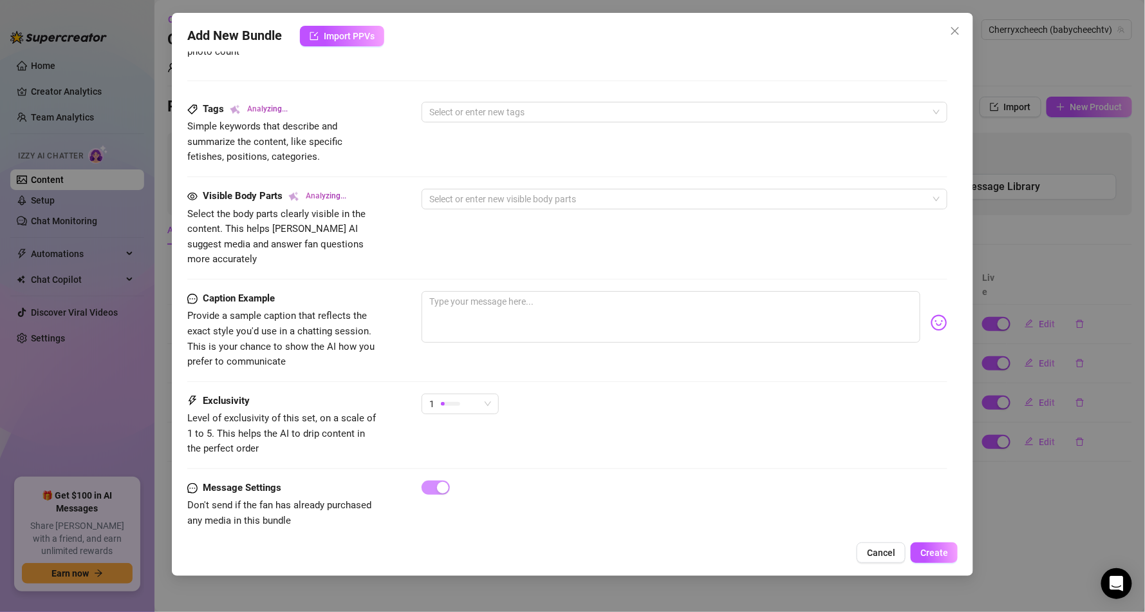
scroll to position [618, 0]
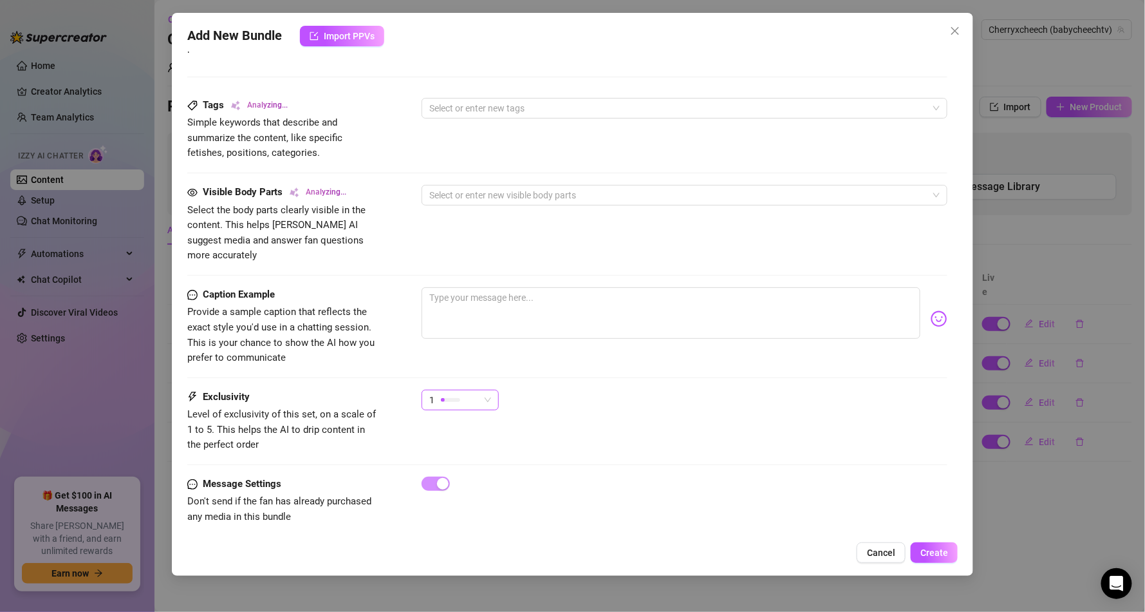
click at [473, 390] on div "1" at bounding box center [454, 399] width 50 height 19
click at [441, 475] on span "4" at bounding box center [474, 474] width 84 height 14
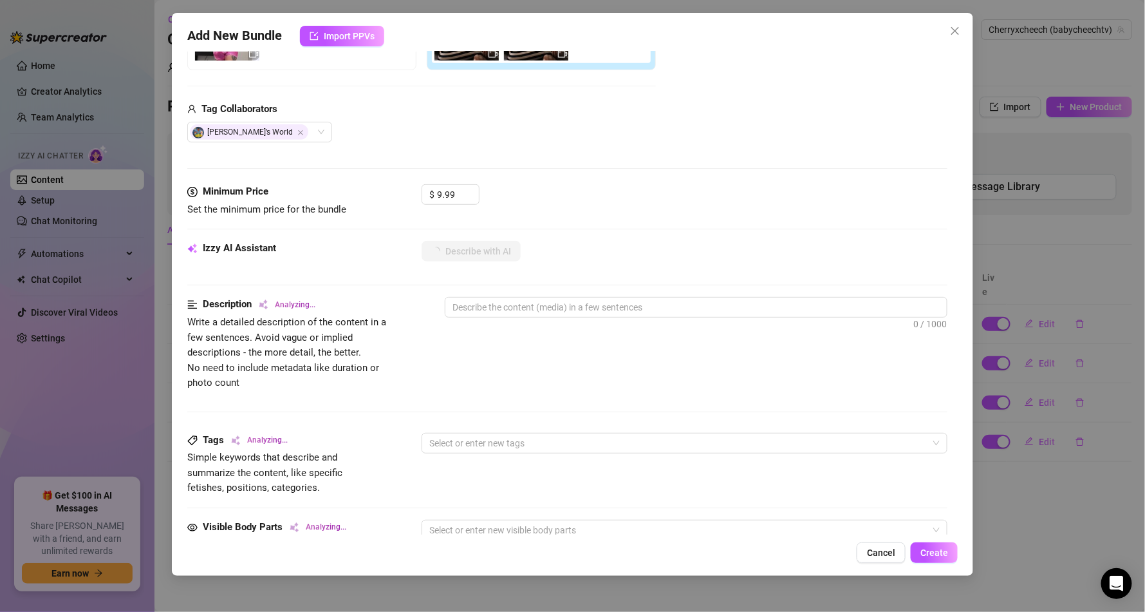
scroll to position [232, 0]
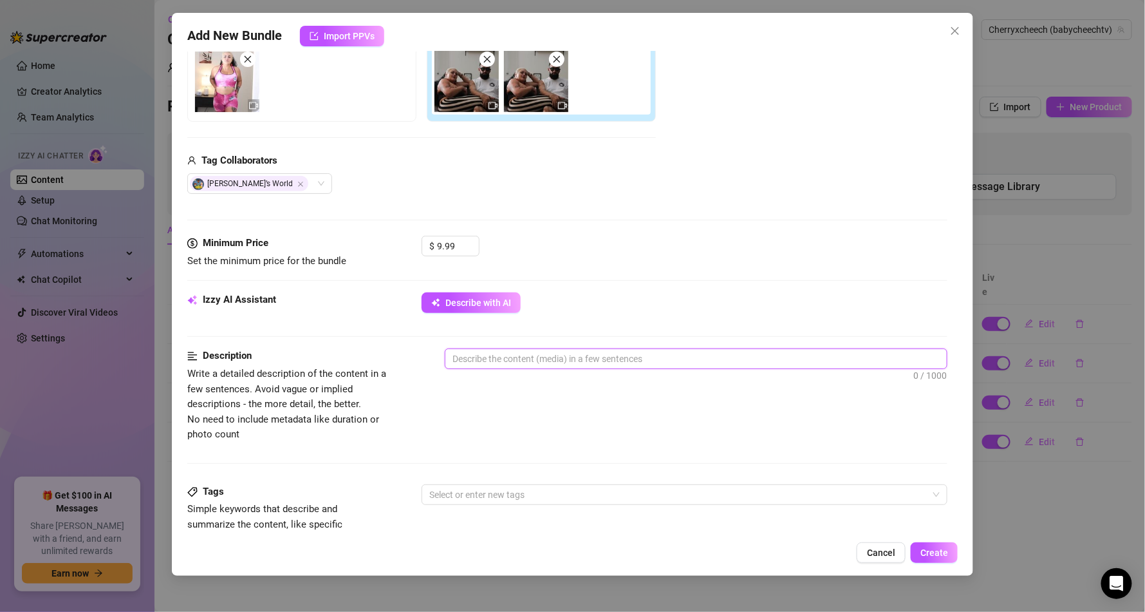
click at [588, 356] on textarea at bounding box center [695, 358] width 501 height 19
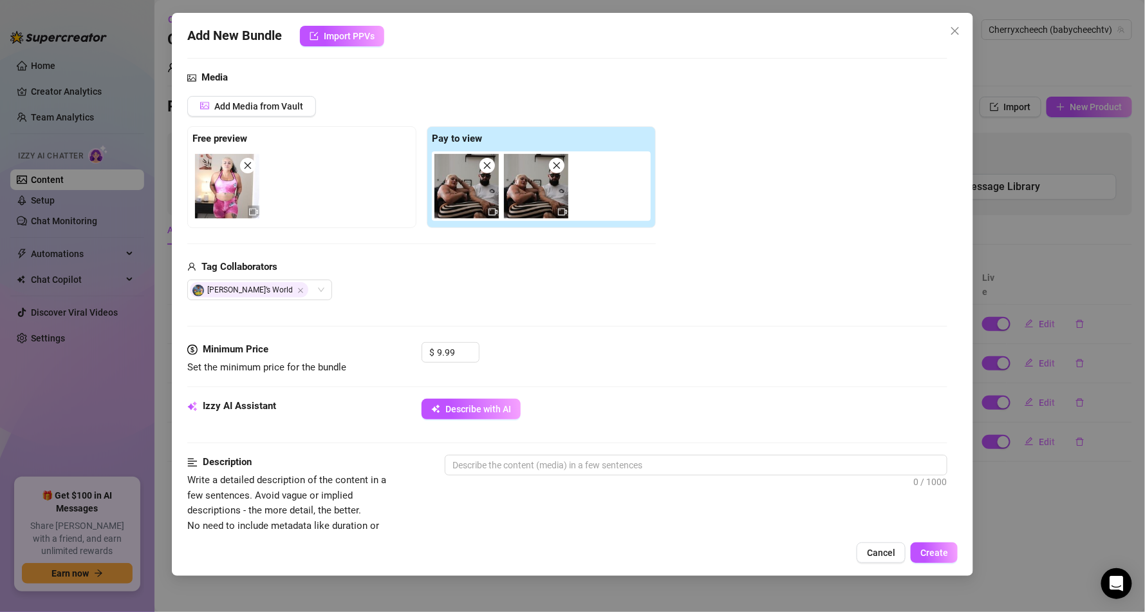
scroll to position [77, 0]
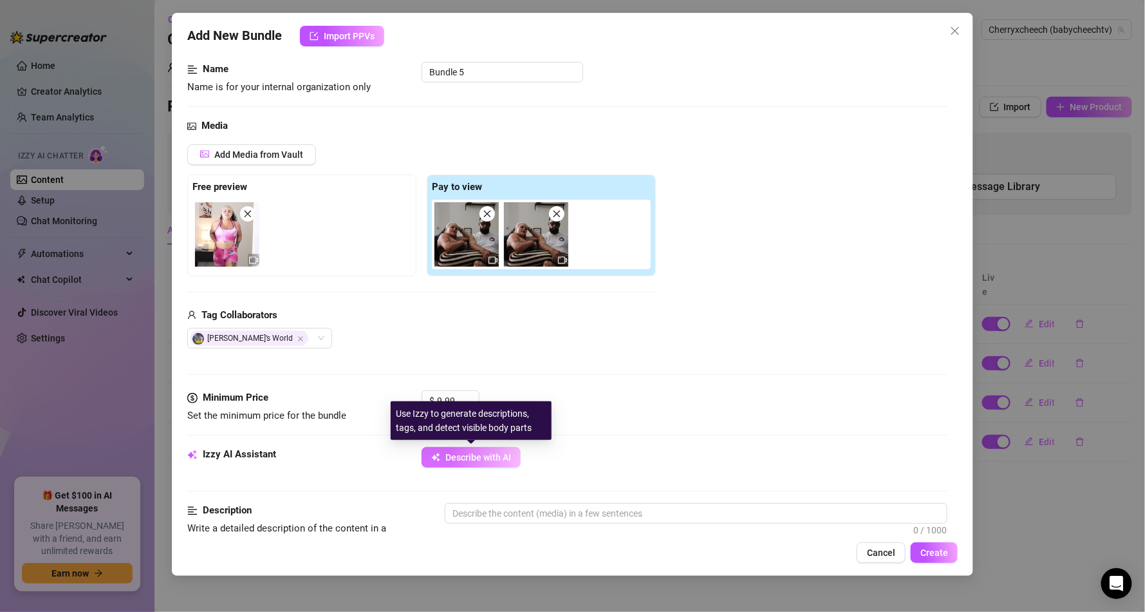
click at [464, 462] on span "Describe with AI" at bounding box center [478, 457] width 66 height 10
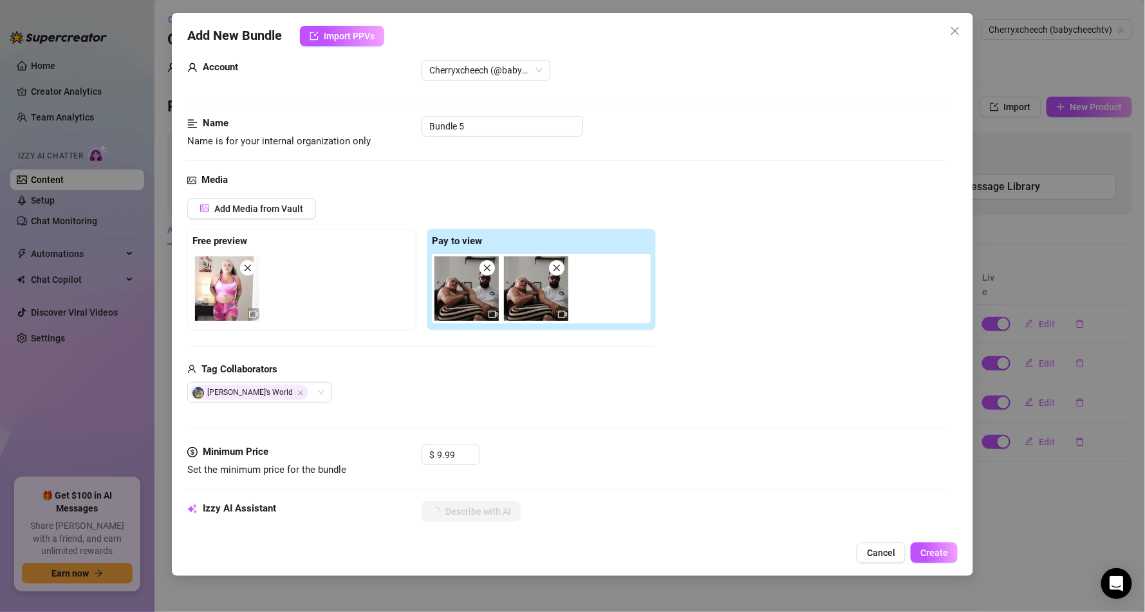
scroll to position [0, 0]
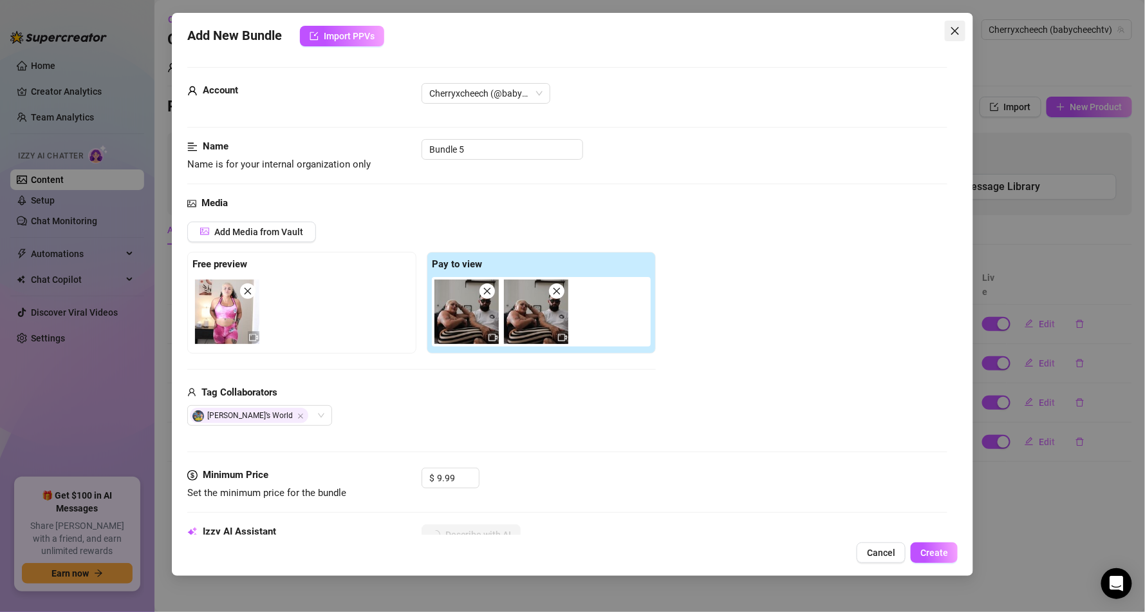
click at [956, 28] on icon "close" at bounding box center [955, 31] width 10 height 10
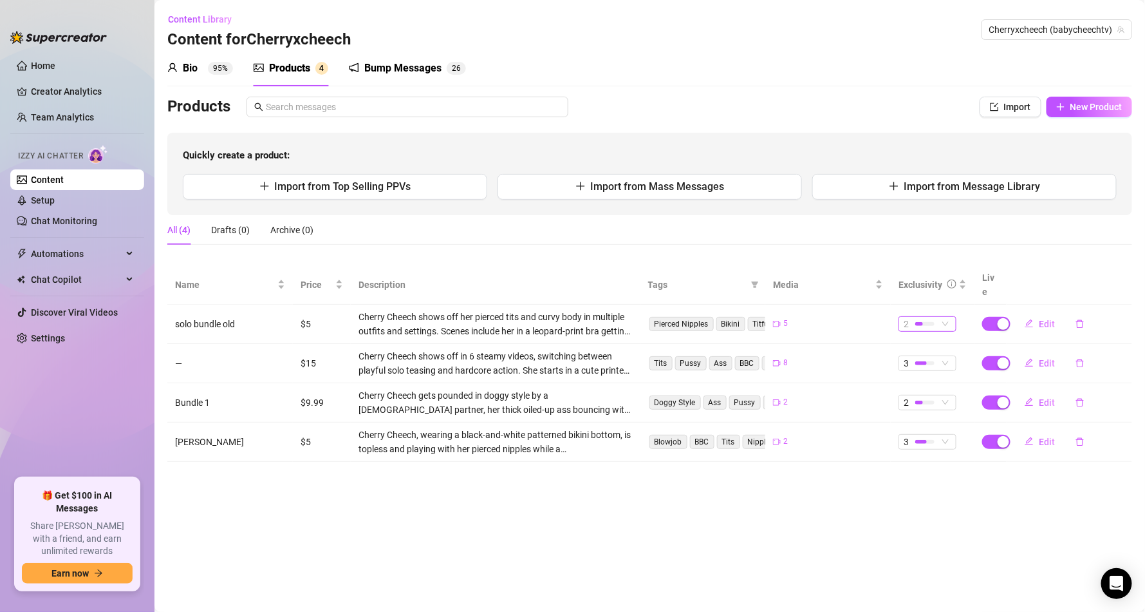
click at [935, 317] on div at bounding box center [924, 323] width 19 height 12
click at [716, 238] on div "All (4) Drafts (0) Archive (0)" at bounding box center [649, 230] width 965 height 30
click at [75, 49] on div at bounding box center [58, 31] width 97 height 39
click at [71, 97] on link "Creator Analytics" at bounding box center [82, 91] width 103 height 21
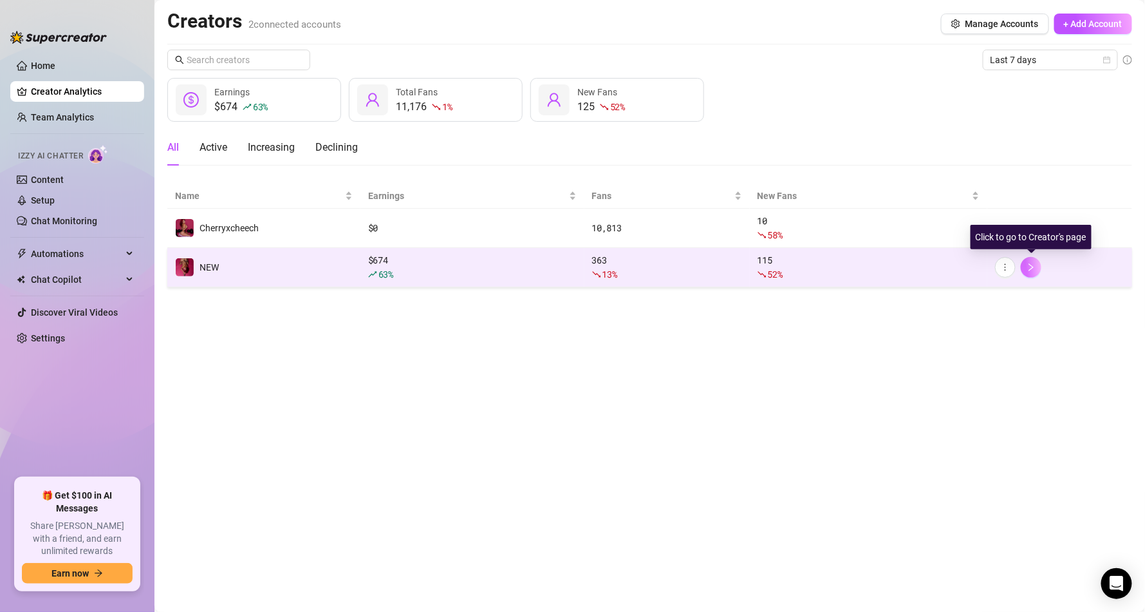
click at [1036, 269] on button "button" at bounding box center [1031, 267] width 21 height 21
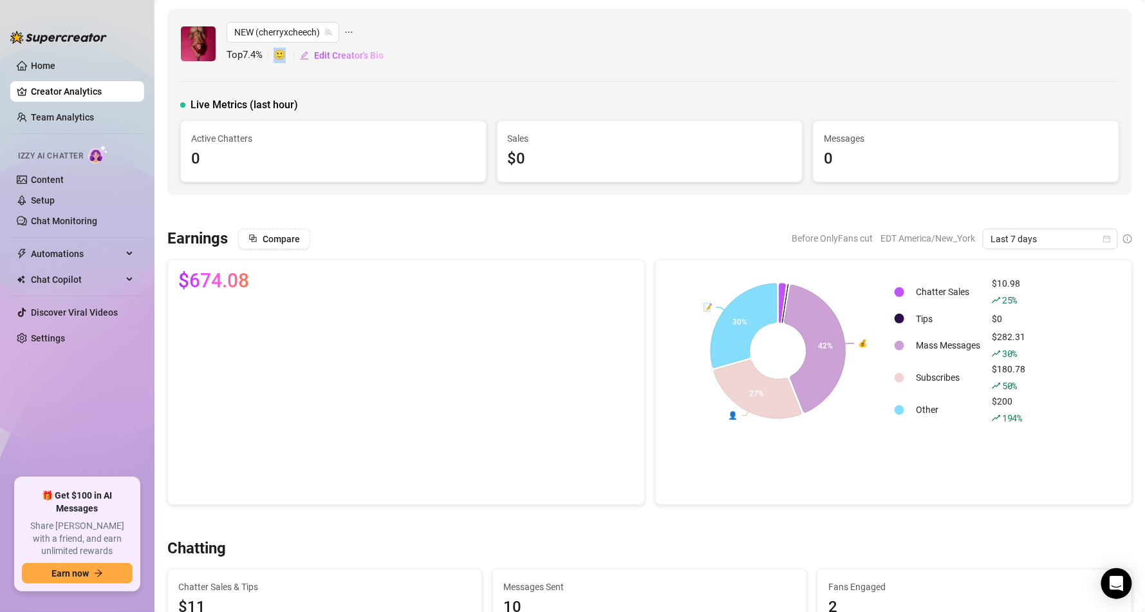
drag, startPoint x: 279, startPoint y: 50, endPoint x: 290, endPoint y: 51, distance: 11.0
click at [290, 51] on span "🙂" at bounding box center [287, 55] width 26 height 15
click at [292, 60] on span "🙂" at bounding box center [287, 55] width 26 height 15
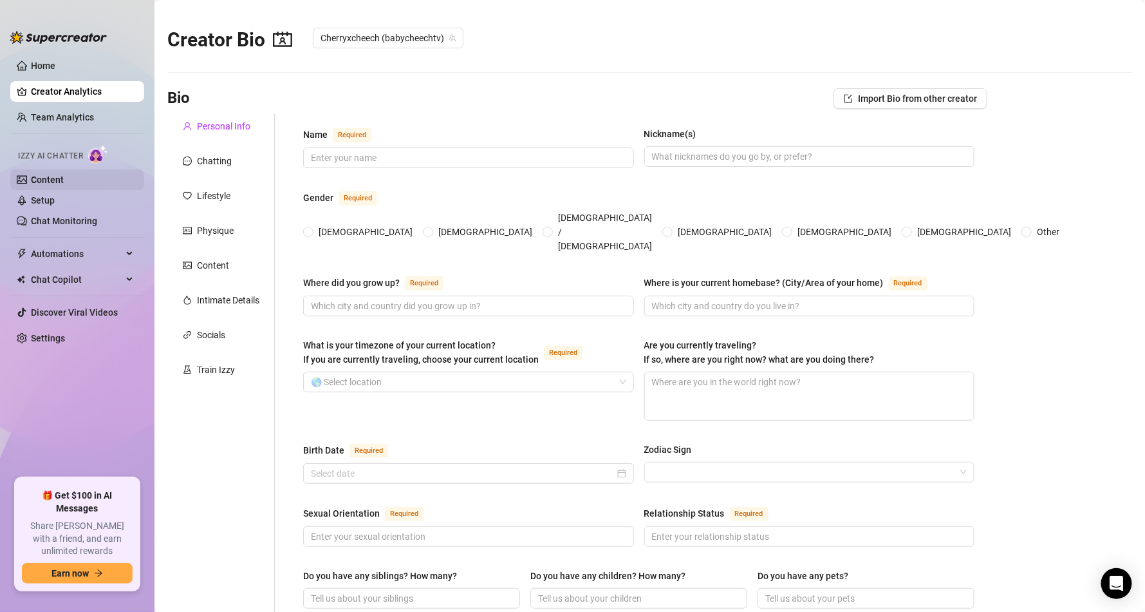
type input "Cherry Cheech"
type input "Cherry, Cheech"
type input "[GEOGRAPHIC_DATA], [US_STATE]"
type input "[GEOGRAPHIC_DATA]"
type input "[DEMOGRAPHIC_DATA]"
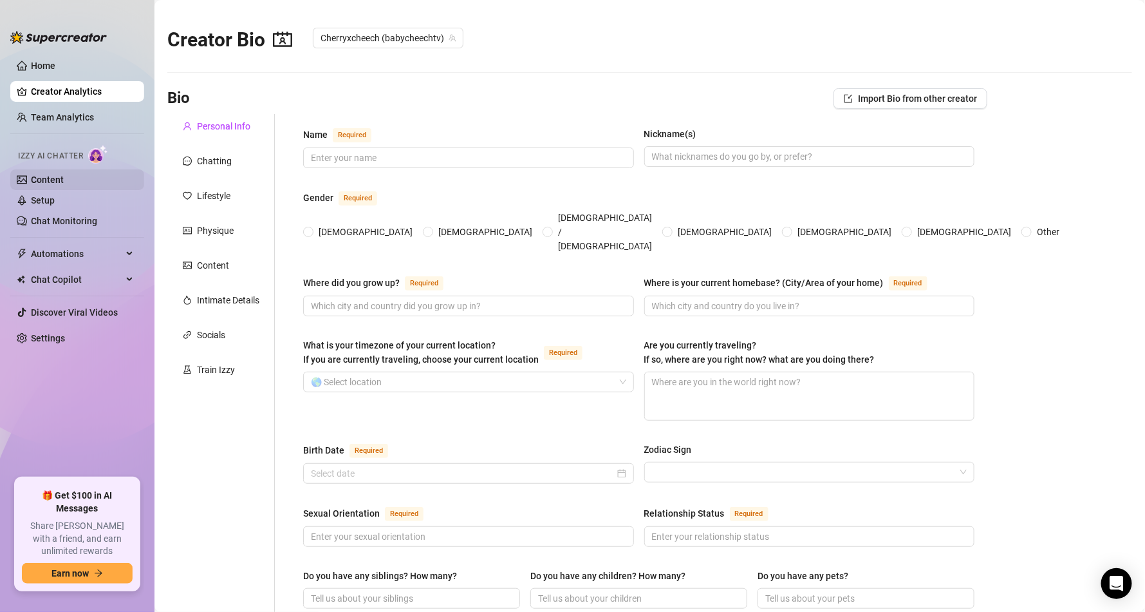
type input "Single"
type input "1"
type input "0"
type input "2"
type input "Onlyfans, streaming and modeling"
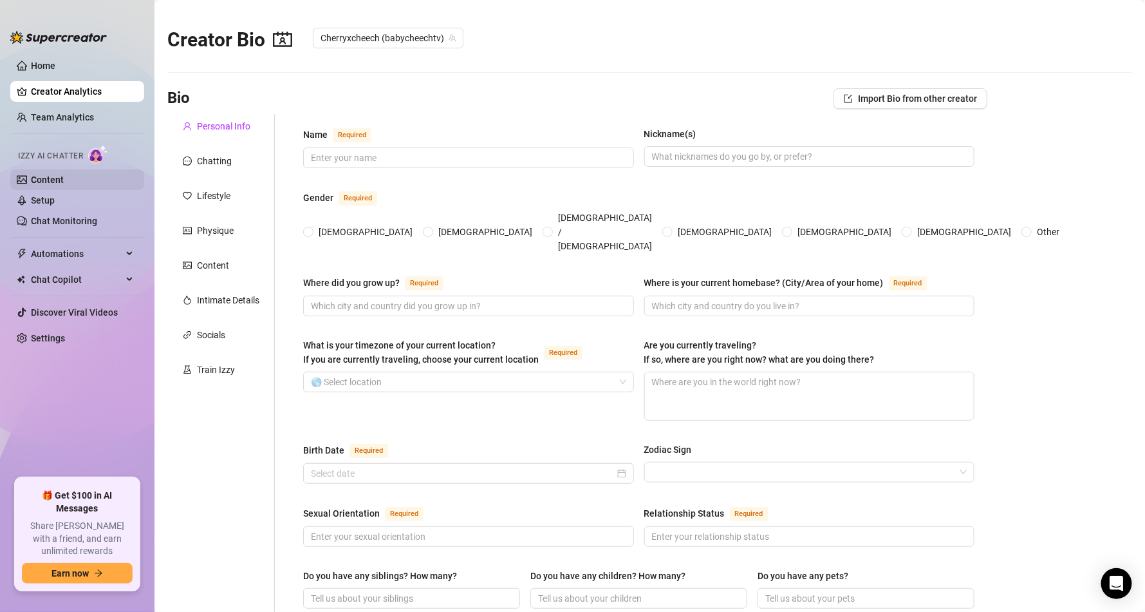
type input "Ice Cream Shop worker, Retail Store manager, [PERSON_NAME]'s secret bra assista…"
type input "College Graduate"
type input "I am a [DEMOGRAPHIC_DATA], i went to [DEMOGRAPHIC_DATA] school and believe in a…"
type textarea "My dreams are to reach heights I never reached before, travel to the most beaut…"
type textarea "I was trying to look hot playing video games in a tiny top. Got so into it I ra…"
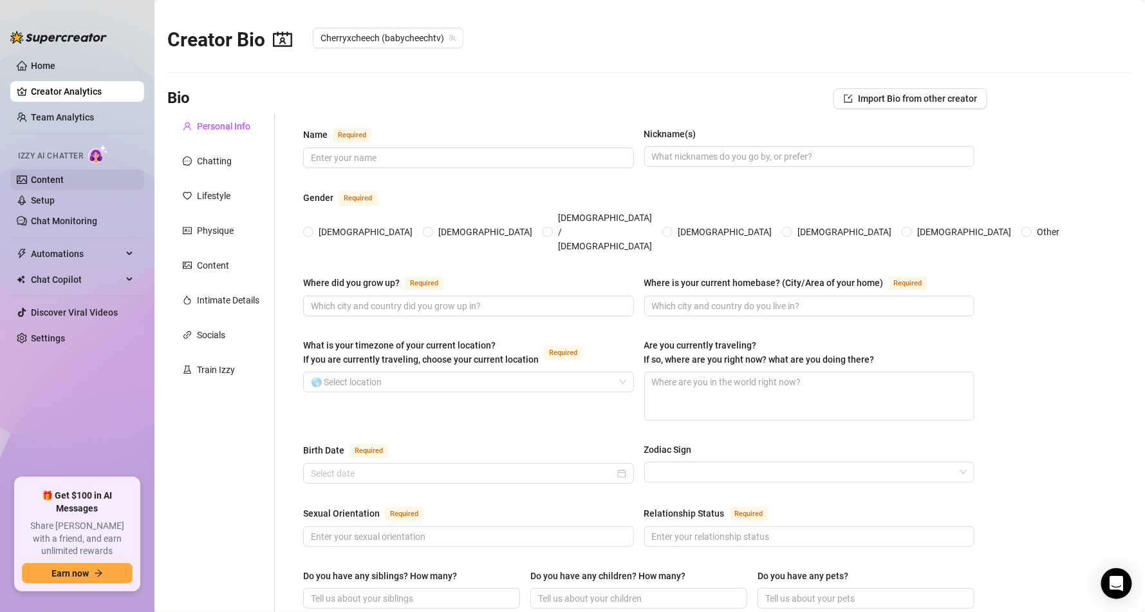
type textarea "FLEXIABLE. I crush harder on anime villains than the heroes… always. (Yes, I’d …"
type textarea "I have two cats, im alternative and sexy goth. I love rock, heavy metal and edm…"
type input "@babycheechtv @cherryxcheech"
type textarea "Ohh, you noticed I haven’t posted that yet… maybe I’m saving it for a special s…"
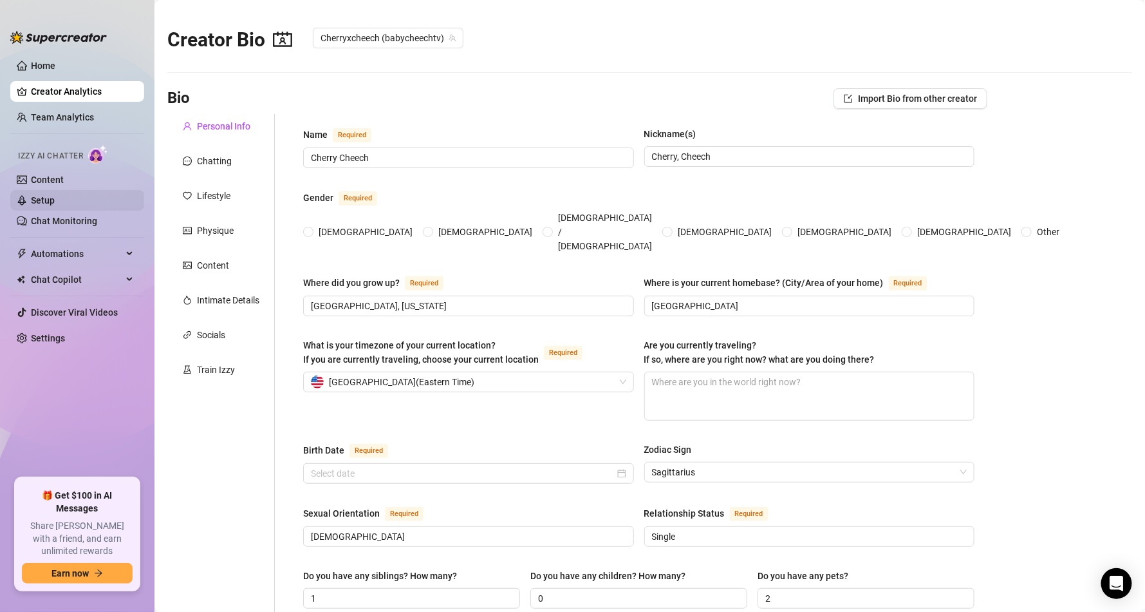
radio input "true"
type input "[DATE]"
click at [240, 334] on div "Socials" at bounding box center [221, 335] width 108 height 24
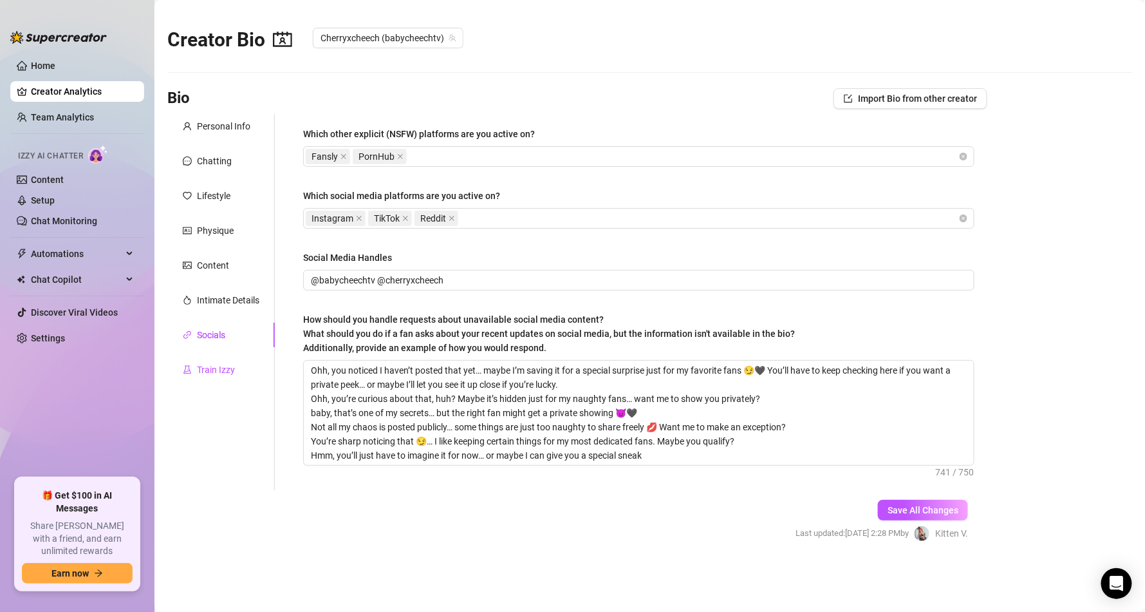
click at [205, 373] on div "Train Izzy" at bounding box center [216, 369] width 38 height 14
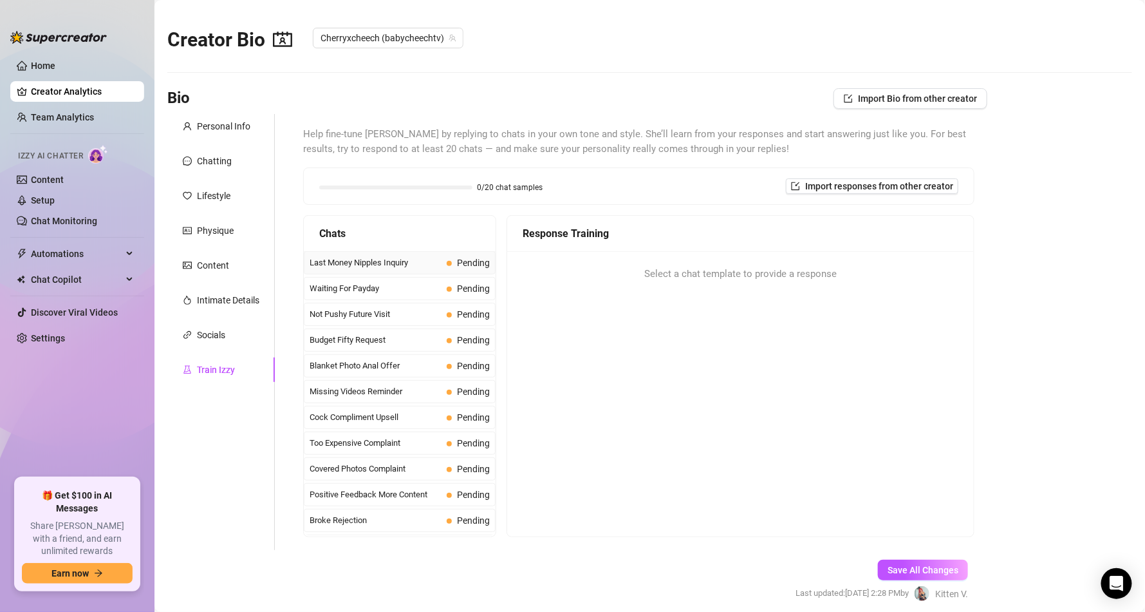
click at [388, 263] on span "Last Money Nipples Inquiry" at bounding box center [376, 262] width 132 height 13
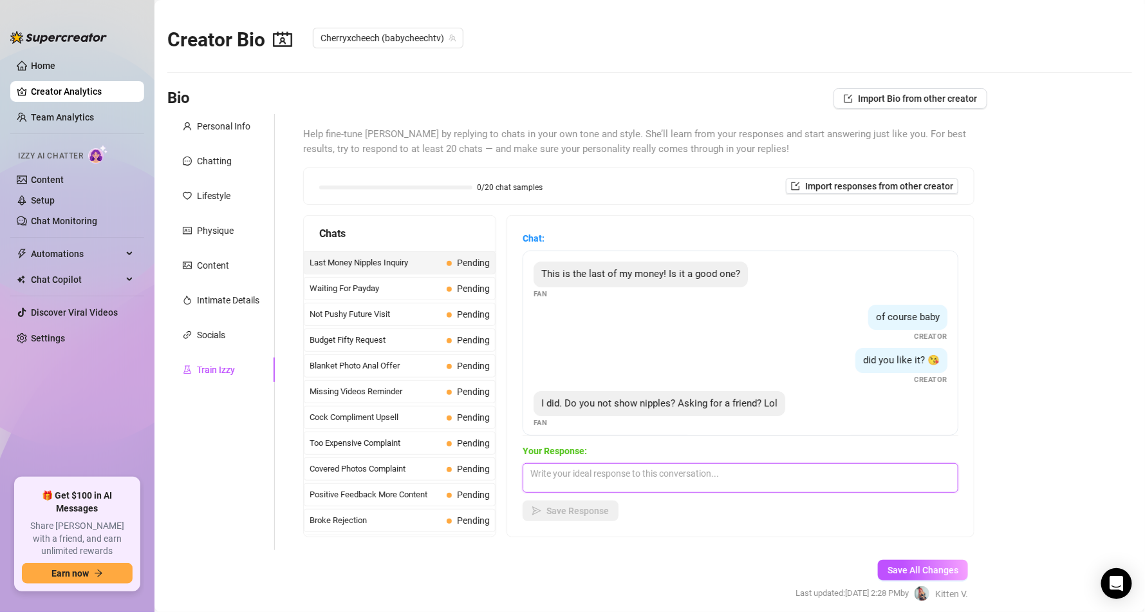
click at [632, 480] on textarea at bounding box center [741, 478] width 436 height 30
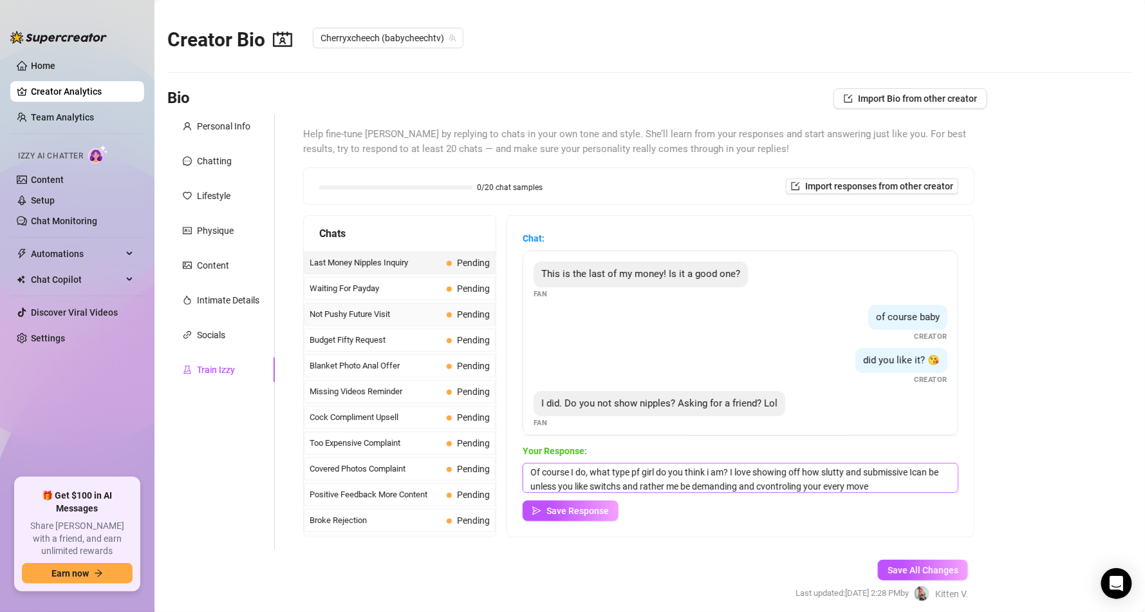
type textarea "Of course I do, what type pf girl do you think i am? I love showing off how slu…"
